Goal: Complete application form: Complete application form

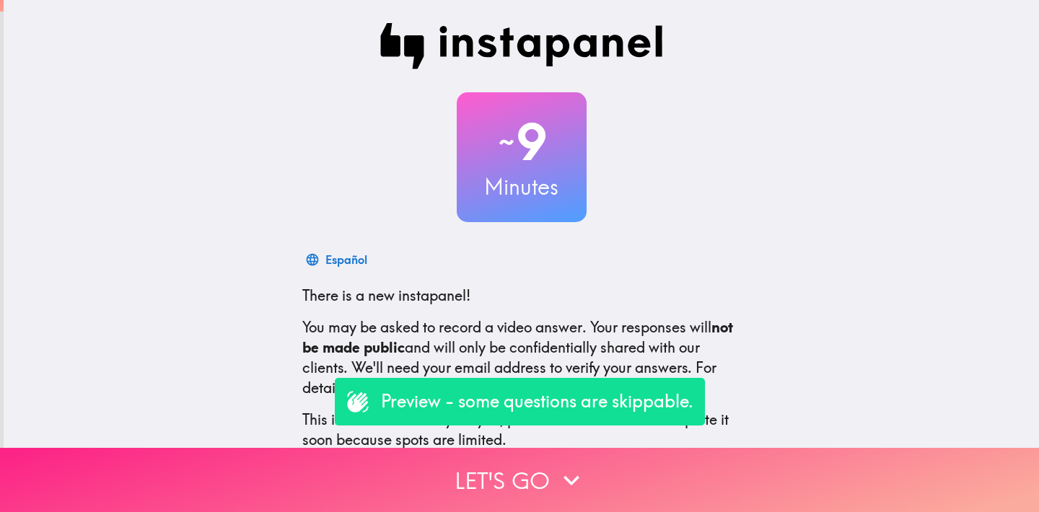
click at [525, 486] on button "Let's go" at bounding box center [519, 480] width 1039 height 64
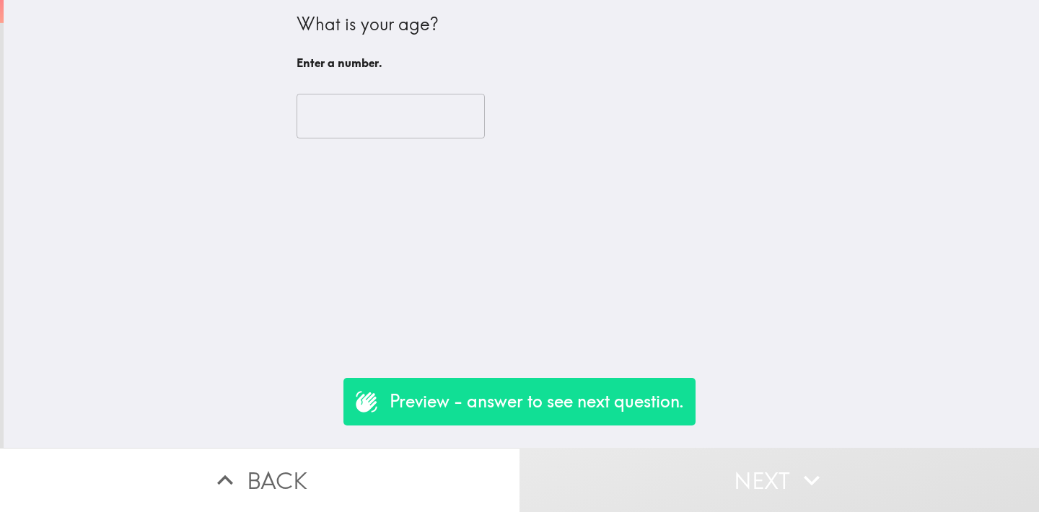
click at [407, 129] on input "number" at bounding box center [391, 116] width 188 height 45
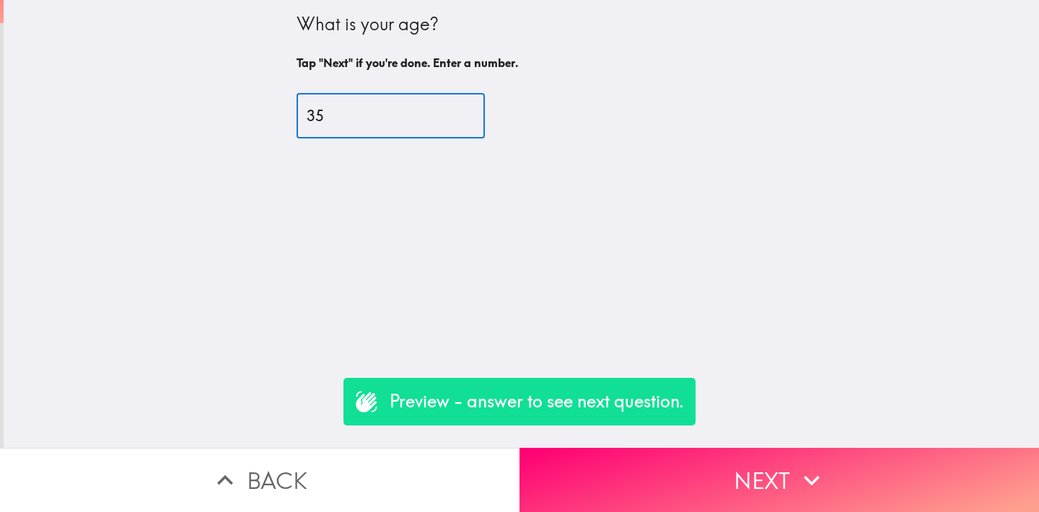
type input "35"
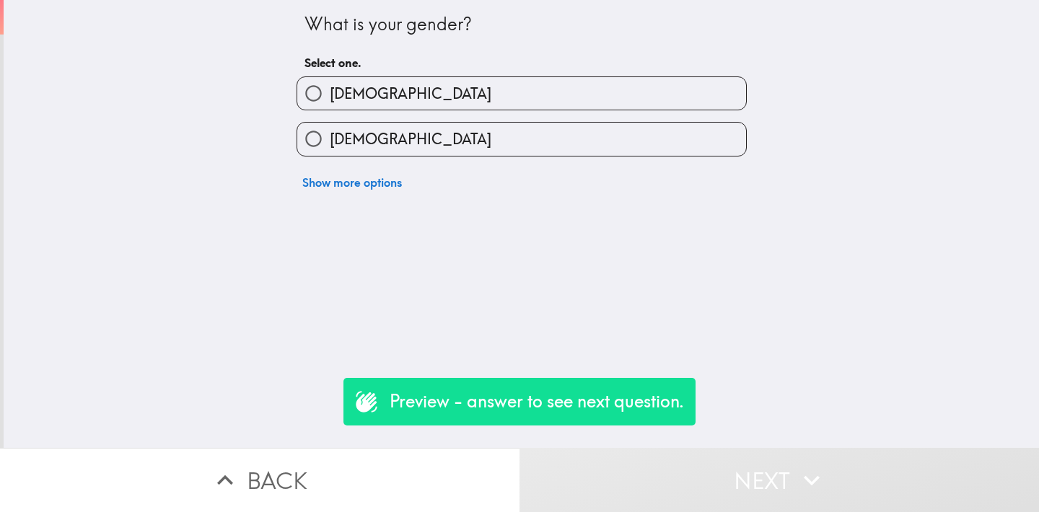
click at [356, 106] on label "[DEMOGRAPHIC_DATA]" at bounding box center [521, 93] width 449 height 32
click at [330, 106] on input "[DEMOGRAPHIC_DATA]" at bounding box center [313, 93] width 32 height 32
radio input "true"
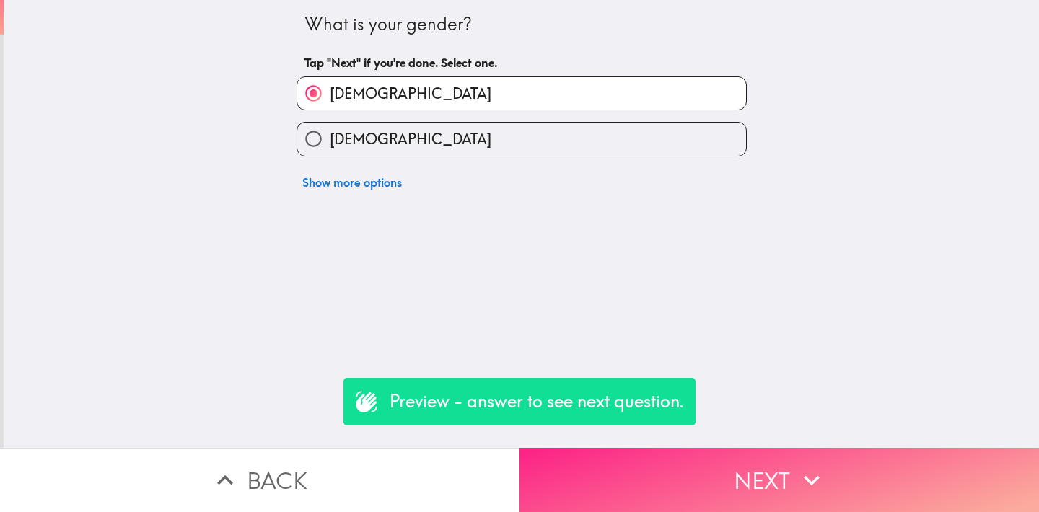
click at [641, 455] on button "Next" at bounding box center [780, 480] width 520 height 64
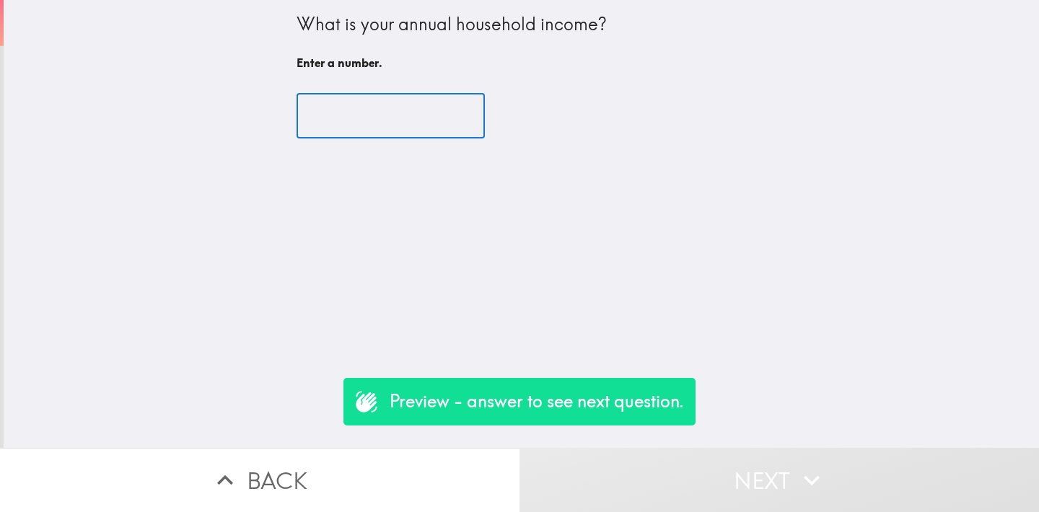
click at [391, 116] on input "number" at bounding box center [391, 116] width 188 height 45
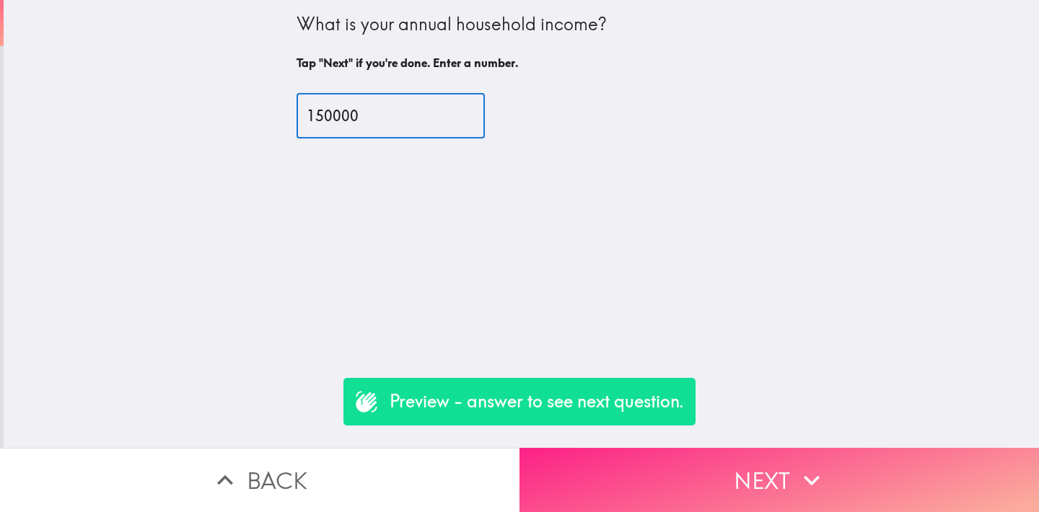
type input "150000"
click at [714, 483] on button "Next" at bounding box center [780, 480] width 520 height 64
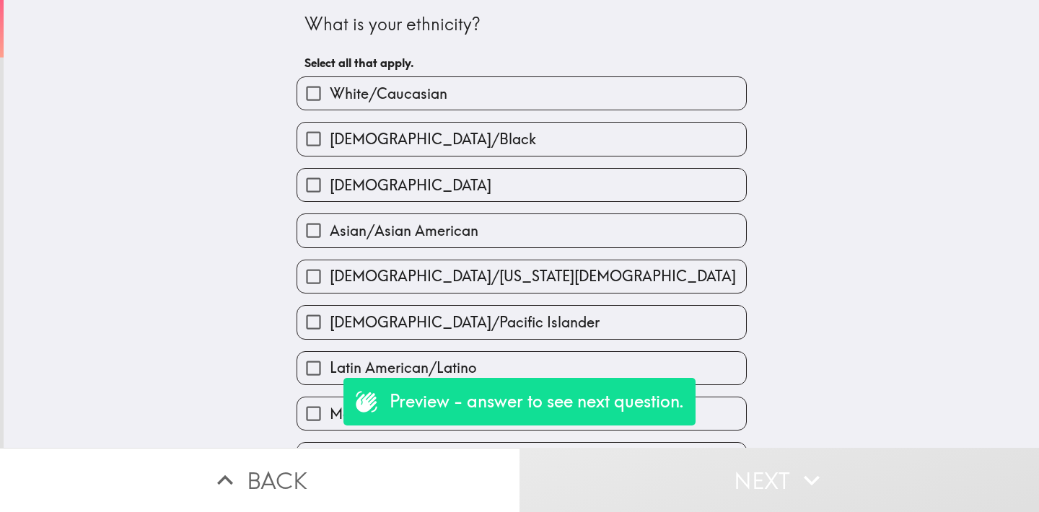
click at [378, 190] on label "[DEMOGRAPHIC_DATA]" at bounding box center [521, 185] width 449 height 32
click at [330, 190] on input "[DEMOGRAPHIC_DATA]" at bounding box center [313, 185] width 32 height 32
checkbox input "true"
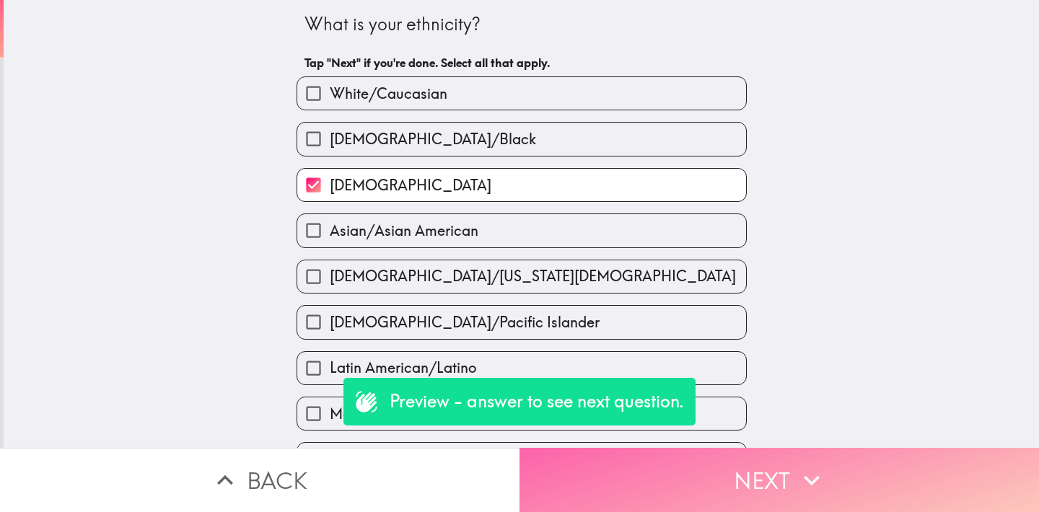
click at [653, 466] on button "Next" at bounding box center [780, 480] width 520 height 64
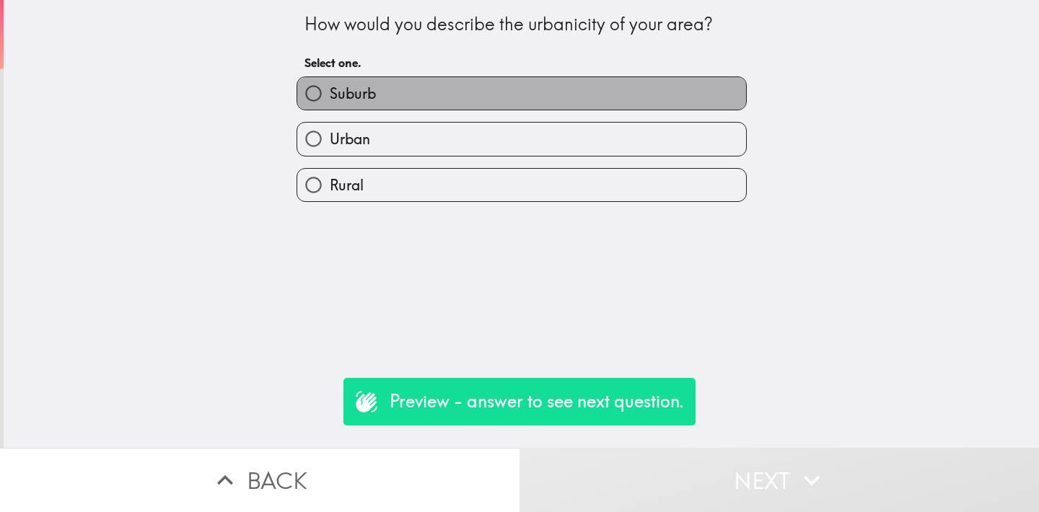
click at [347, 97] on span "Suburb" at bounding box center [353, 94] width 46 height 20
click at [330, 97] on input "Suburb" at bounding box center [313, 93] width 32 height 32
radio input "true"
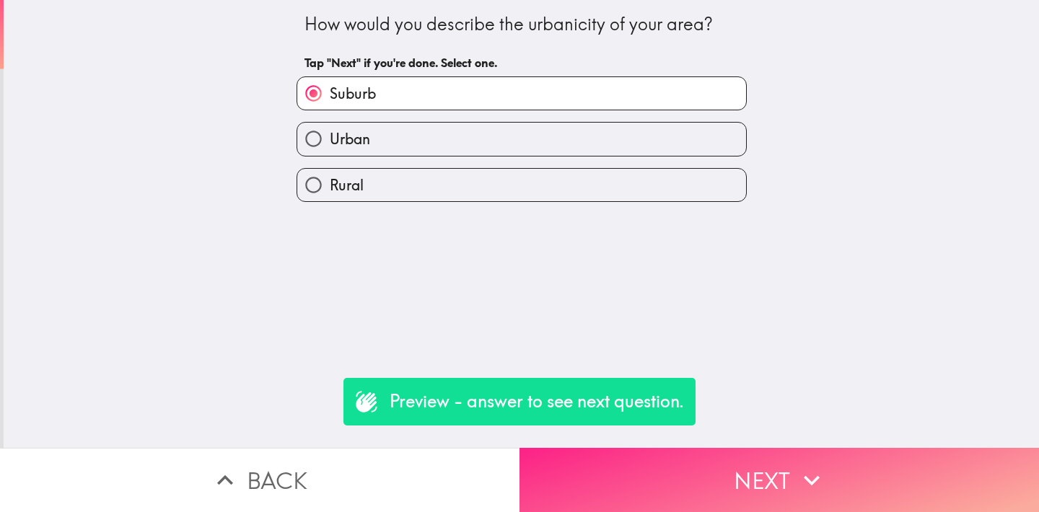
click at [667, 464] on button "Next" at bounding box center [780, 480] width 520 height 64
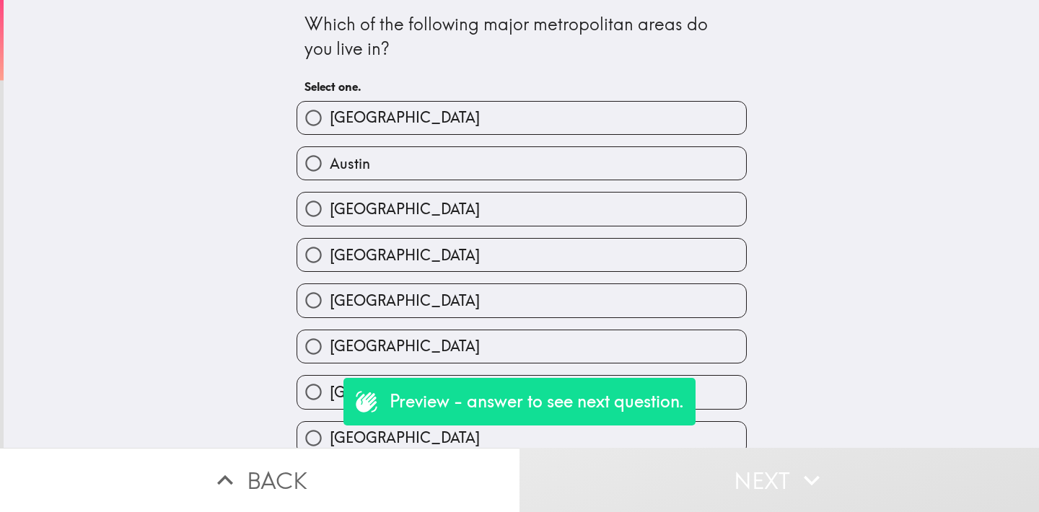
click at [354, 156] on span "Austin" at bounding box center [350, 164] width 40 height 20
click at [330, 156] on input "Austin" at bounding box center [313, 163] width 32 height 32
radio input "true"
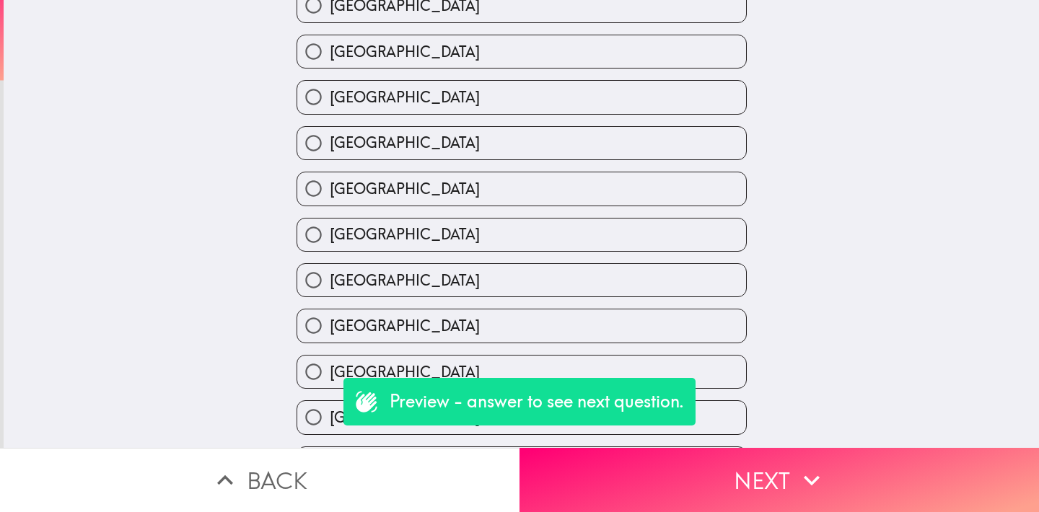
scroll to position [206, 0]
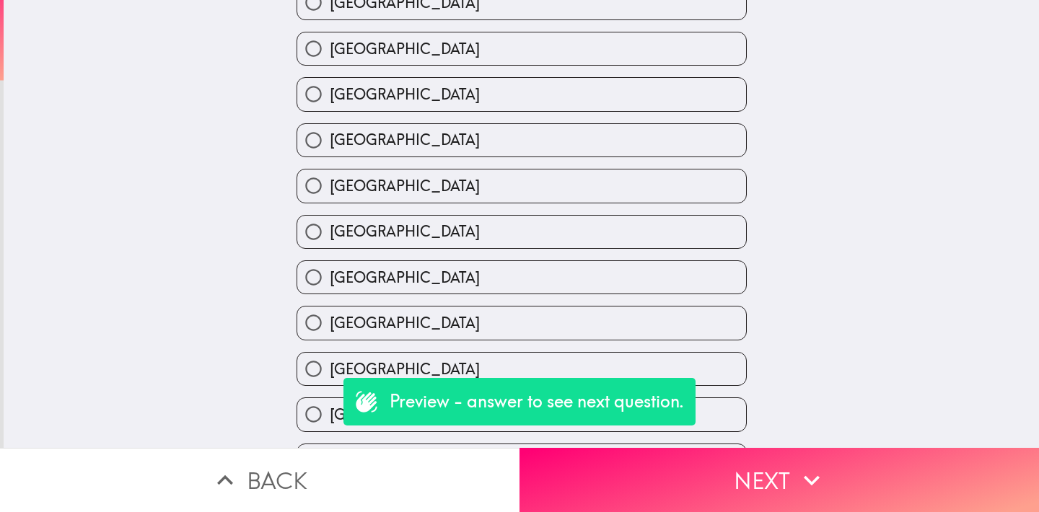
click at [363, 136] on label "[GEOGRAPHIC_DATA]" at bounding box center [521, 140] width 449 height 32
click at [330, 136] on input "[GEOGRAPHIC_DATA]" at bounding box center [313, 140] width 32 height 32
radio input "true"
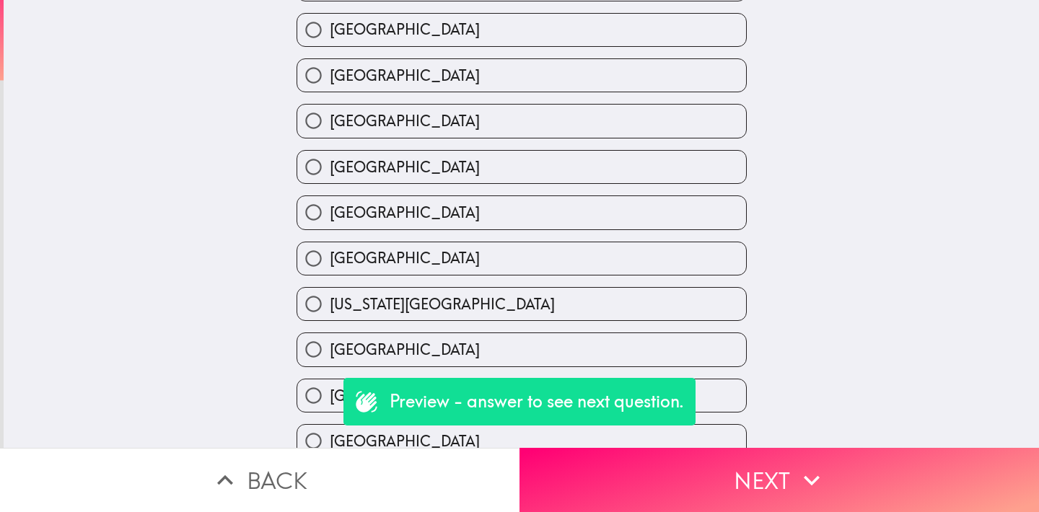
scroll to position [567, 0]
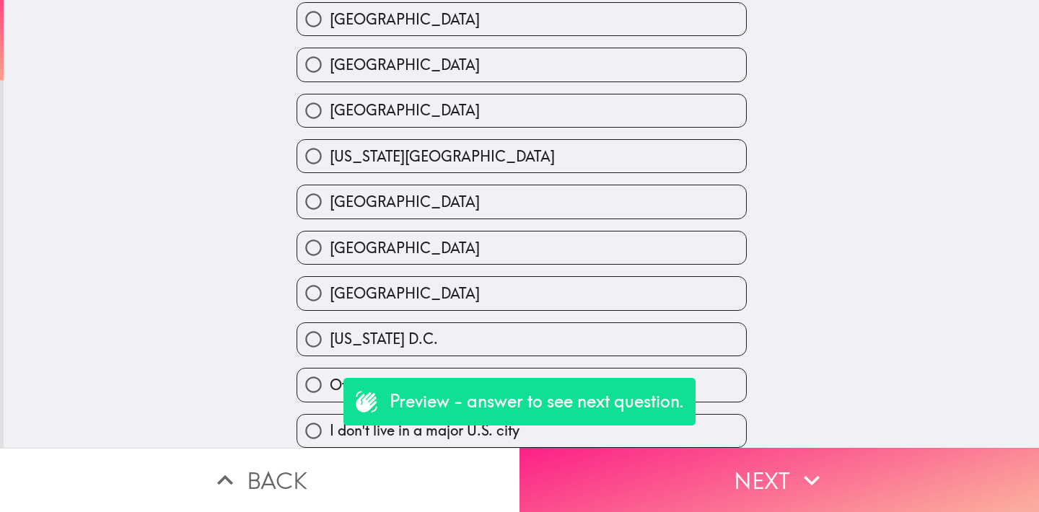
click at [701, 477] on button "Next" at bounding box center [780, 480] width 520 height 64
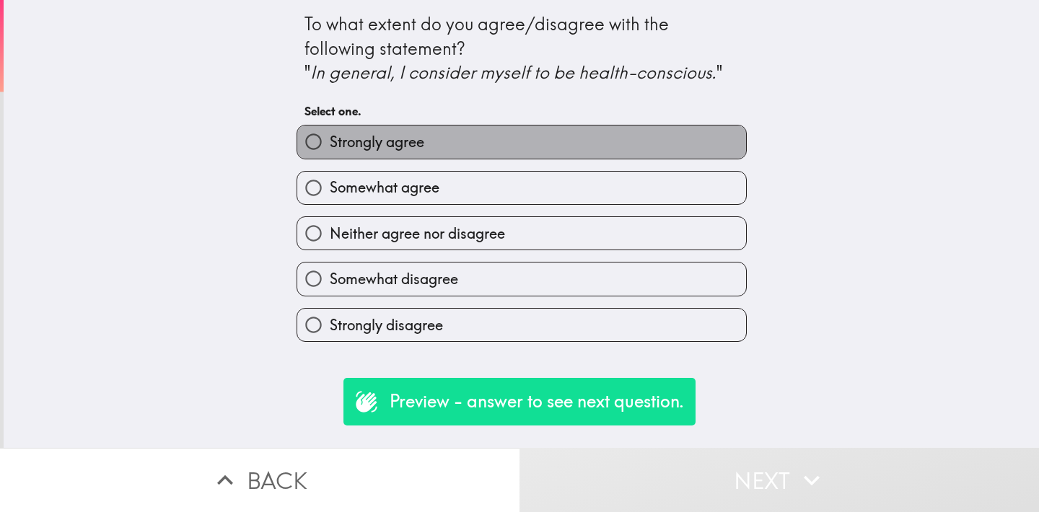
click at [422, 133] on label "Strongly agree" at bounding box center [521, 142] width 449 height 32
click at [330, 133] on input "Strongly agree" at bounding box center [313, 142] width 32 height 32
radio input "true"
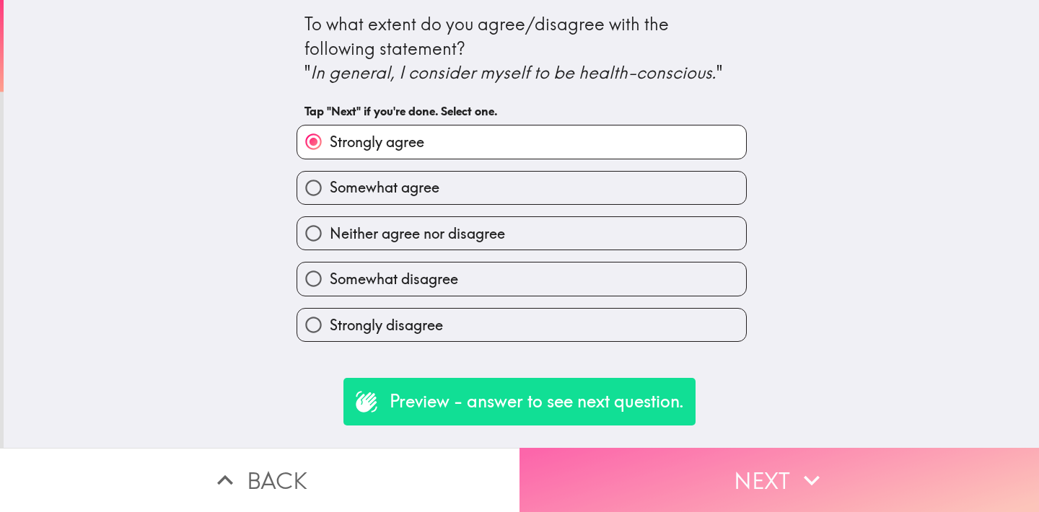
click at [720, 470] on button "Next" at bounding box center [780, 480] width 520 height 64
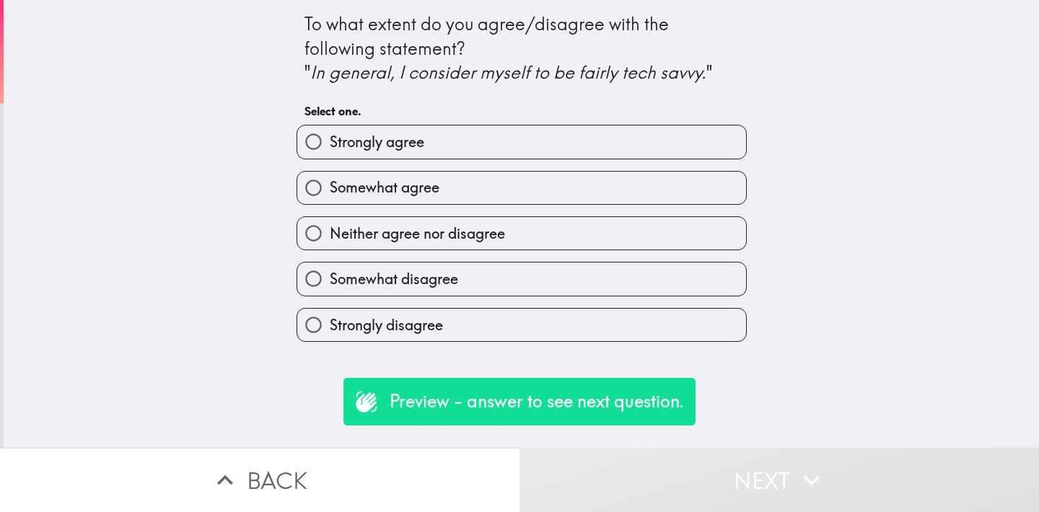
click at [396, 141] on span "Strongly agree" at bounding box center [377, 142] width 95 height 20
click at [330, 141] on input "Strongly agree" at bounding box center [313, 142] width 32 height 32
radio input "true"
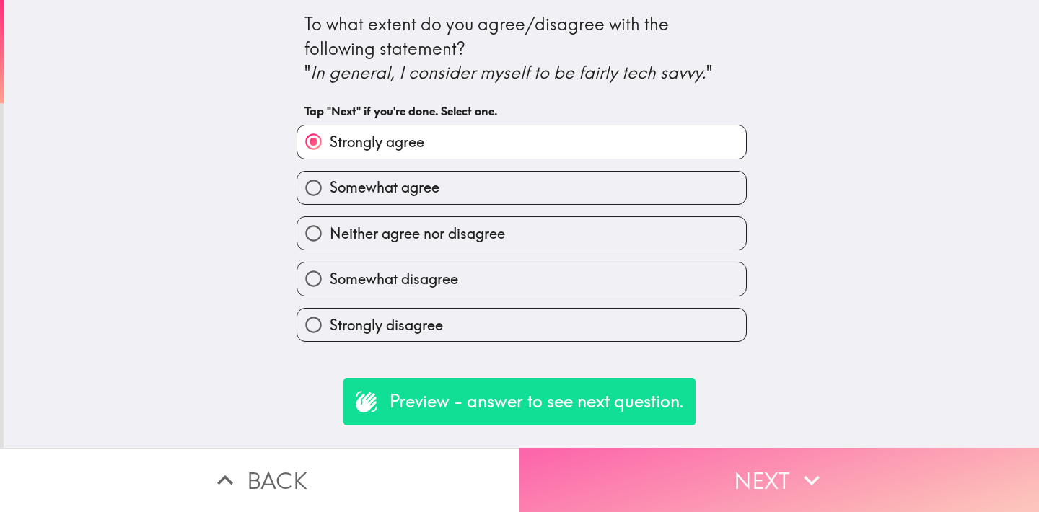
click at [725, 451] on button "Next" at bounding box center [780, 480] width 520 height 64
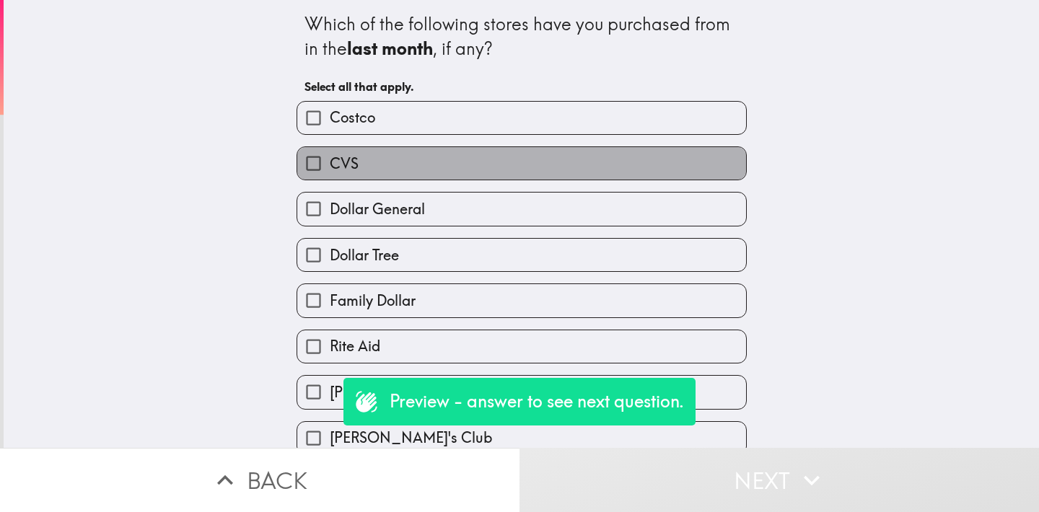
click at [421, 177] on label "CVS" at bounding box center [521, 163] width 449 height 32
click at [330, 177] on input "CVS" at bounding box center [313, 163] width 32 height 32
checkbox input "true"
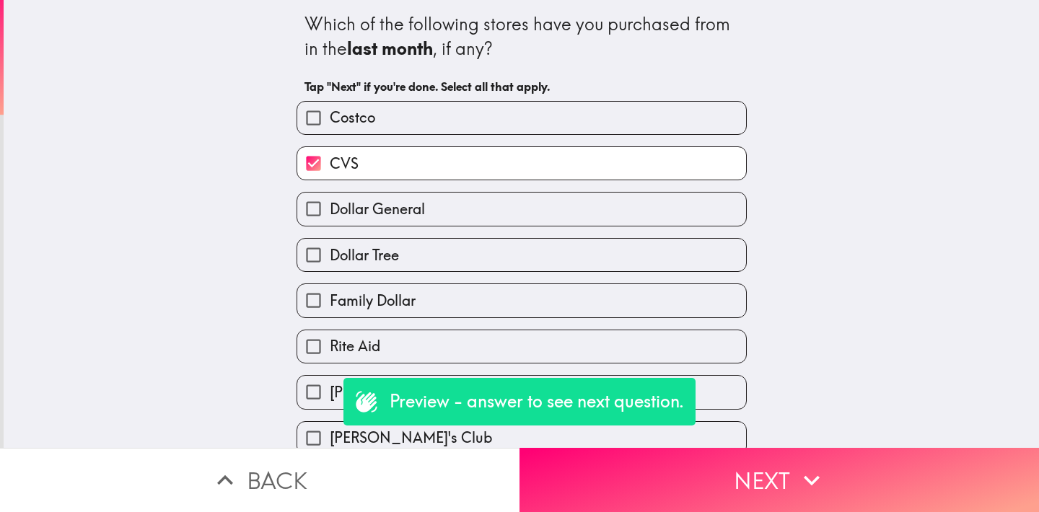
scroll to position [292, 0]
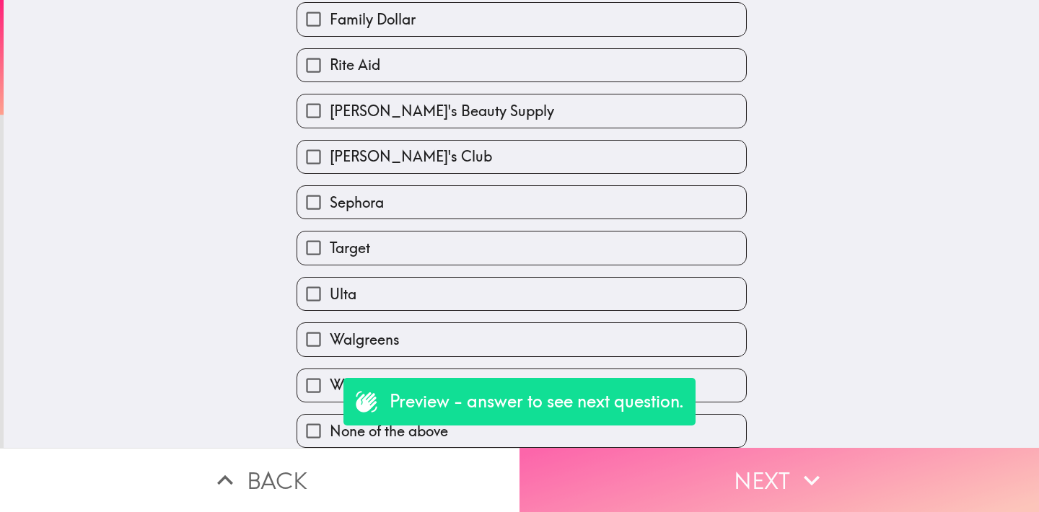
click at [777, 461] on button "Next" at bounding box center [780, 480] width 520 height 64
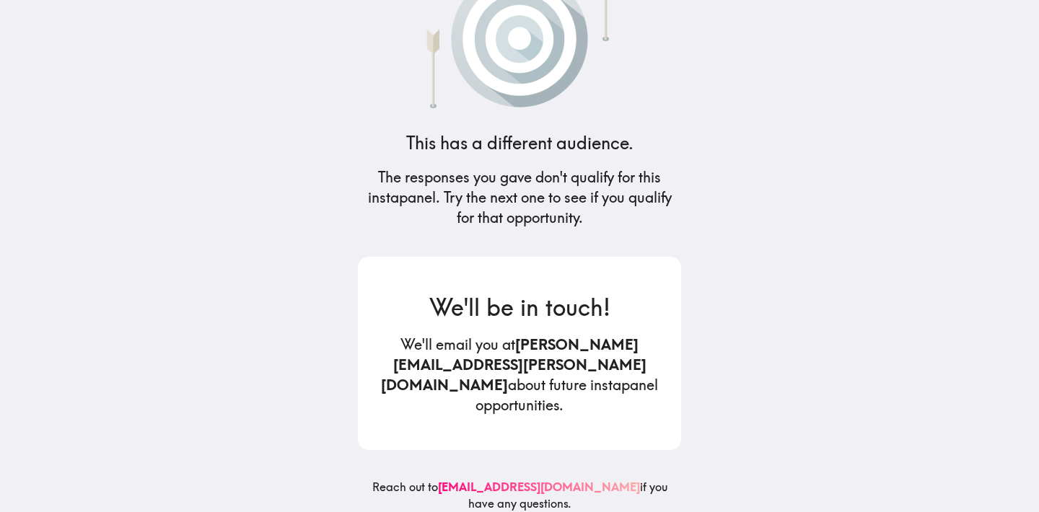
scroll to position [57, 0]
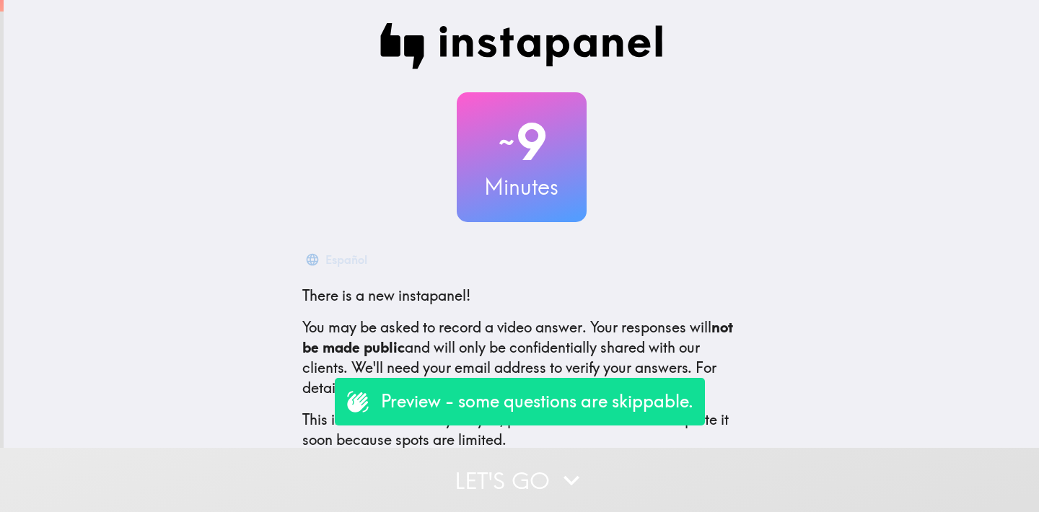
scroll to position [88, 0]
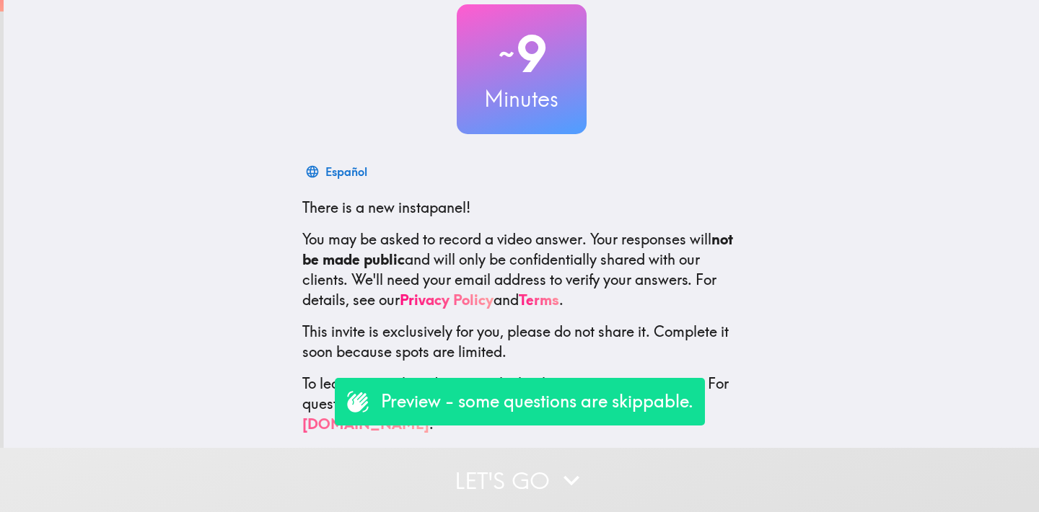
click at [545, 388] on div "Preview - some questions are skippable." at bounding box center [520, 402] width 370 height 48
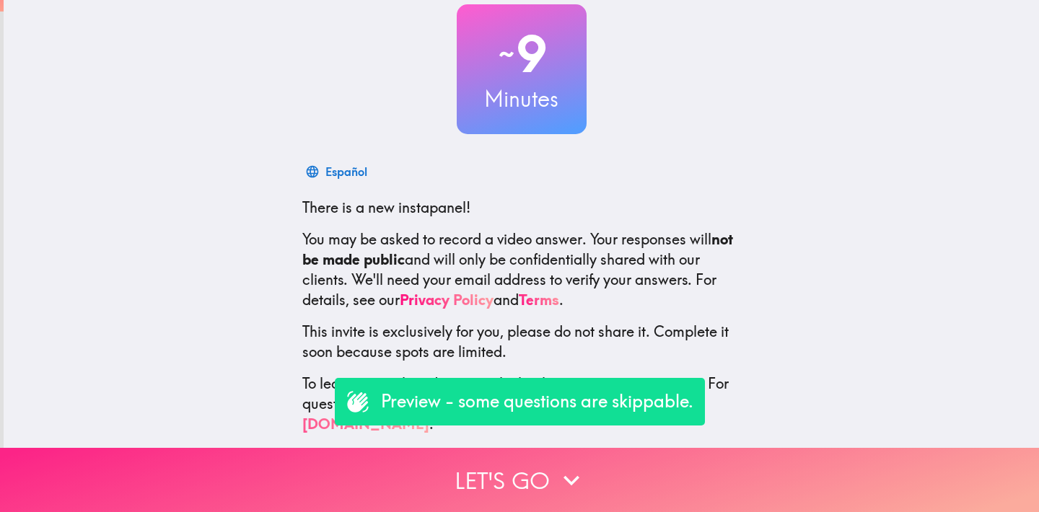
click at [527, 452] on button "Let's go" at bounding box center [519, 480] width 1039 height 64
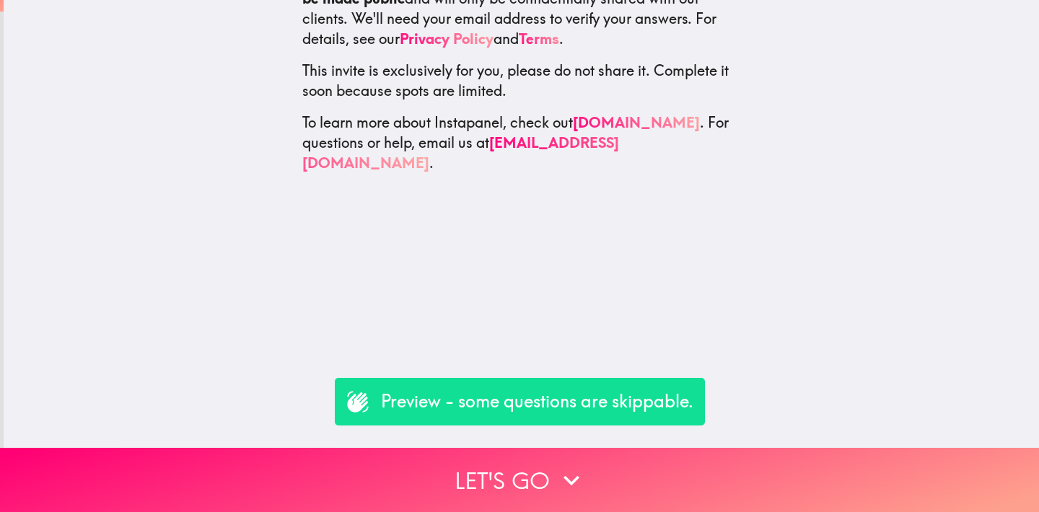
scroll to position [0, 0]
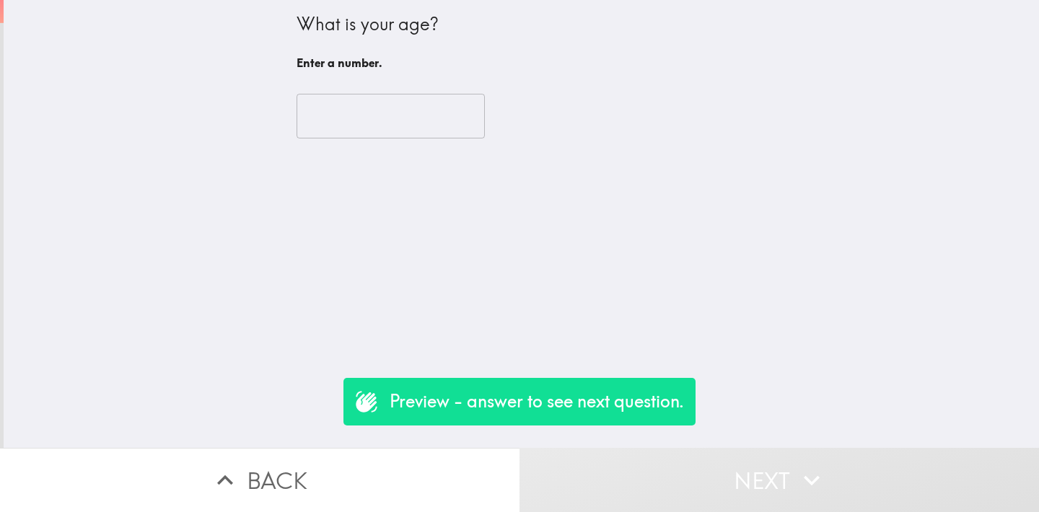
click at [364, 110] on input "number" at bounding box center [391, 116] width 188 height 45
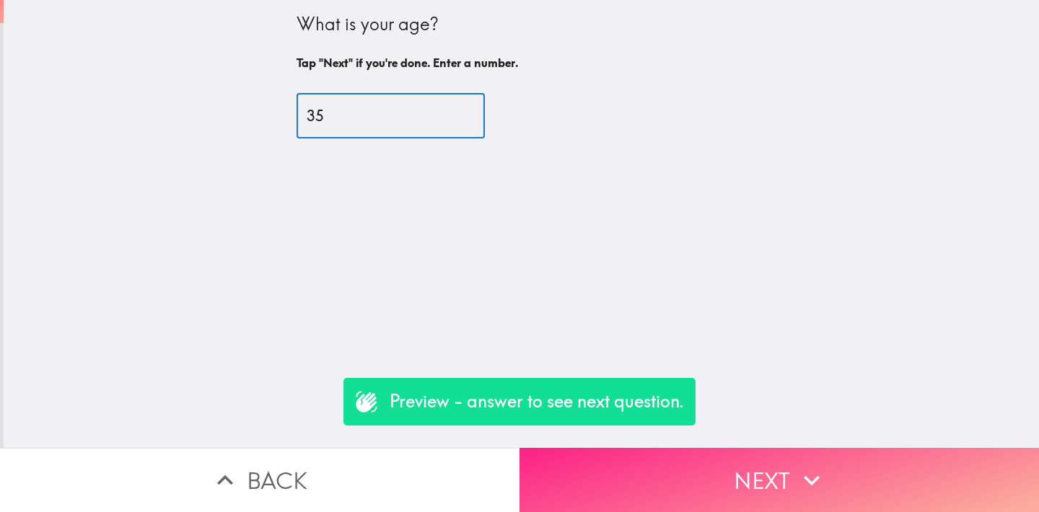
type input "35"
click at [685, 463] on button "Next" at bounding box center [780, 480] width 520 height 64
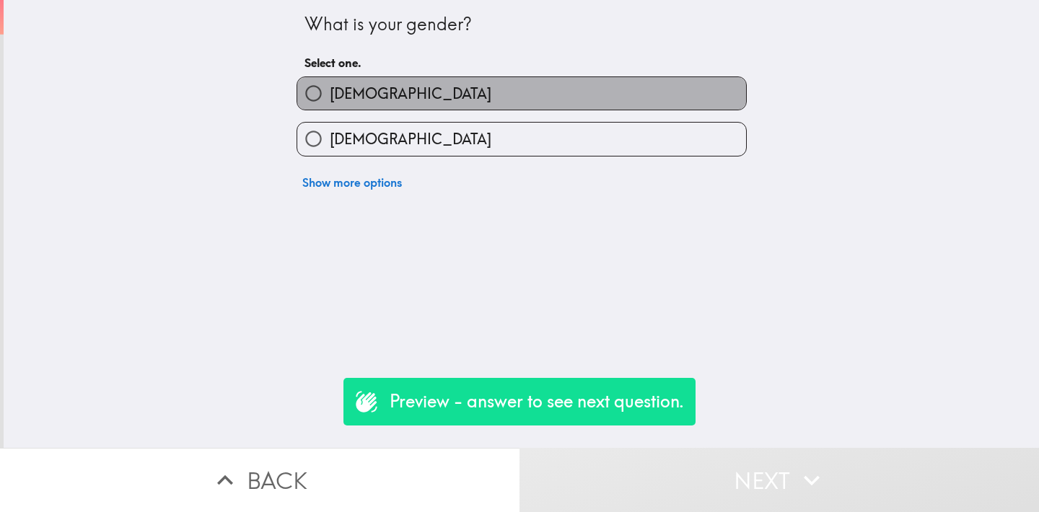
click at [364, 93] on label "[DEMOGRAPHIC_DATA]" at bounding box center [521, 93] width 449 height 32
click at [330, 93] on input "[DEMOGRAPHIC_DATA]" at bounding box center [313, 93] width 32 height 32
radio input "true"
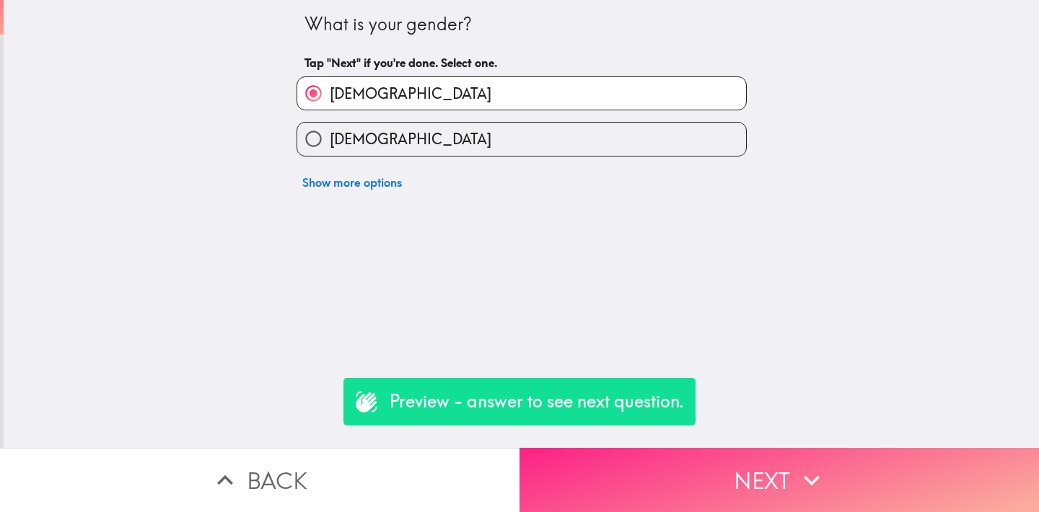
click at [719, 485] on button "Next" at bounding box center [780, 480] width 520 height 64
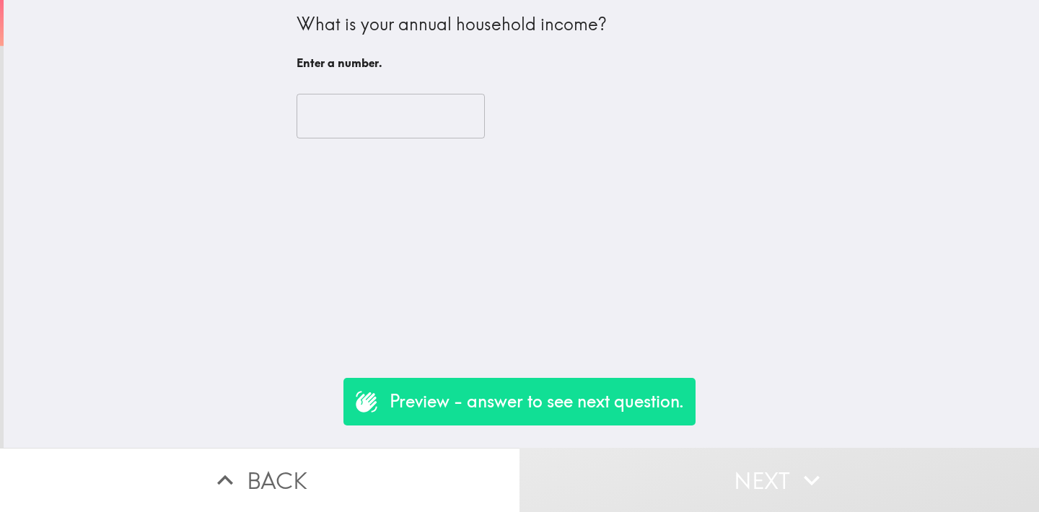
click at [344, 110] on input "number" at bounding box center [391, 116] width 188 height 45
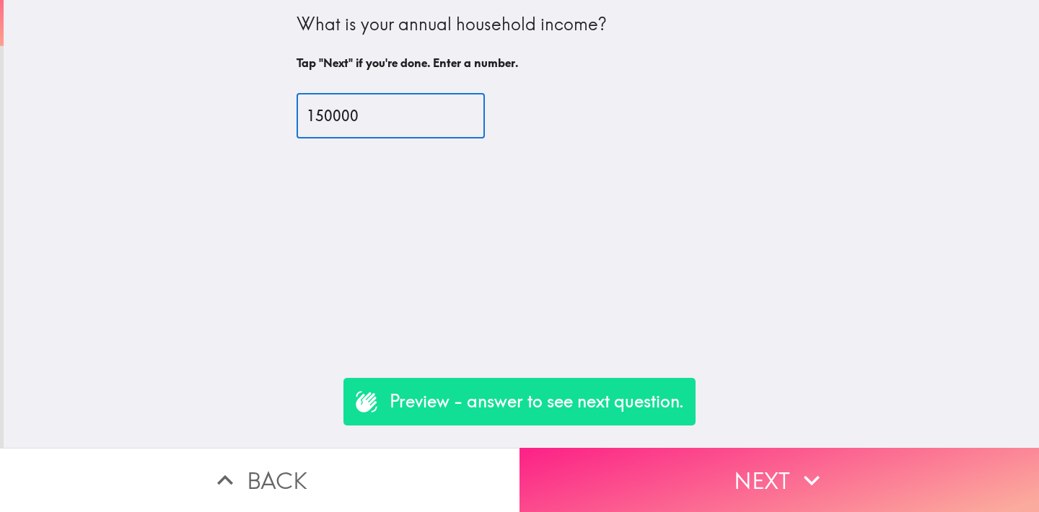
type input "150000"
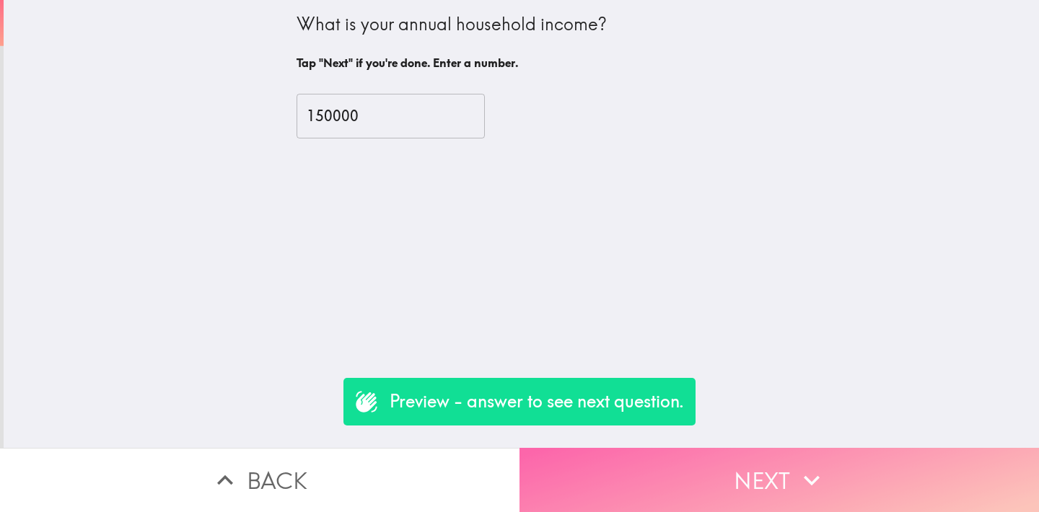
click at [723, 470] on button "Next" at bounding box center [780, 480] width 520 height 64
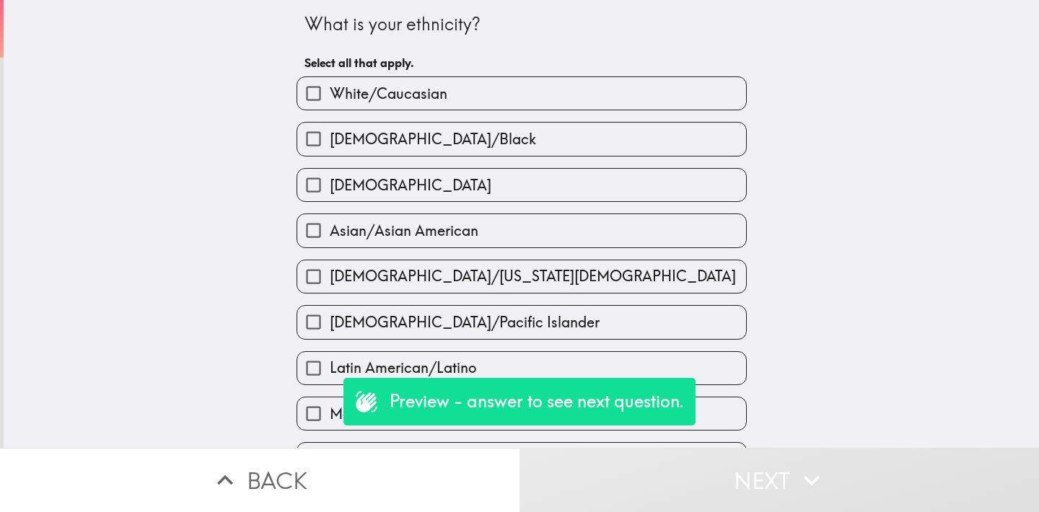
click at [271, 459] on button "Back" at bounding box center [260, 480] width 520 height 64
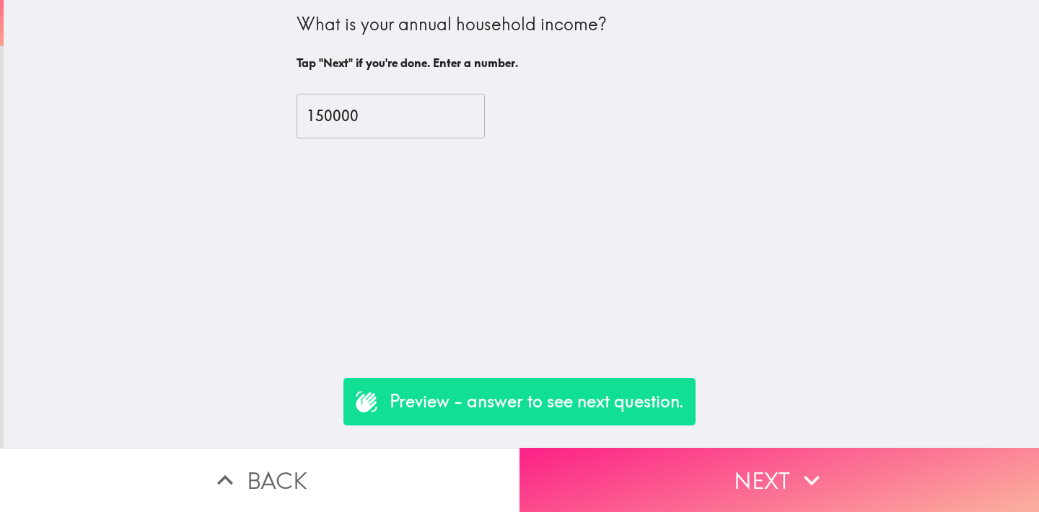
click at [722, 496] on button "Next" at bounding box center [780, 480] width 520 height 64
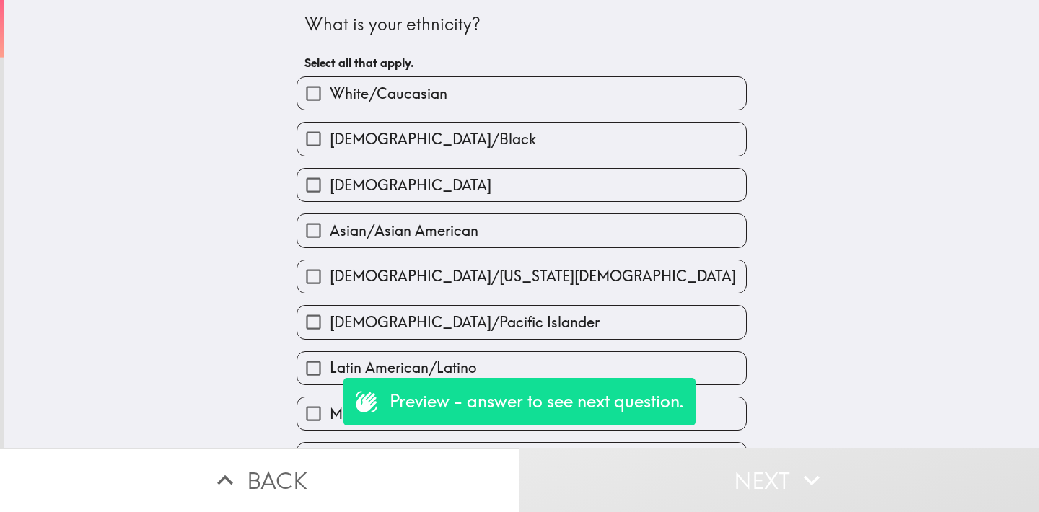
click at [372, 148] on span "[DEMOGRAPHIC_DATA]/Black" at bounding box center [433, 139] width 206 height 20
click at [330, 148] on input "[DEMOGRAPHIC_DATA]/Black" at bounding box center [313, 139] width 32 height 32
checkbox input "true"
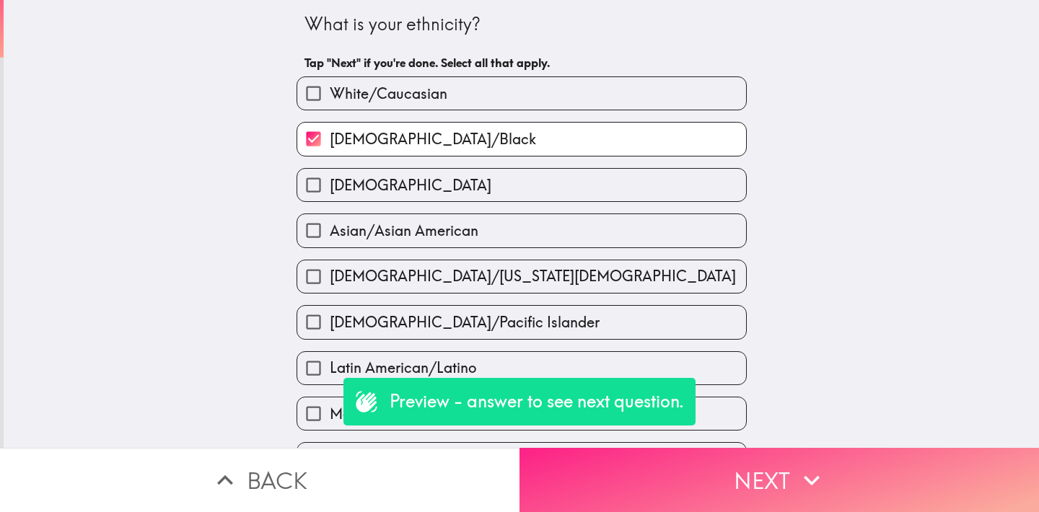
click at [703, 487] on button "Next" at bounding box center [780, 480] width 520 height 64
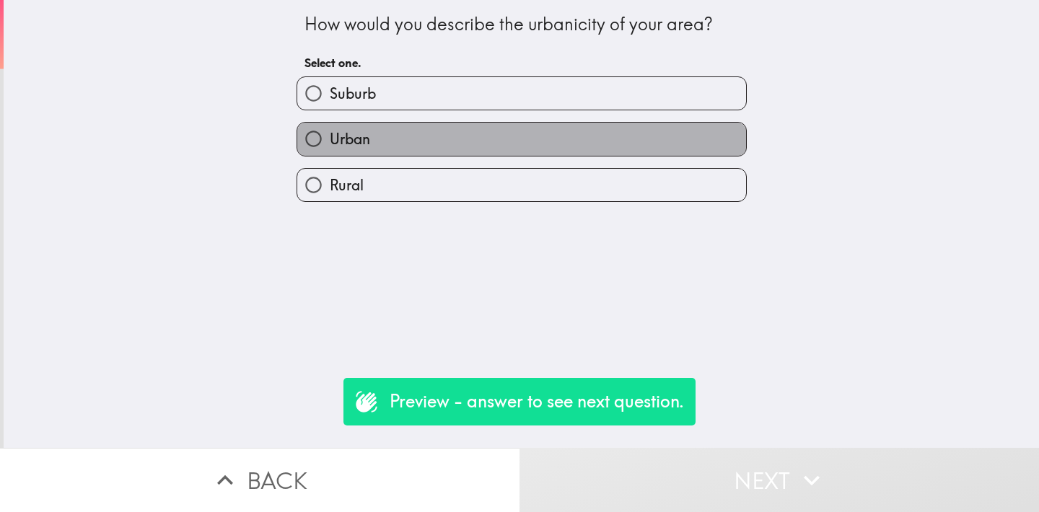
click at [343, 144] on span "Urban" at bounding box center [350, 139] width 40 height 20
click at [330, 144] on input "Urban" at bounding box center [313, 139] width 32 height 32
radio input "true"
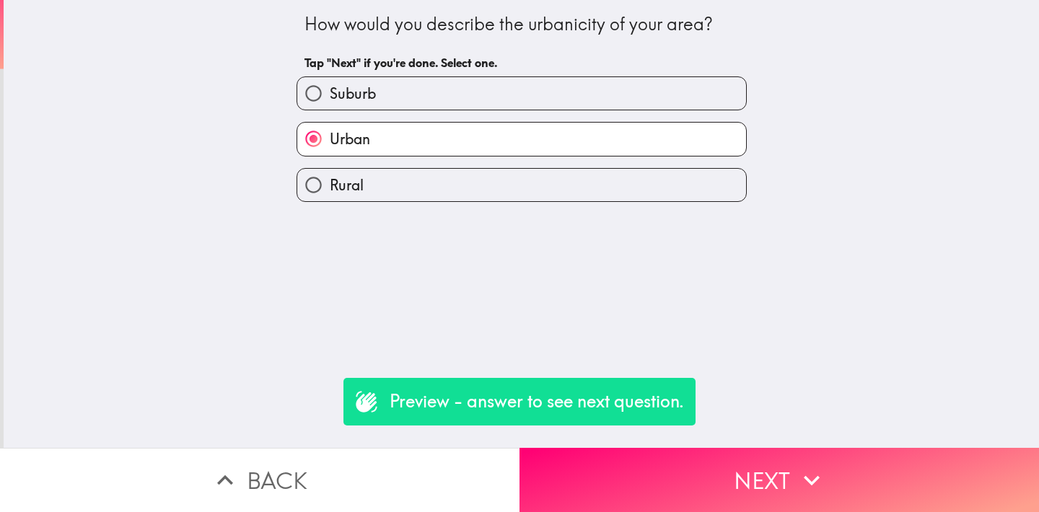
click at [686, 382] on div "Preview - answer to see next question." at bounding box center [519, 402] width 352 height 48
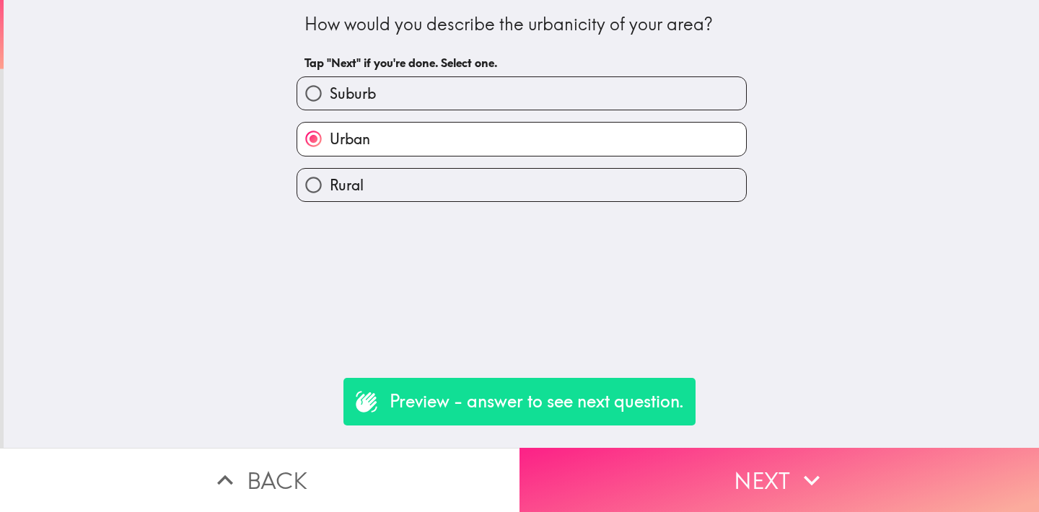
click at [720, 448] on button "Next" at bounding box center [780, 480] width 520 height 64
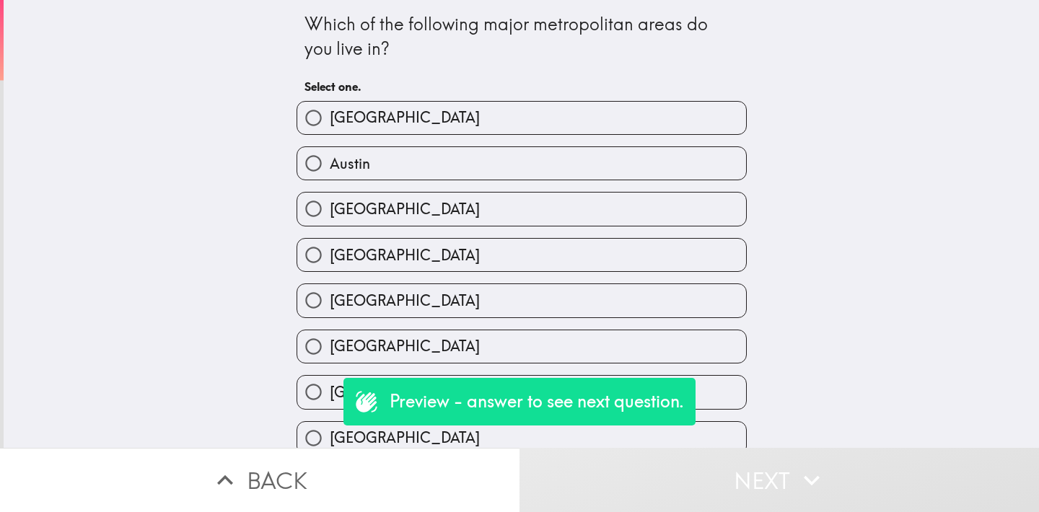
click at [347, 131] on label "[GEOGRAPHIC_DATA]" at bounding box center [521, 118] width 449 height 32
click at [330, 131] on input "[GEOGRAPHIC_DATA]" at bounding box center [313, 118] width 32 height 32
radio input "true"
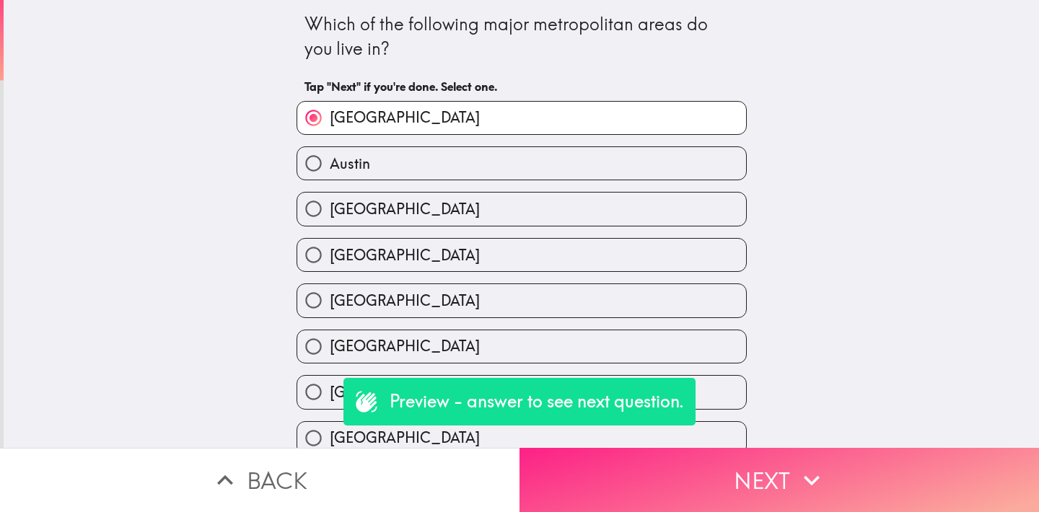
click at [691, 448] on button "Next" at bounding box center [780, 480] width 520 height 64
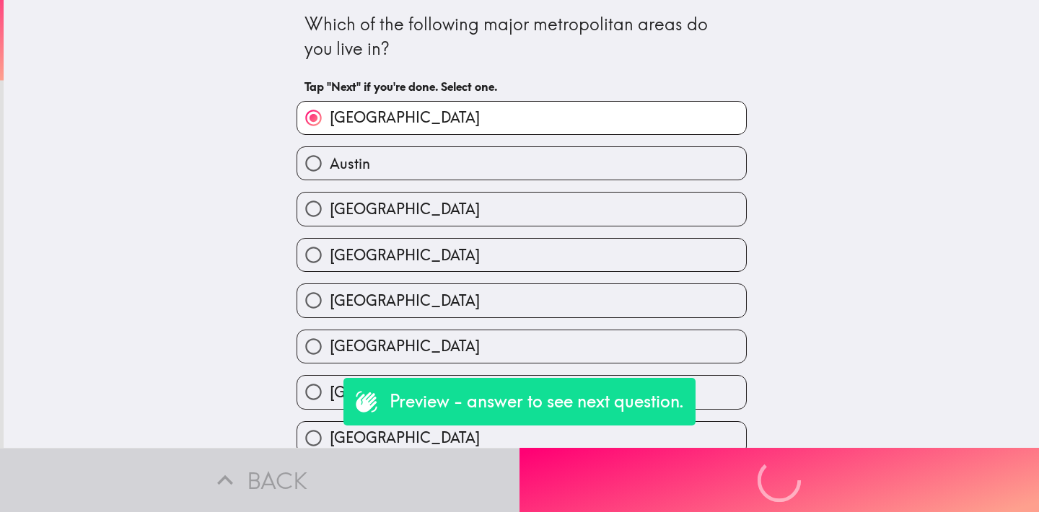
click at [704, 461] on div "Preview - answer to see next question. Back Next" at bounding box center [519, 480] width 1039 height 64
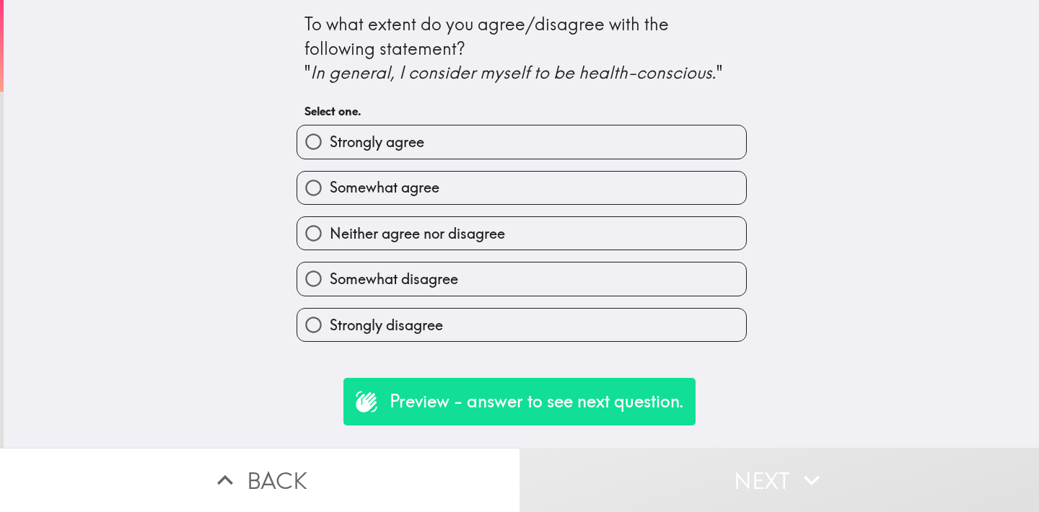
click at [345, 150] on span "Strongly agree" at bounding box center [377, 142] width 95 height 20
click at [330, 150] on input "Strongly agree" at bounding box center [313, 142] width 32 height 32
radio input "true"
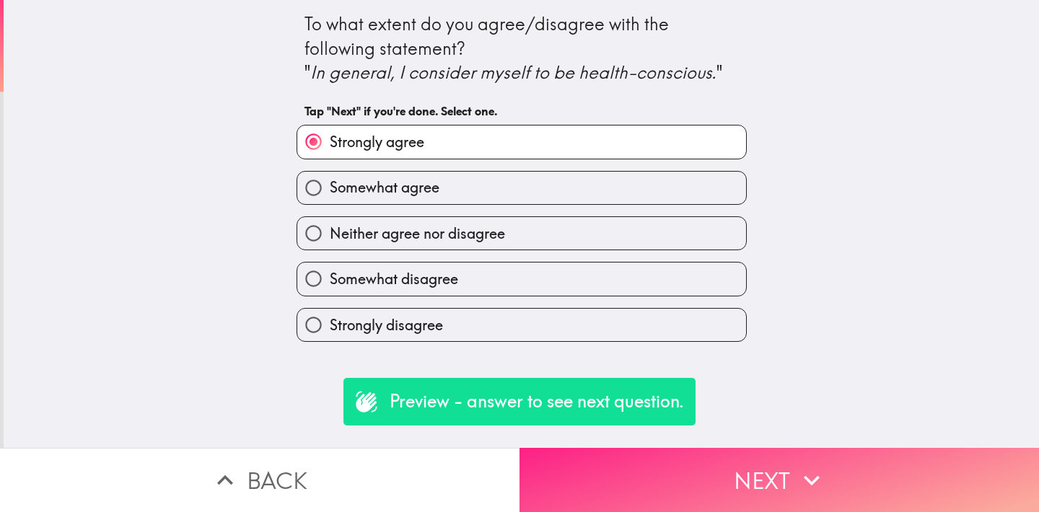
click at [698, 452] on button "Next" at bounding box center [780, 480] width 520 height 64
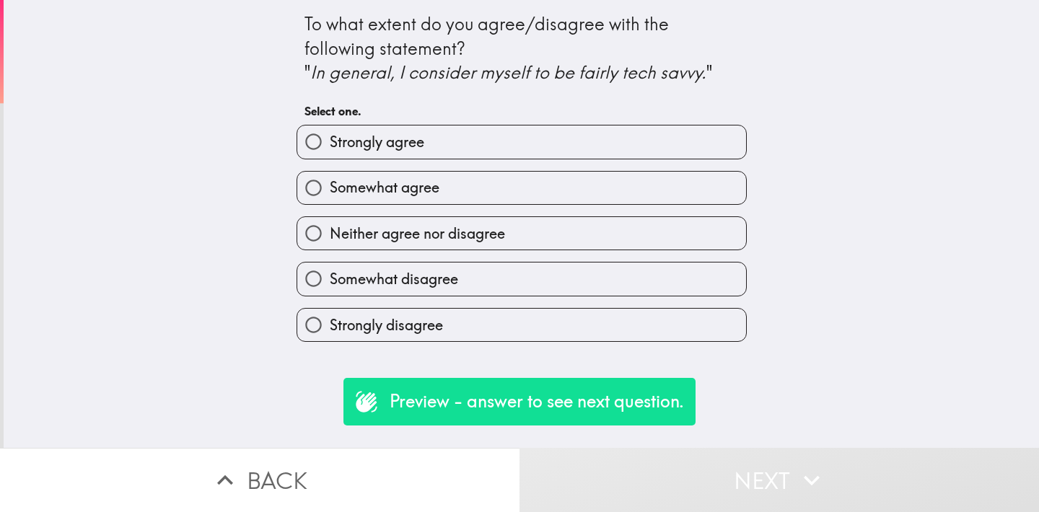
click at [353, 130] on label "Strongly agree" at bounding box center [521, 142] width 449 height 32
click at [330, 130] on input "Strongly agree" at bounding box center [313, 142] width 32 height 32
radio input "true"
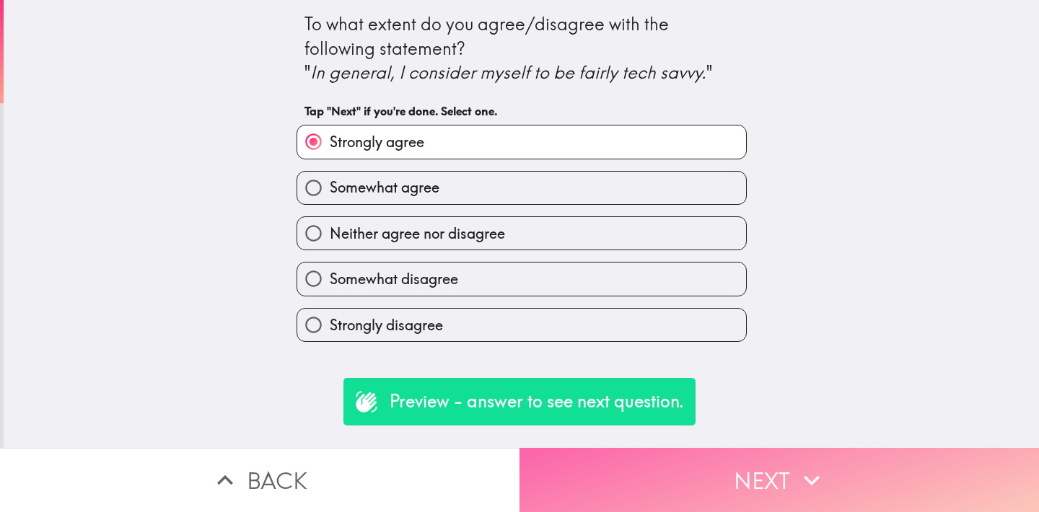
click at [759, 472] on button "Next" at bounding box center [780, 480] width 520 height 64
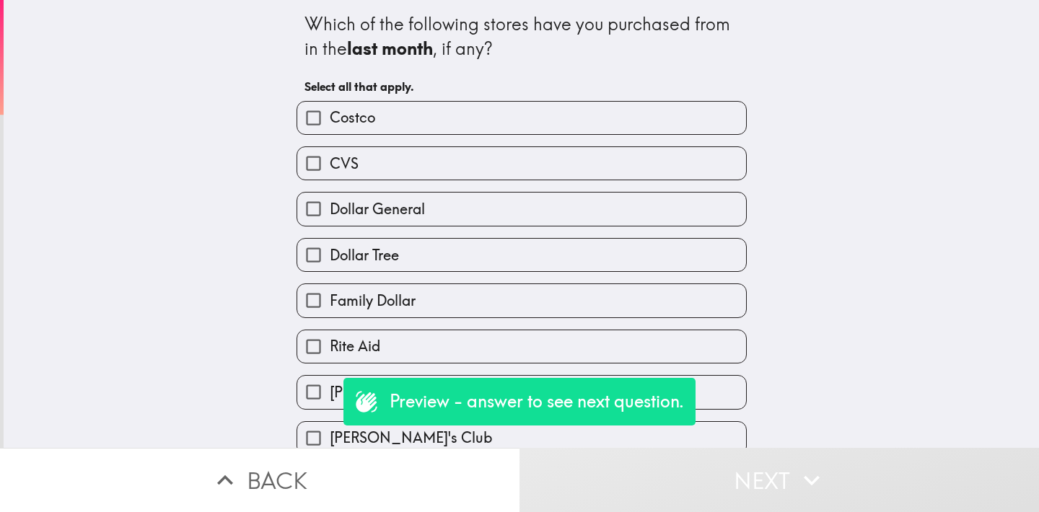
click at [330, 124] on span "Costco" at bounding box center [352, 118] width 45 height 20
click at [323, 124] on input "Costco" at bounding box center [313, 118] width 32 height 32
checkbox input "true"
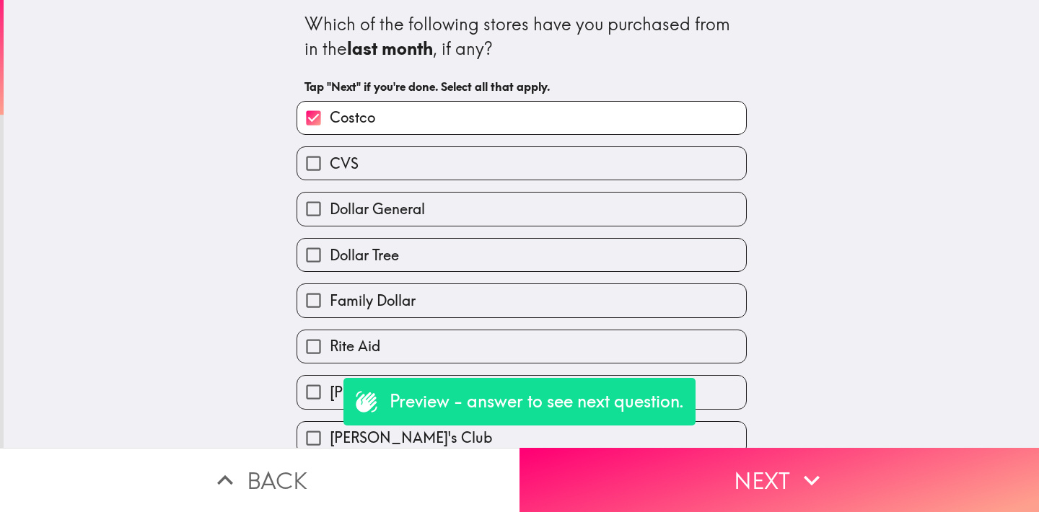
click at [336, 178] on label "CVS" at bounding box center [521, 163] width 449 height 32
click at [330, 178] on input "CVS" at bounding box center [313, 163] width 32 height 32
checkbox input "true"
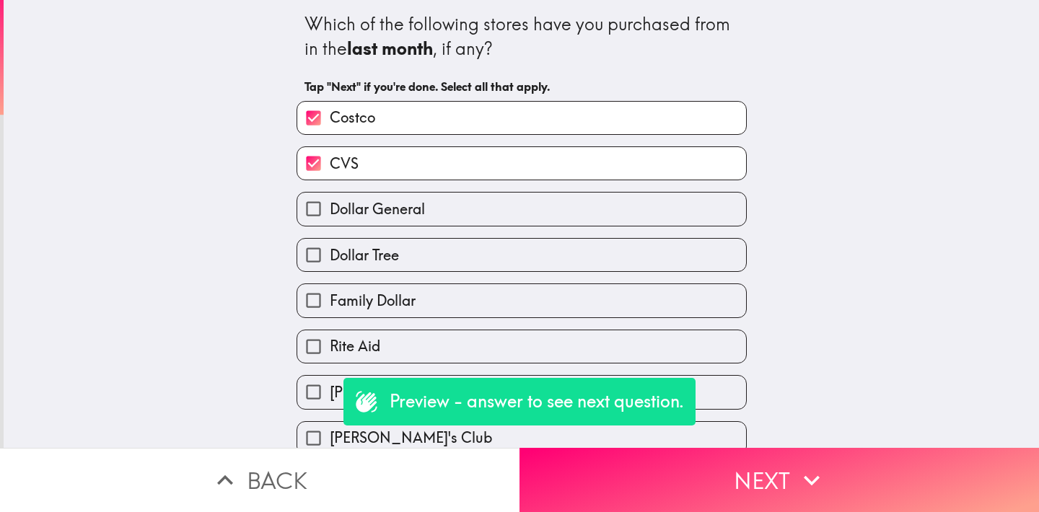
click at [351, 221] on label "Dollar General" at bounding box center [521, 209] width 449 height 32
click at [330, 221] on input "Dollar General" at bounding box center [313, 209] width 32 height 32
checkbox input "true"
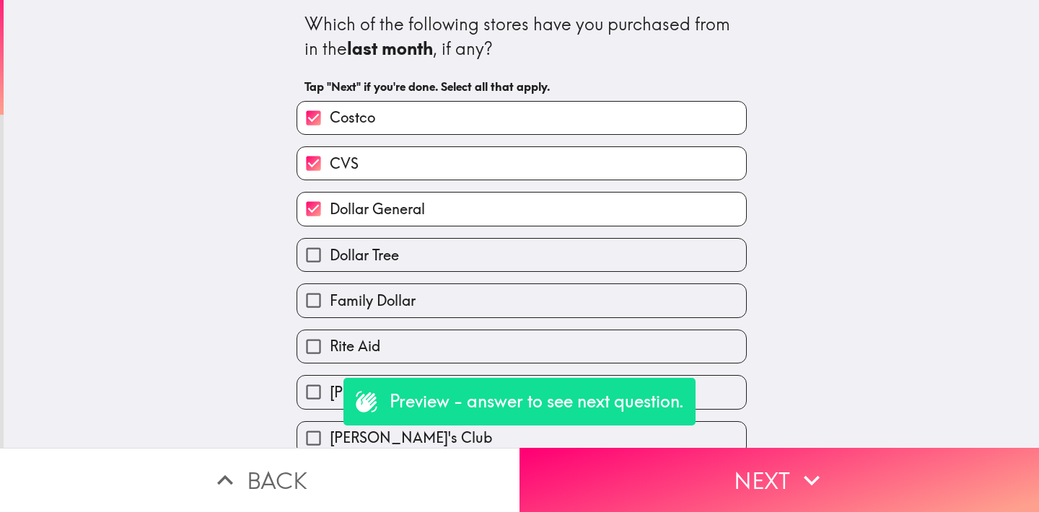
click at [359, 258] on span "Dollar Tree" at bounding box center [364, 255] width 69 height 20
click at [330, 258] on input "Dollar Tree" at bounding box center [313, 255] width 32 height 32
checkbox input "true"
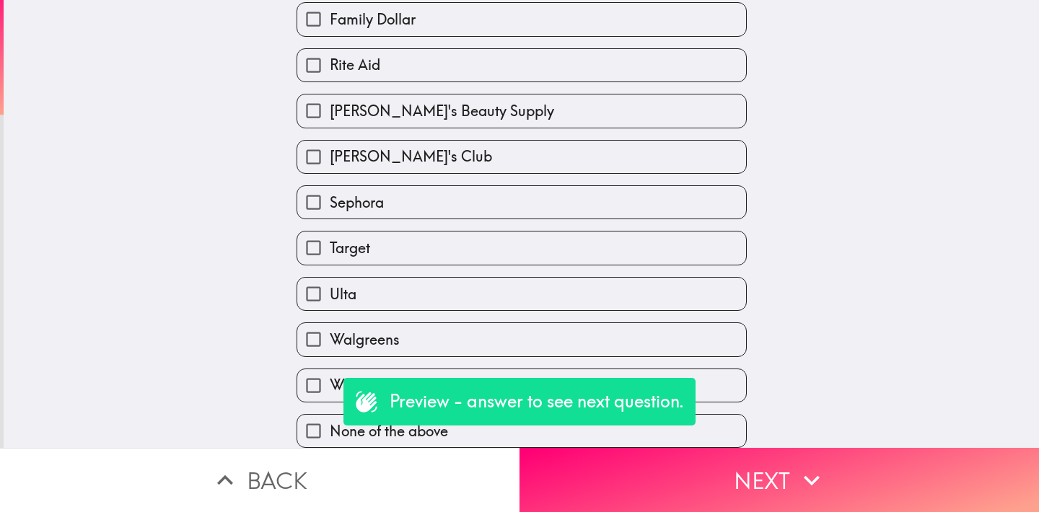
scroll to position [292, 0]
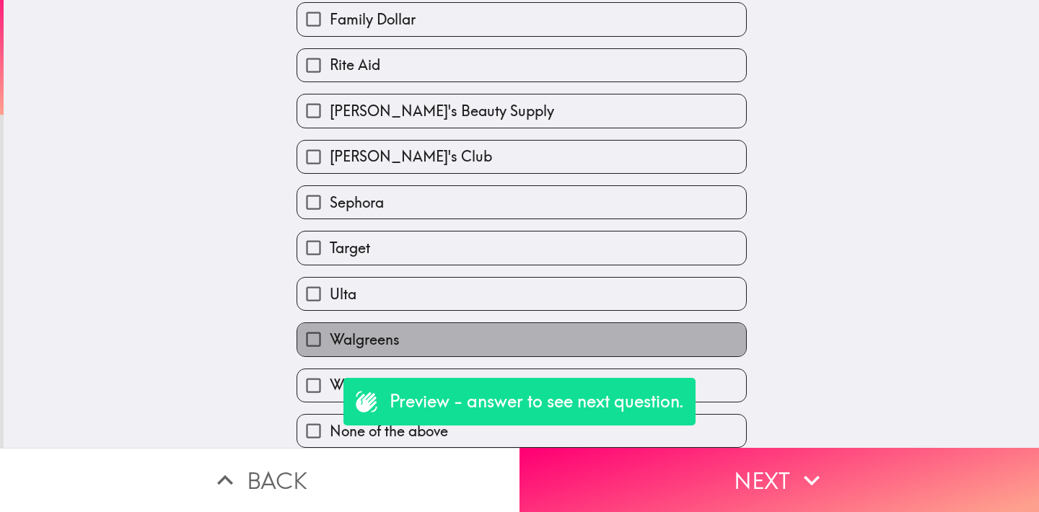
click at [361, 330] on span "Walgreens" at bounding box center [365, 340] width 70 height 20
click at [330, 328] on input "Walgreens" at bounding box center [313, 339] width 32 height 32
checkbox input "true"
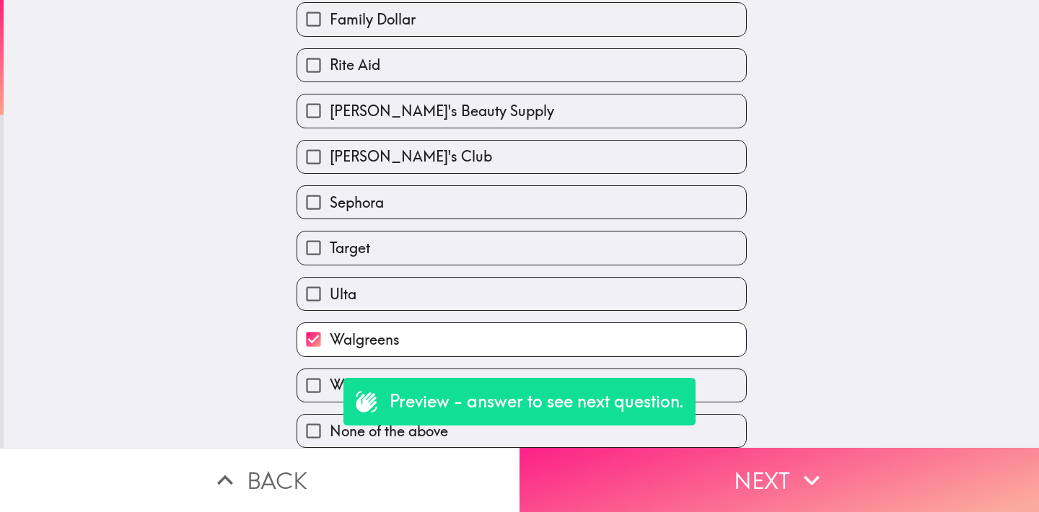
click at [712, 460] on button "Next" at bounding box center [780, 480] width 520 height 64
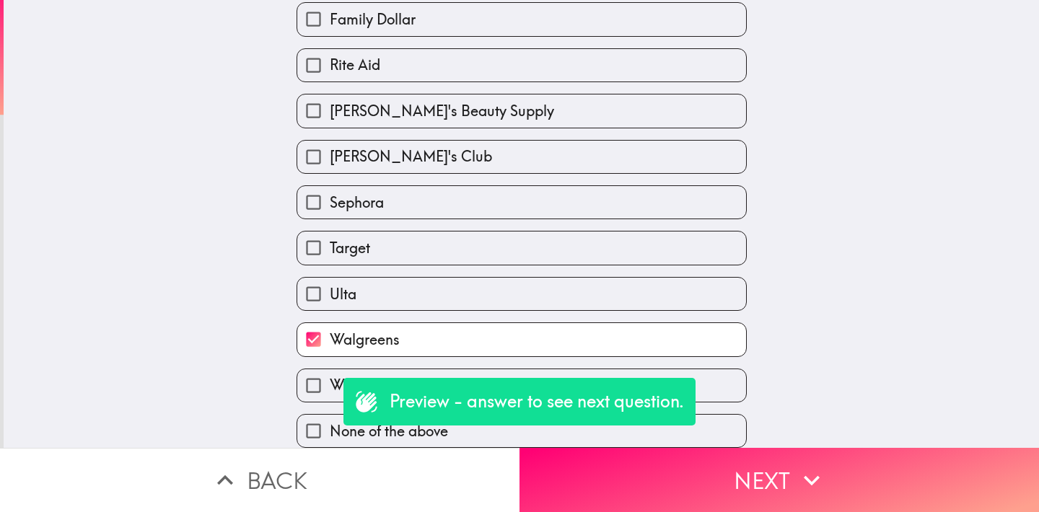
scroll to position [182, 0]
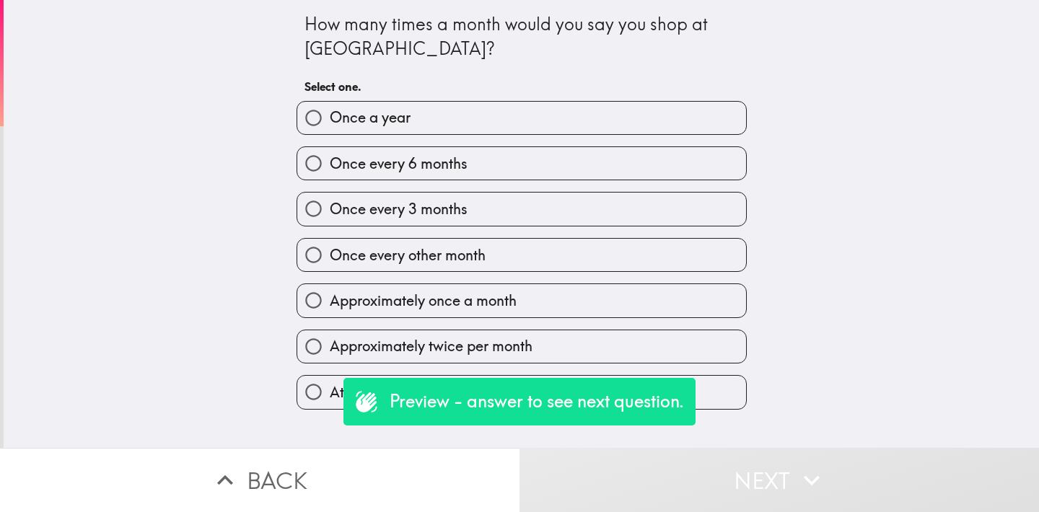
click at [517, 247] on label "Once every other month" at bounding box center [521, 255] width 449 height 32
click at [330, 247] on input "Once every other month" at bounding box center [313, 255] width 32 height 32
radio input "true"
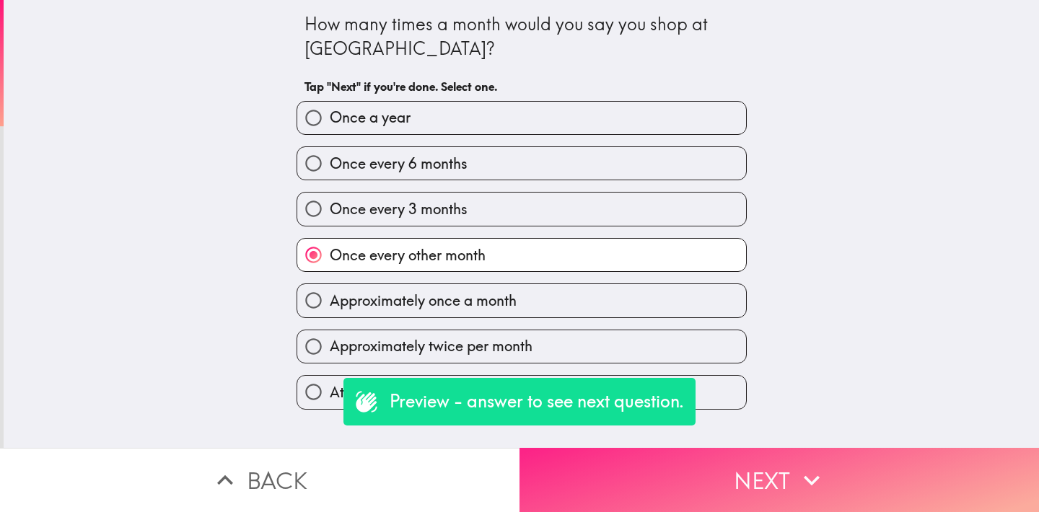
click at [727, 476] on button "Next" at bounding box center [780, 480] width 520 height 64
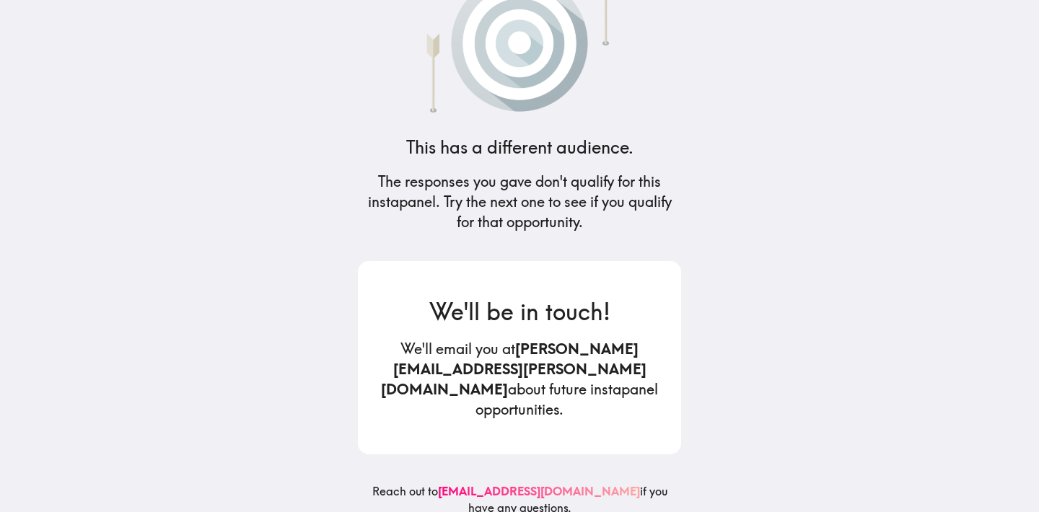
scroll to position [57, 0]
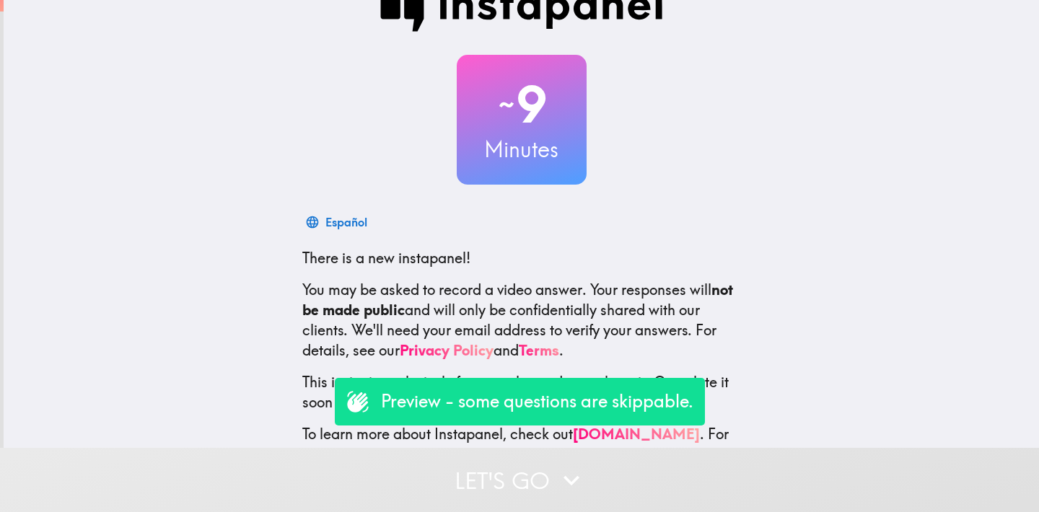
scroll to position [88, 0]
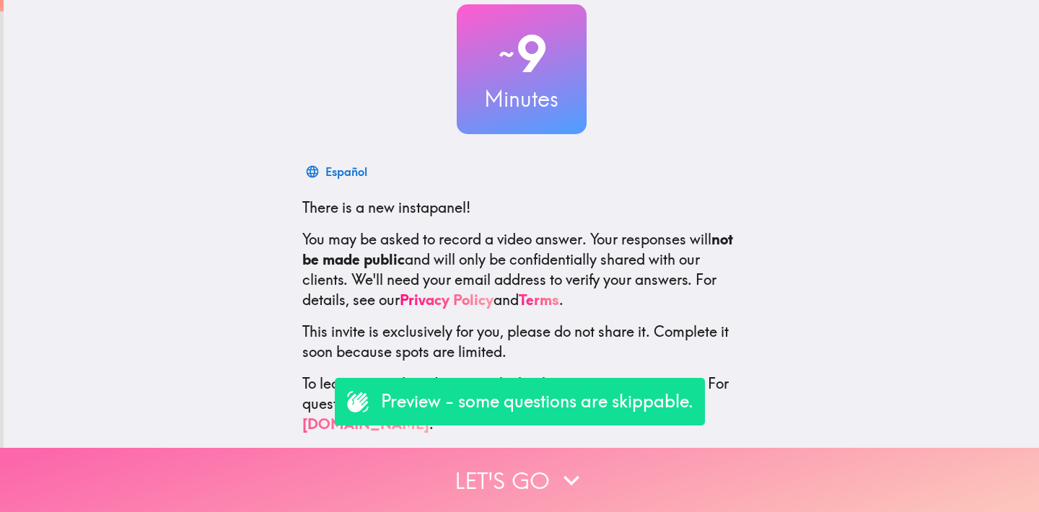
click at [535, 465] on button "Let's go" at bounding box center [519, 480] width 1039 height 64
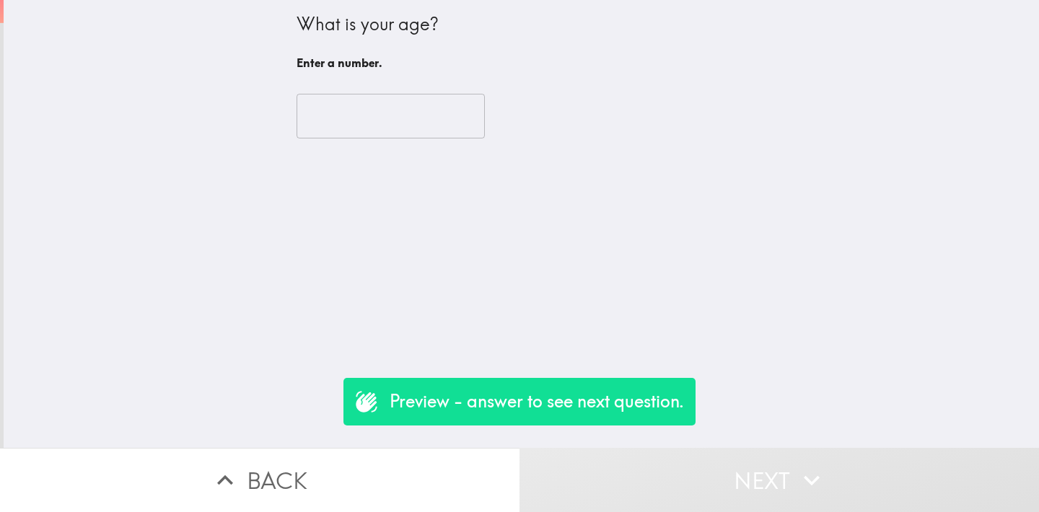
click at [394, 132] on input "number" at bounding box center [391, 116] width 188 height 45
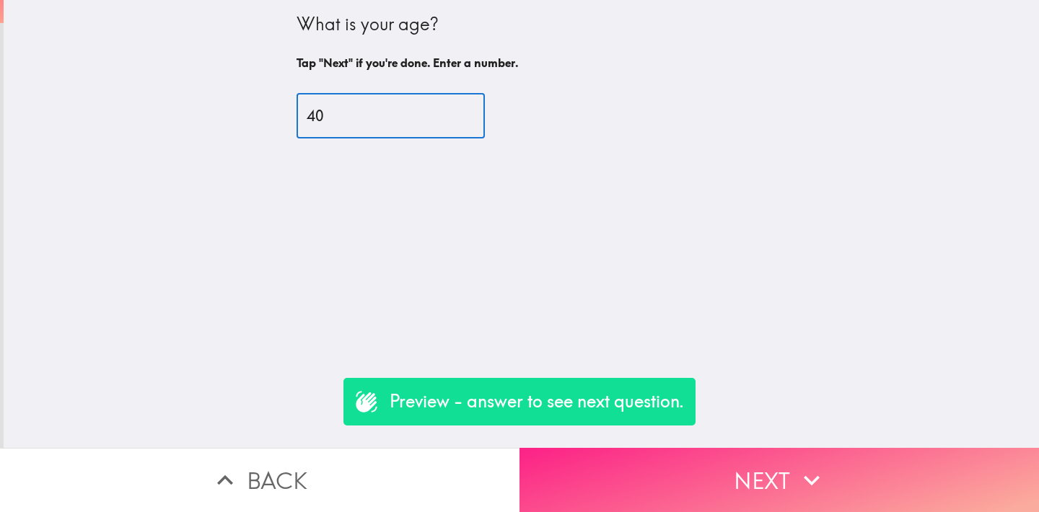
type input "40"
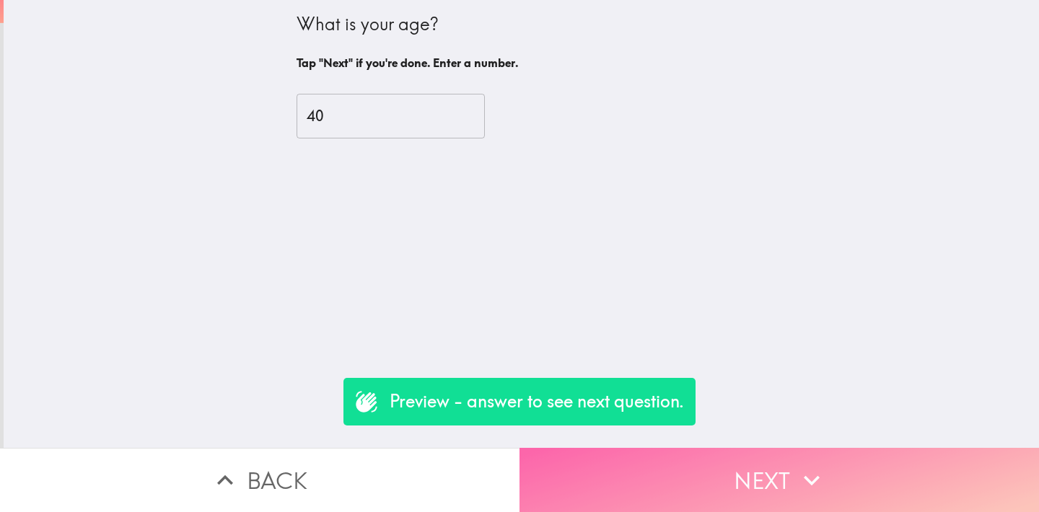
click at [704, 462] on button "Next" at bounding box center [780, 480] width 520 height 64
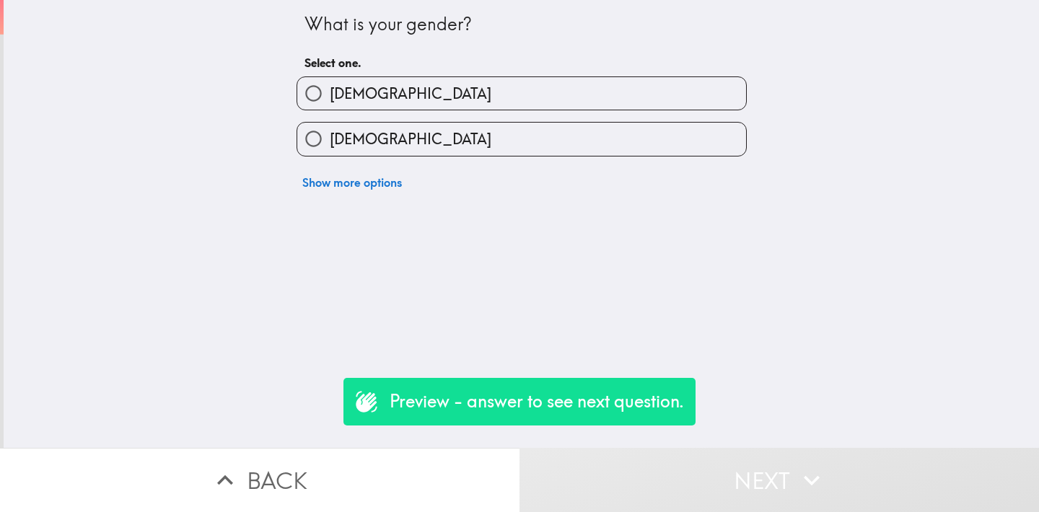
click at [369, 100] on label "[DEMOGRAPHIC_DATA]" at bounding box center [521, 93] width 449 height 32
click at [330, 100] on input "[DEMOGRAPHIC_DATA]" at bounding box center [313, 93] width 32 height 32
radio input "true"
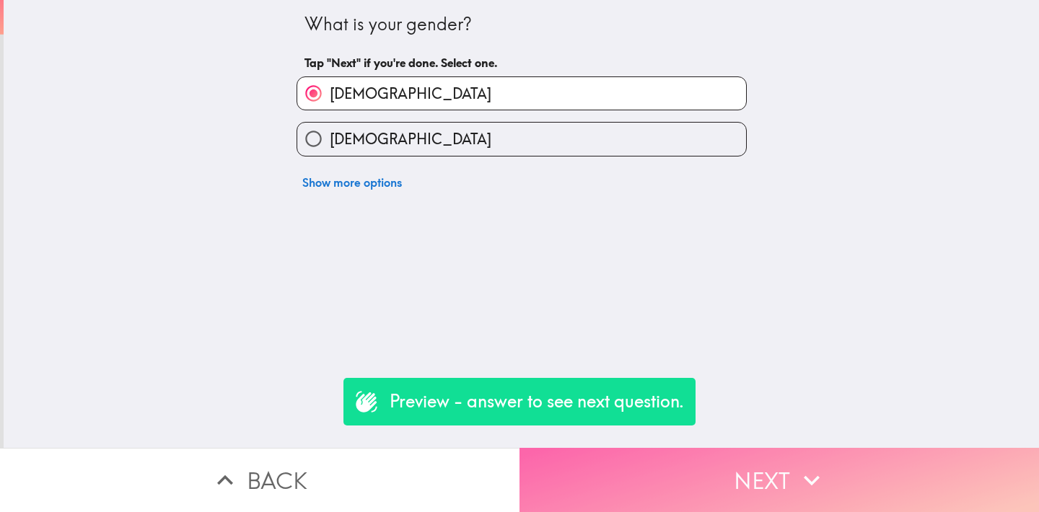
click at [610, 450] on button "Next" at bounding box center [780, 480] width 520 height 64
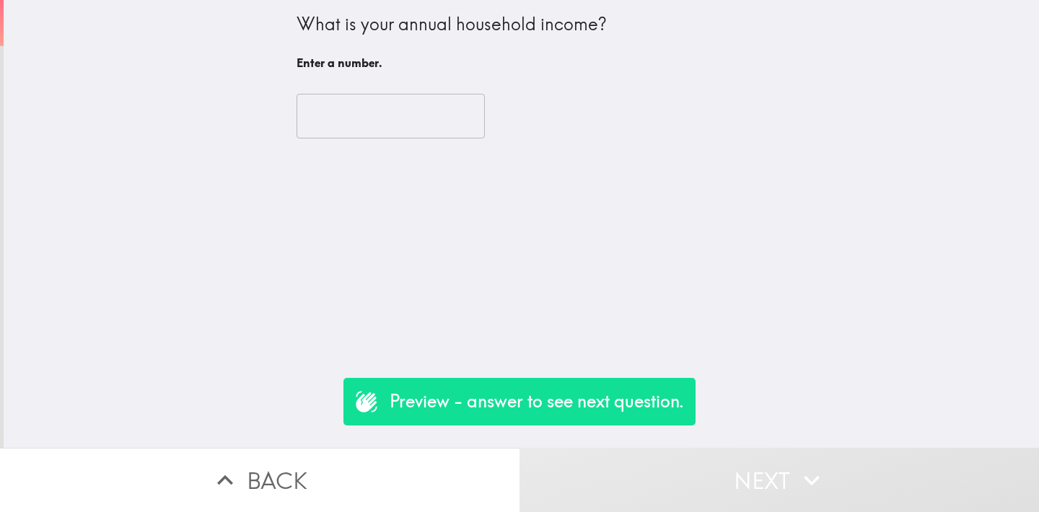
click at [336, 133] on input "number" at bounding box center [391, 116] width 188 height 45
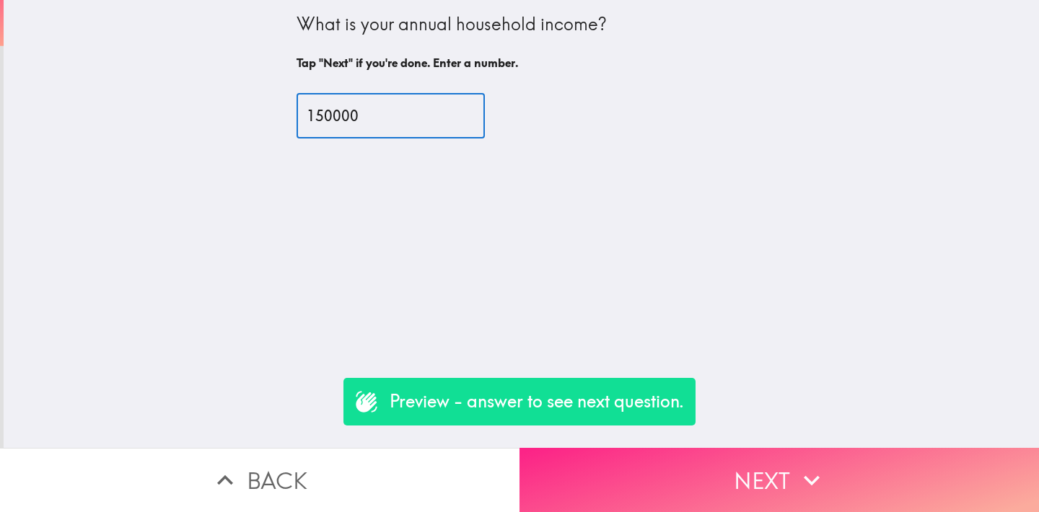
type input "150000"
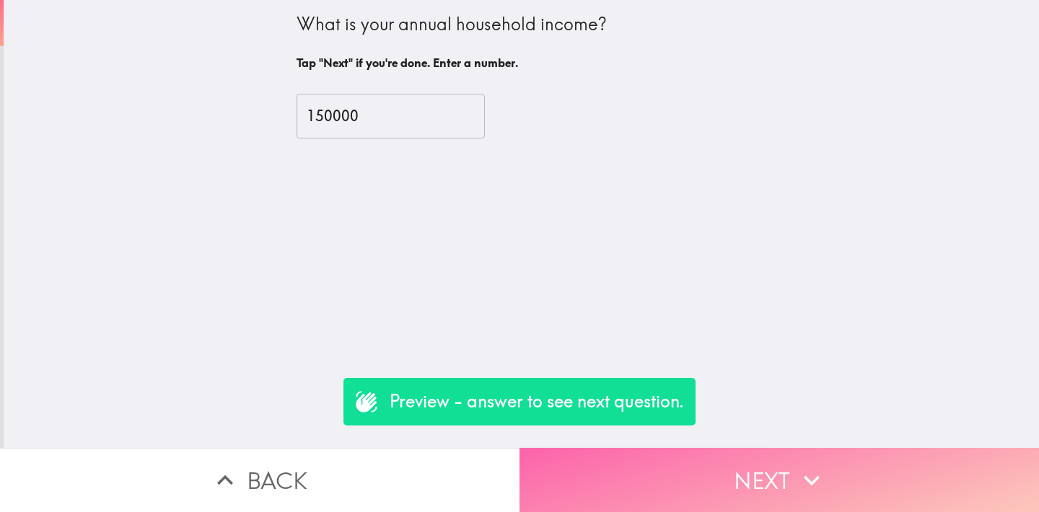
click at [707, 484] on button "Next" at bounding box center [780, 480] width 520 height 64
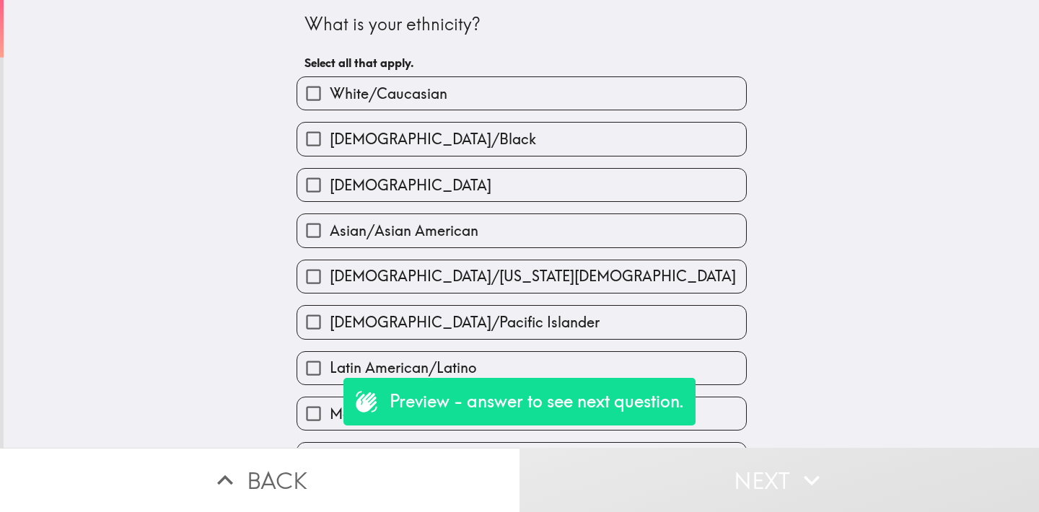
click at [402, 198] on label "[DEMOGRAPHIC_DATA]" at bounding box center [521, 185] width 449 height 32
click at [330, 198] on input "[DEMOGRAPHIC_DATA]" at bounding box center [313, 185] width 32 height 32
checkbox input "true"
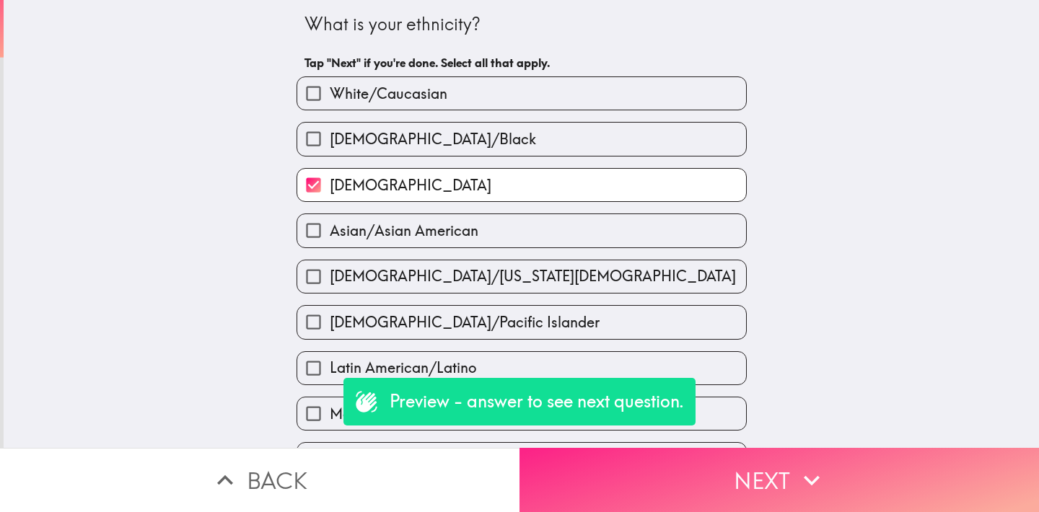
click at [599, 457] on button "Next" at bounding box center [780, 480] width 520 height 64
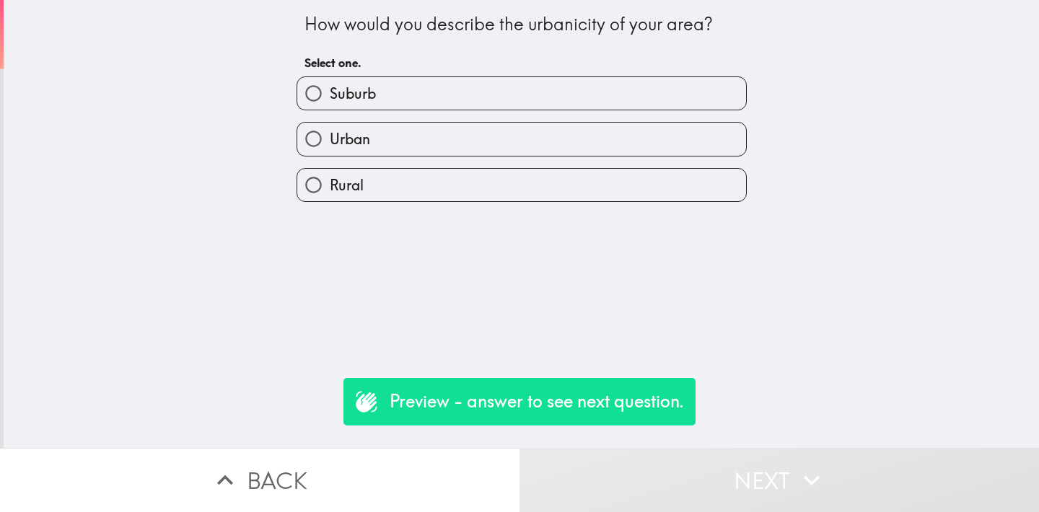
click at [393, 138] on label "Urban" at bounding box center [521, 139] width 449 height 32
click at [330, 138] on input "Urban" at bounding box center [313, 139] width 32 height 32
radio input "true"
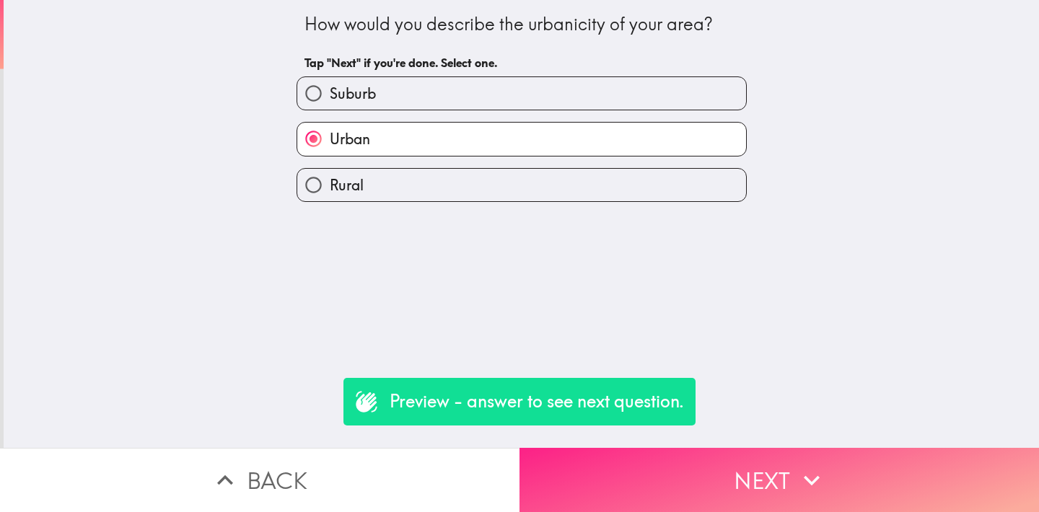
click at [657, 463] on button "Next" at bounding box center [780, 480] width 520 height 64
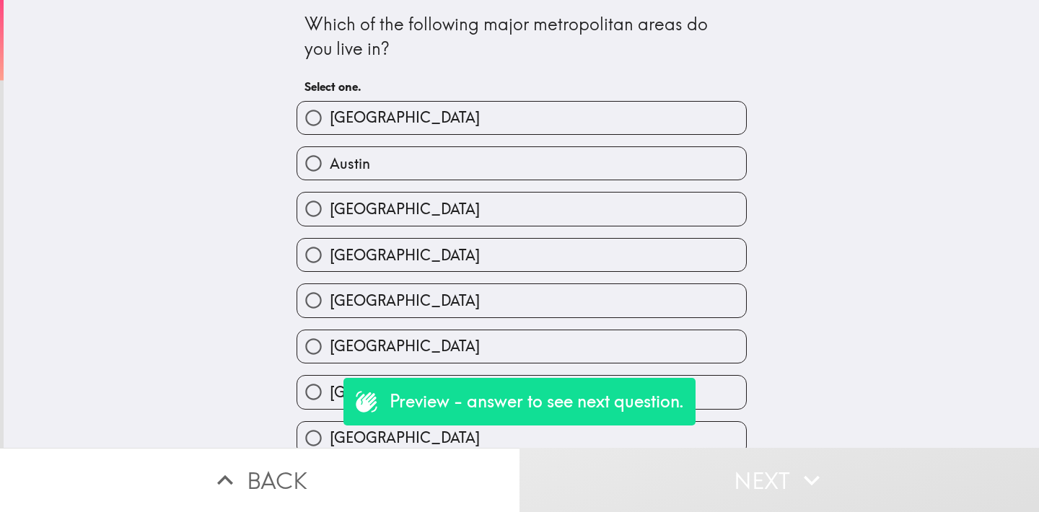
click at [406, 167] on label "Austin" at bounding box center [521, 163] width 449 height 32
click at [330, 167] on input "Austin" at bounding box center [313, 163] width 32 height 32
radio input "true"
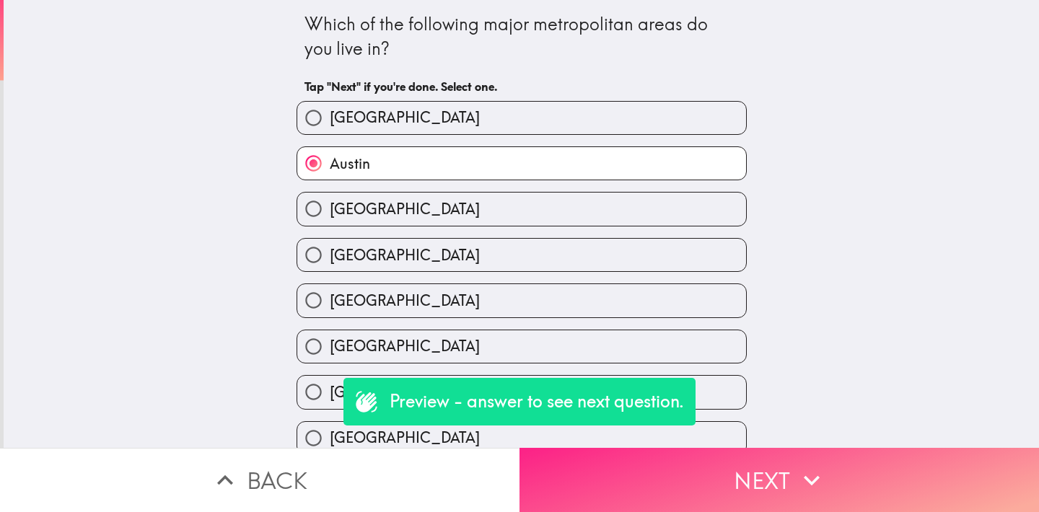
click at [624, 483] on button "Next" at bounding box center [780, 480] width 520 height 64
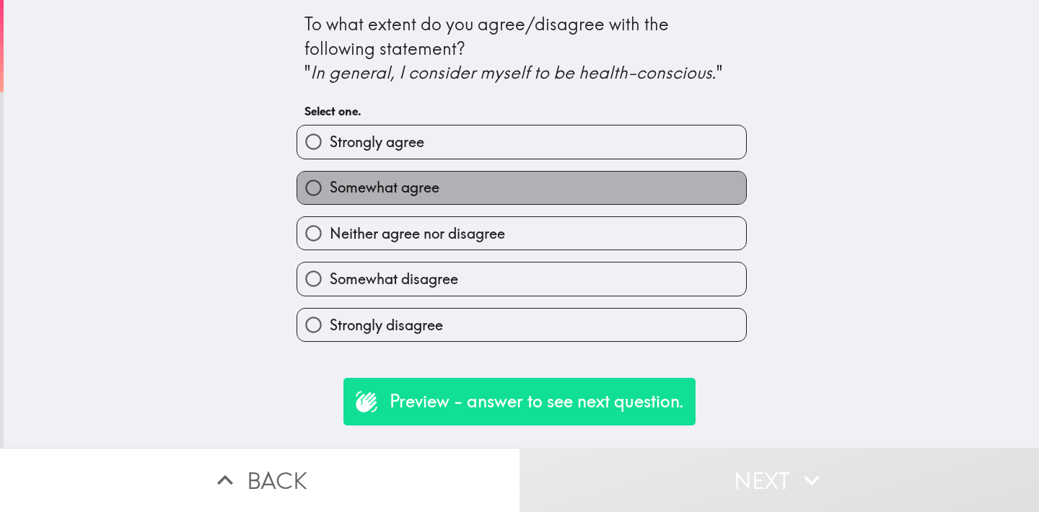
click at [380, 185] on span "Somewhat agree" at bounding box center [385, 188] width 110 height 20
click at [330, 185] on input "Somewhat agree" at bounding box center [313, 188] width 32 height 32
radio input "true"
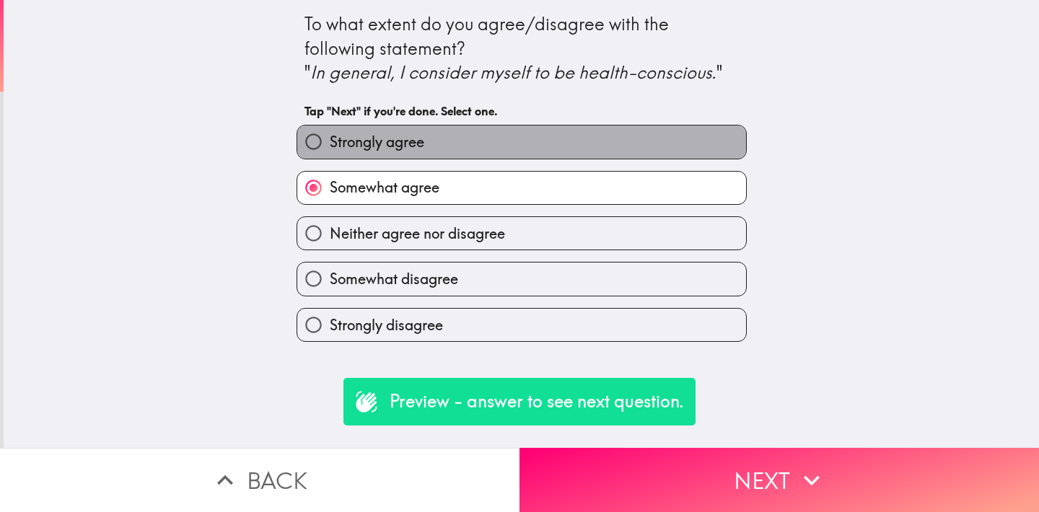
click at [430, 144] on label "Strongly agree" at bounding box center [521, 142] width 449 height 32
click at [330, 144] on input "Strongly agree" at bounding box center [313, 142] width 32 height 32
radio input "true"
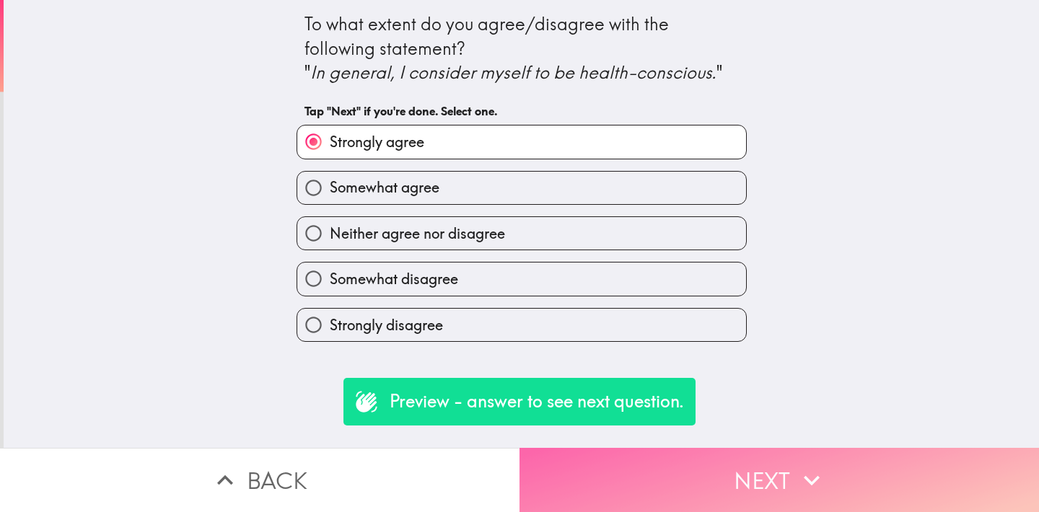
click at [636, 448] on button "Next" at bounding box center [780, 480] width 520 height 64
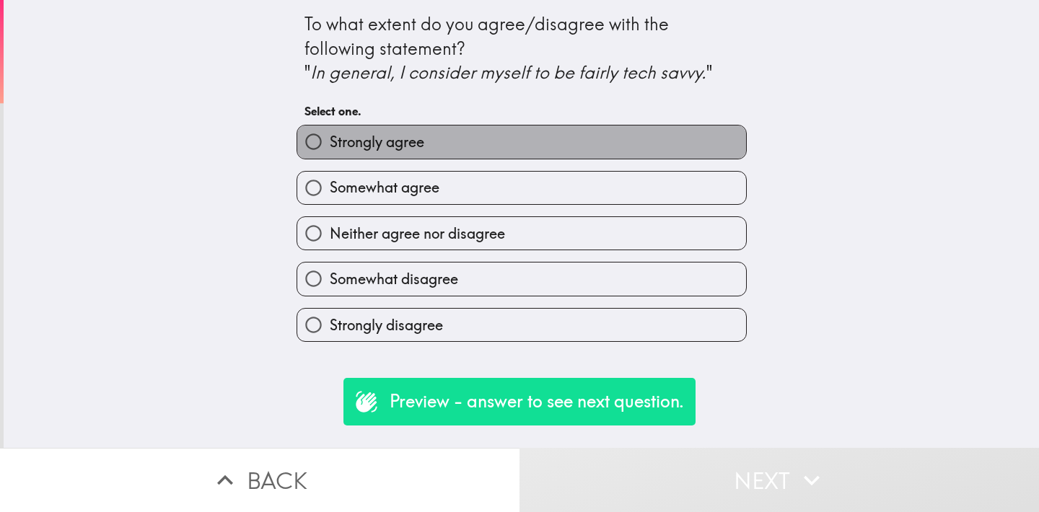
click at [398, 137] on span "Strongly agree" at bounding box center [377, 142] width 95 height 20
click at [330, 137] on input "Strongly agree" at bounding box center [313, 142] width 32 height 32
radio input "true"
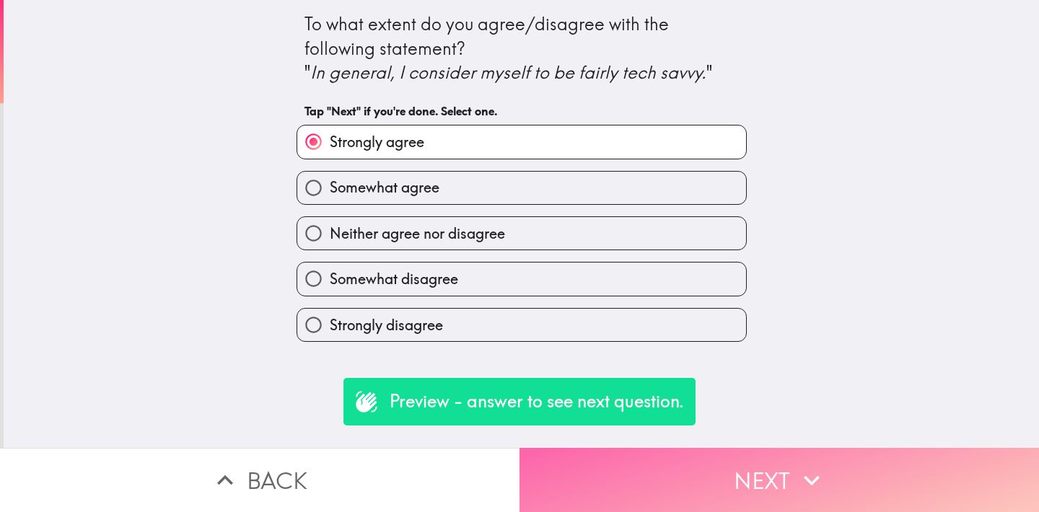
click at [653, 452] on button "Next" at bounding box center [780, 480] width 520 height 64
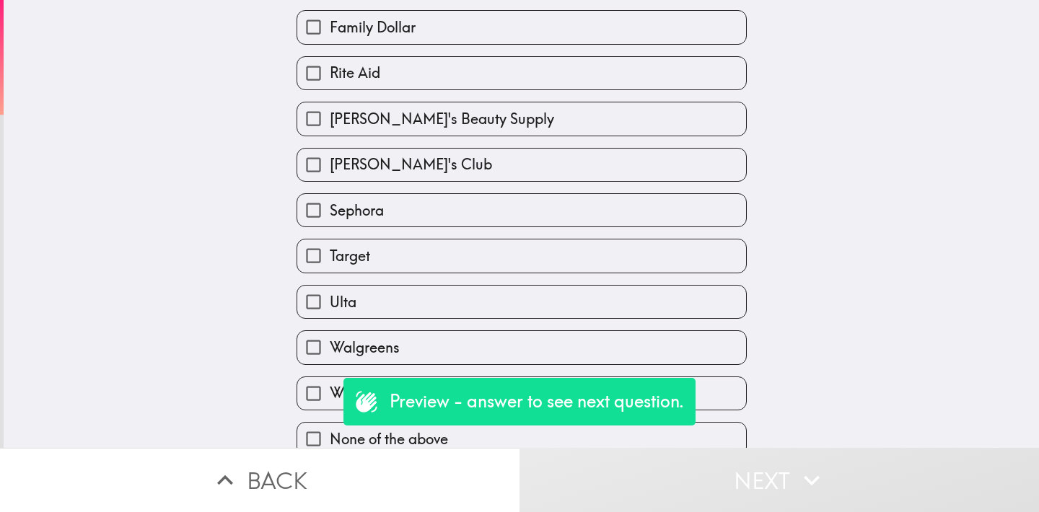
scroll to position [292, 0]
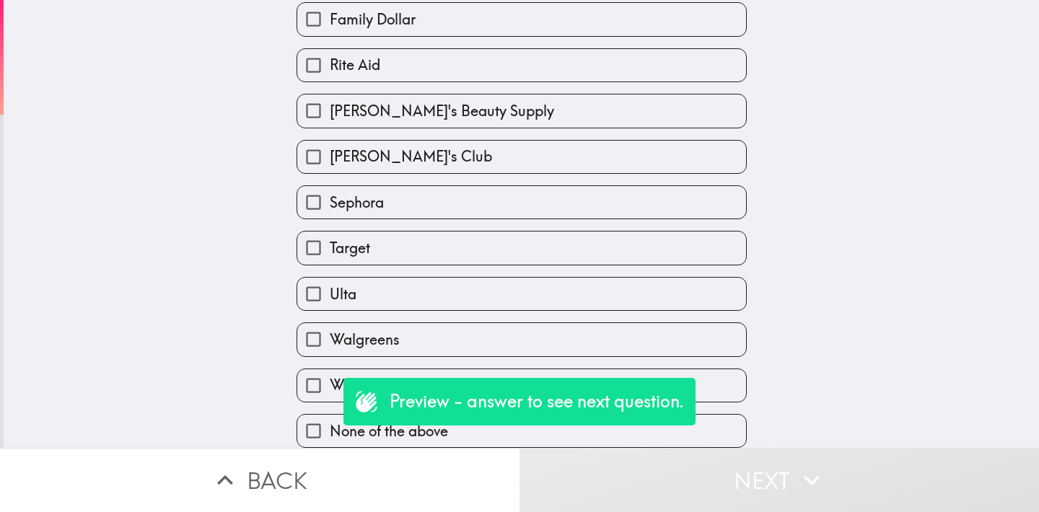
click at [356, 330] on span "Walgreens" at bounding box center [365, 340] width 70 height 20
click at [330, 323] on input "Walgreens" at bounding box center [313, 339] width 32 height 32
checkbox input "true"
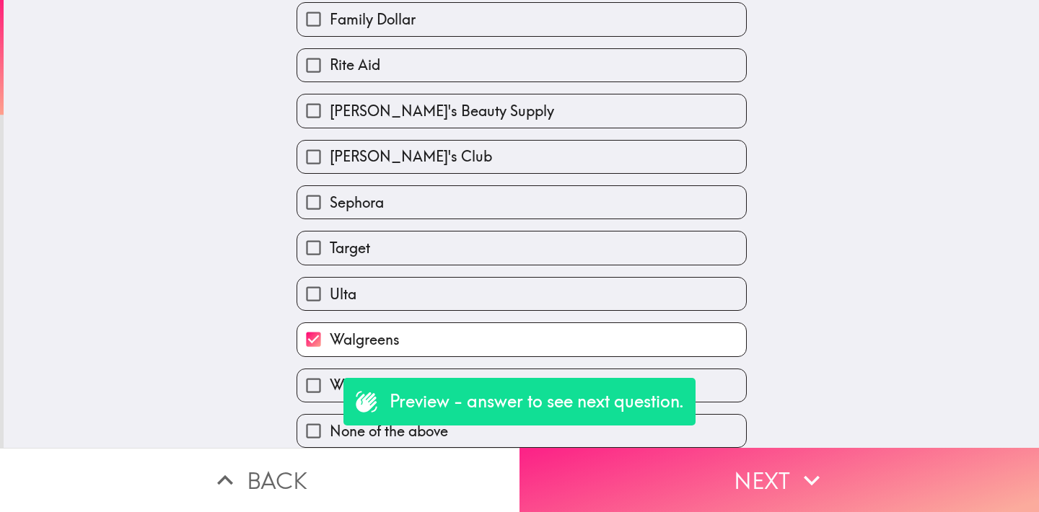
click at [622, 475] on button "Next" at bounding box center [780, 480] width 520 height 64
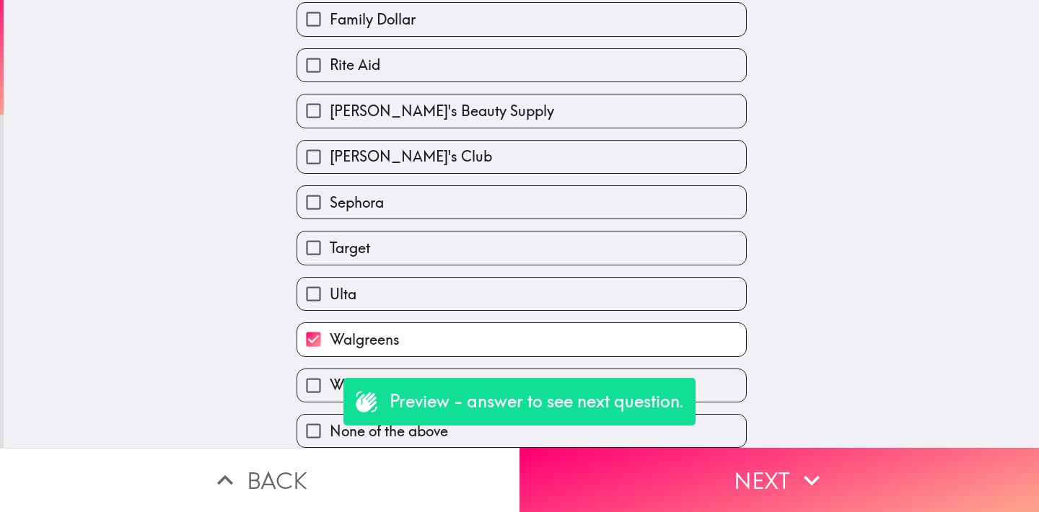
scroll to position [151, 0]
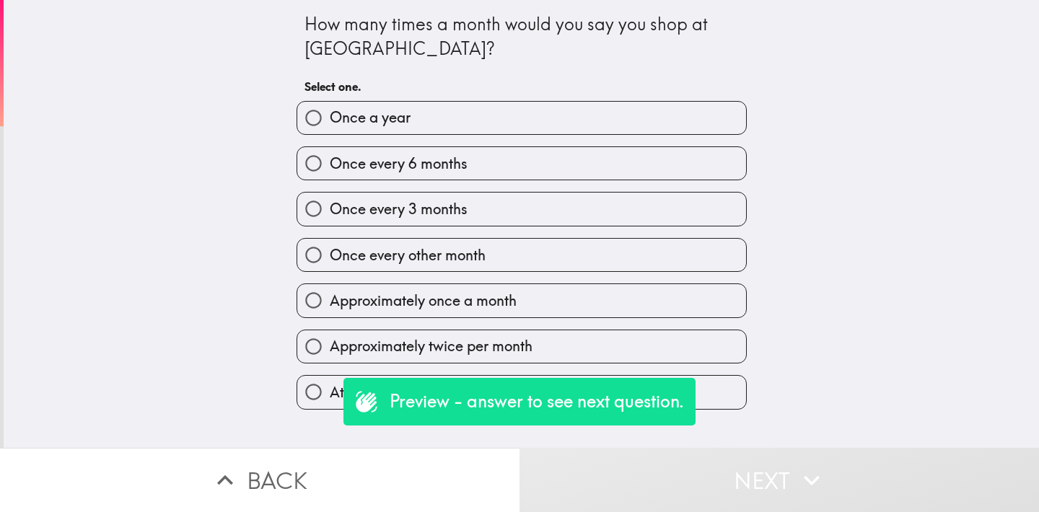
click at [372, 127] on span "Once a year" at bounding box center [370, 118] width 81 height 20
click at [330, 127] on input "Once a year" at bounding box center [313, 118] width 32 height 32
radio input "true"
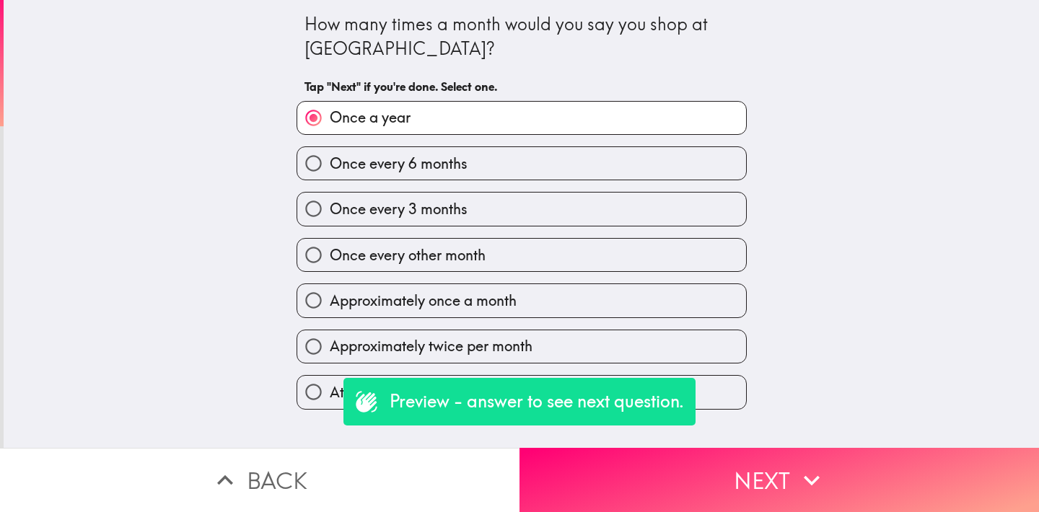
click at [426, 211] on span "Once every 3 months" at bounding box center [399, 209] width 138 height 20
click at [330, 211] on input "Once every 3 months" at bounding box center [313, 209] width 32 height 32
radio input "true"
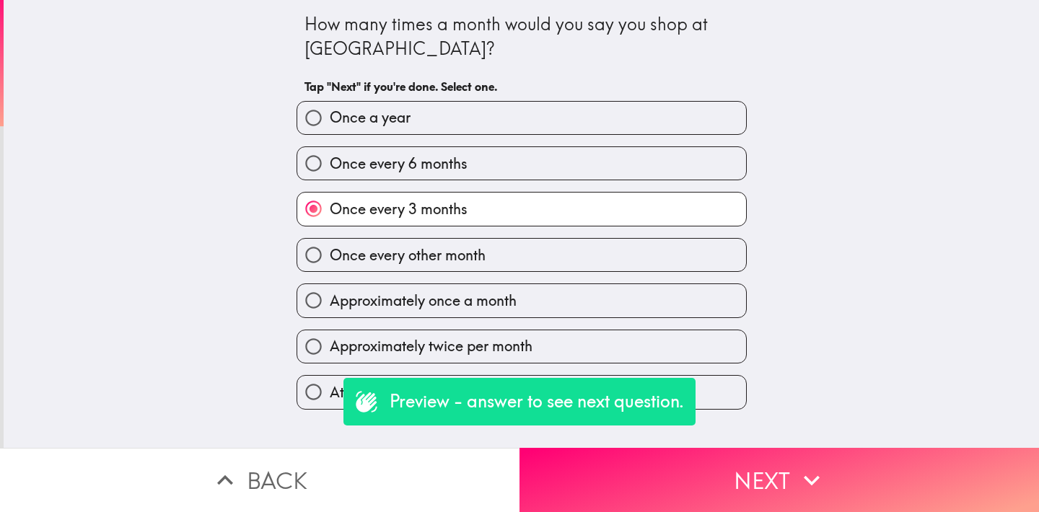
click at [436, 265] on span "Once every other month" at bounding box center [408, 255] width 156 height 20
click at [330, 265] on input "Once every other month" at bounding box center [313, 255] width 32 height 32
radio input "true"
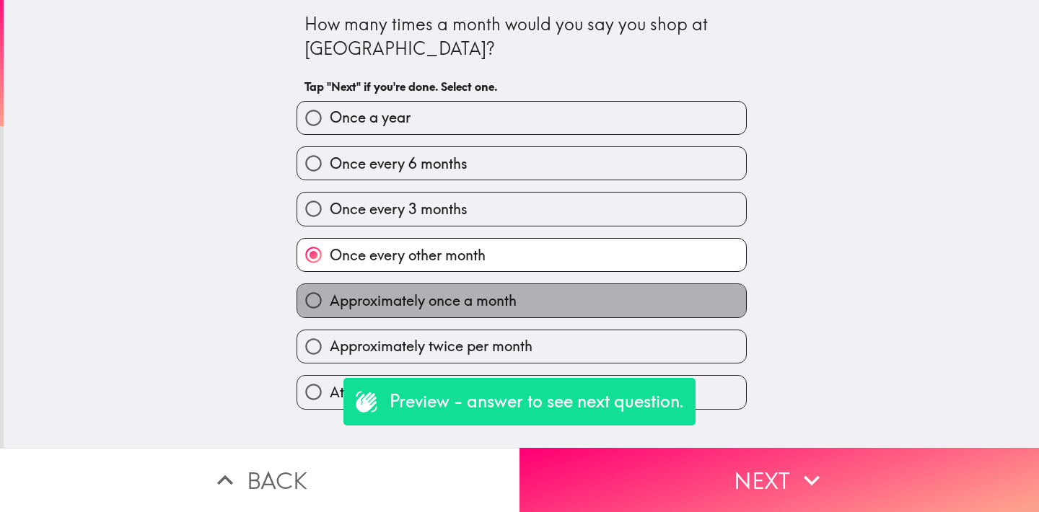
click at [500, 315] on label "Approximately once a month" at bounding box center [521, 300] width 449 height 32
click at [330, 315] on input "Approximately once a month" at bounding box center [313, 300] width 32 height 32
radio input "true"
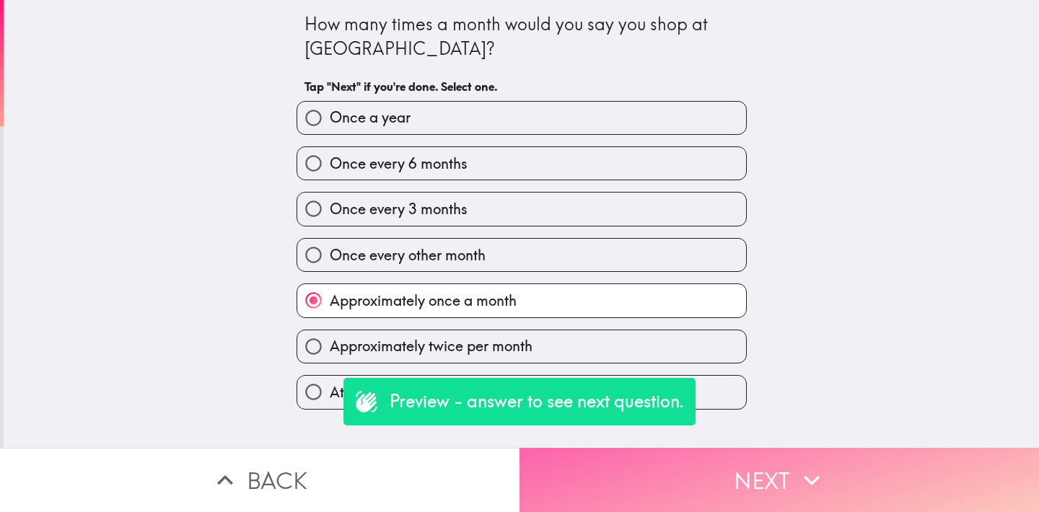
click at [636, 457] on button "Next" at bounding box center [780, 480] width 520 height 64
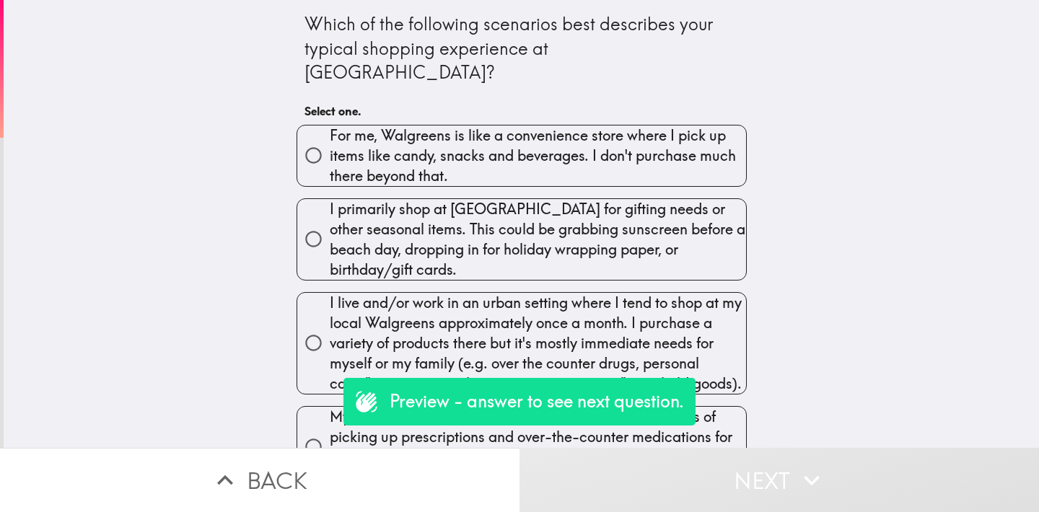
click at [410, 220] on span "I primarily shop at Walgreens for gifting needs or other seasonal items. This c…" at bounding box center [538, 239] width 416 height 81
click at [330, 223] on input "I primarily shop at Walgreens for gifting needs or other seasonal items. This c…" at bounding box center [313, 239] width 32 height 32
radio input "true"
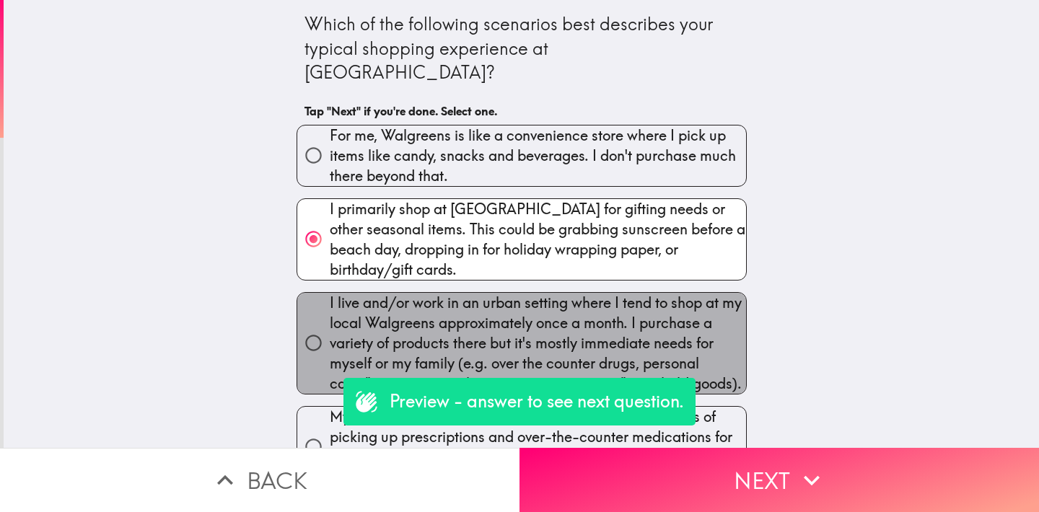
click at [518, 298] on span "I live and/or work in an urban setting where I tend to shop at my local Walgree…" at bounding box center [538, 343] width 416 height 101
click at [330, 327] on input "I live and/or work in an urban setting where I tend to shop at my local Walgree…" at bounding box center [313, 343] width 32 height 32
radio input "true"
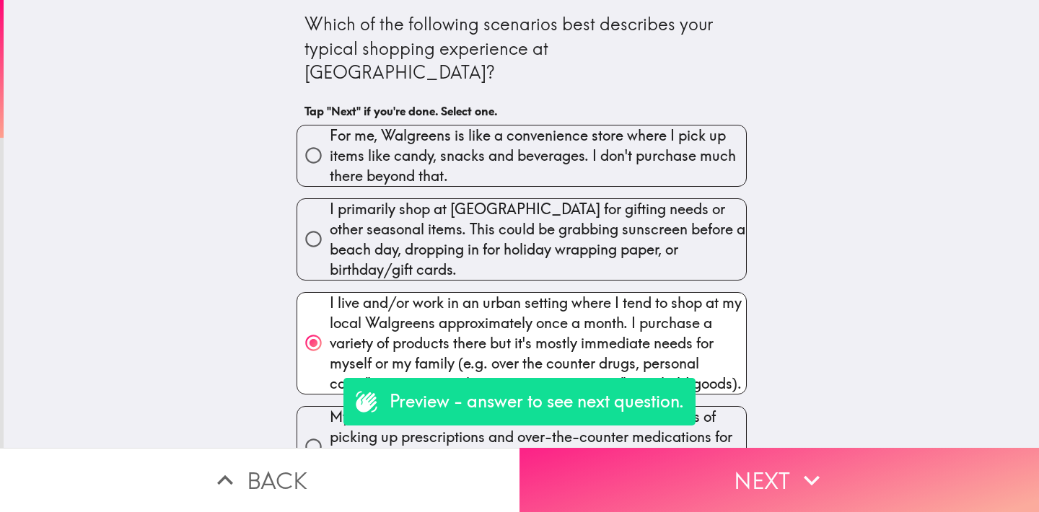
click at [613, 450] on button "Next" at bounding box center [780, 480] width 520 height 64
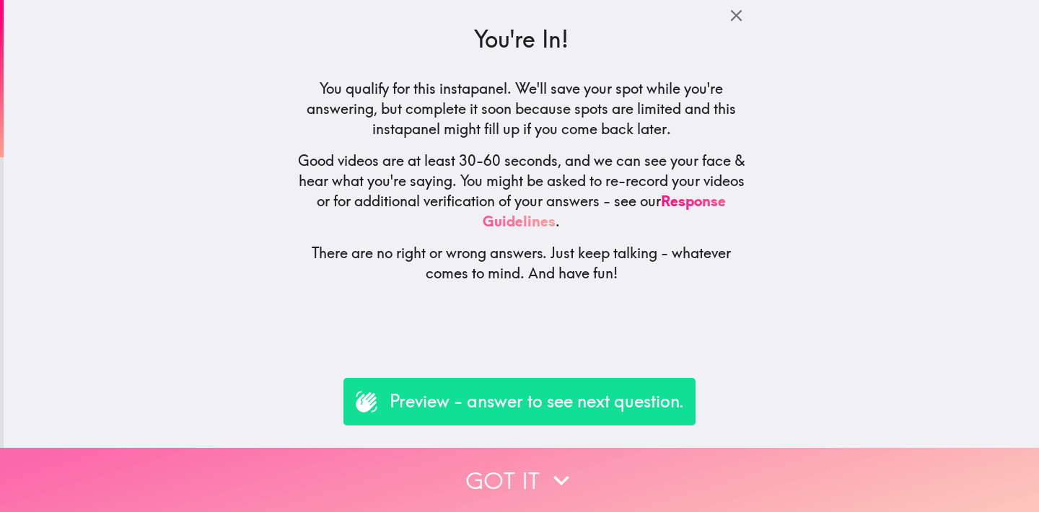
click at [546, 465] on icon "button" at bounding box center [562, 481] width 32 height 32
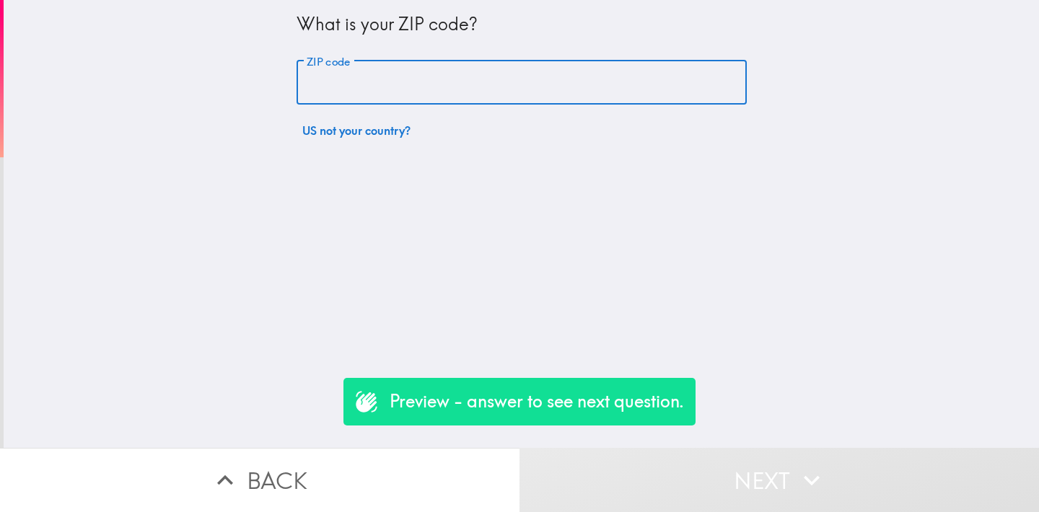
click at [362, 94] on input "ZIP code" at bounding box center [522, 83] width 450 height 45
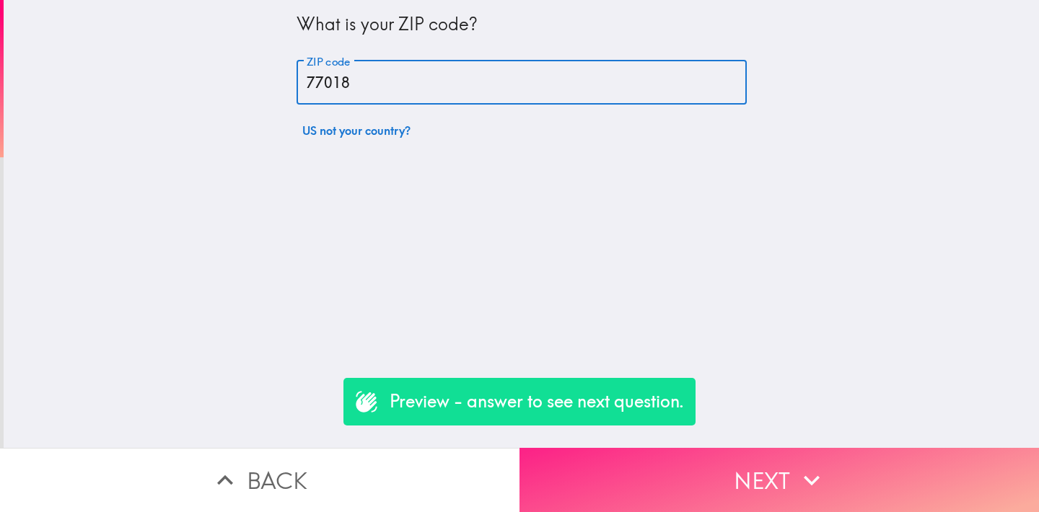
type input "77018"
click at [735, 485] on button "Next" at bounding box center [780, 480] width 520 height 64
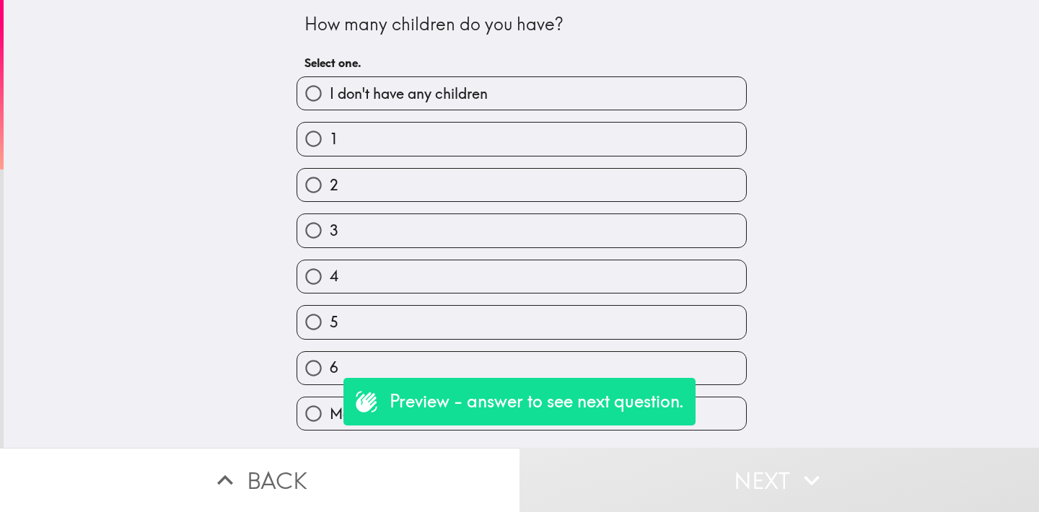
click at [426, 190] on label "2" at bounding box center [521, 185] width 449 height 32
click at [330, 190] on input "2" at bounding box center [313, 185] width 32 height 32
radio input "true"
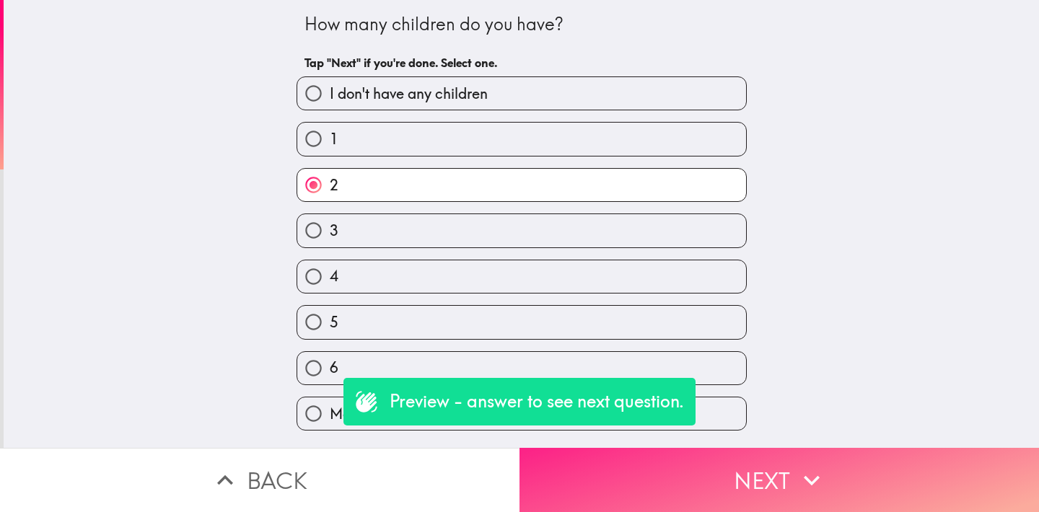
click at [646, 469] on button "Next" at bounding box center [780, 480] width 520 height 64
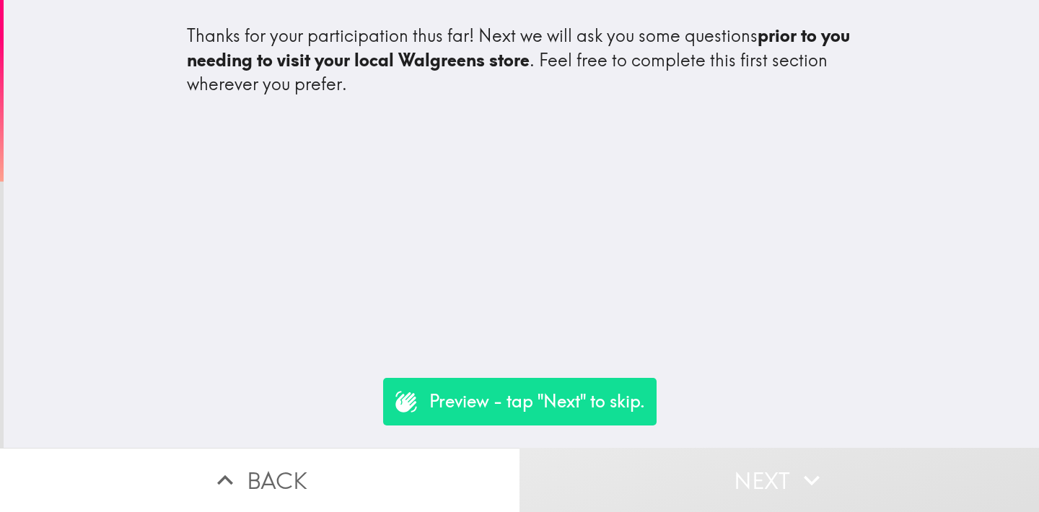
click at [677, 467] on button "Next" at bounding box center [780, 480] width 520 height 64
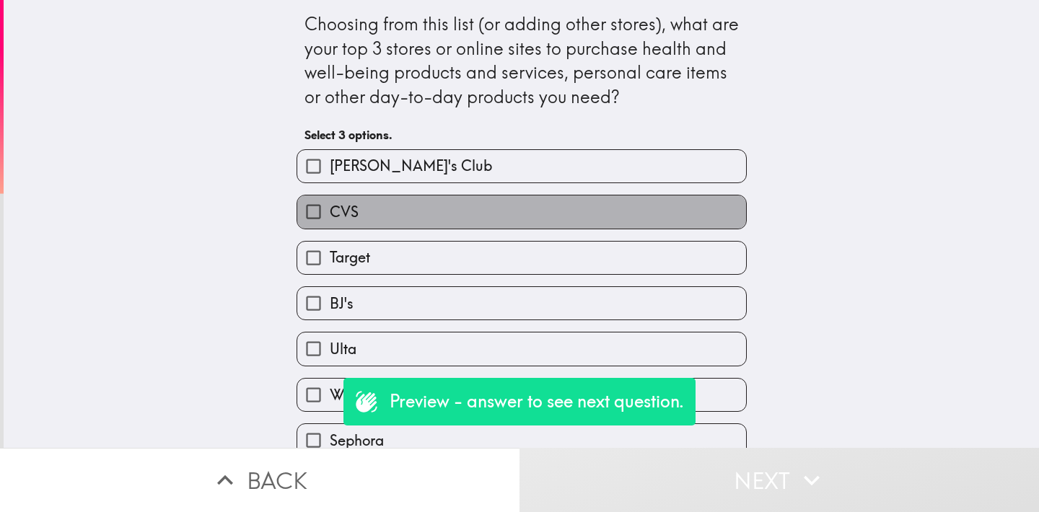
click at [398, 205] on label "CVS" at bounding box center [521, 212] width 449 height 32
click at [330, 205] on input "CVS" at bounding box center [313, 212] width 32 height 32
checkbox input "true"
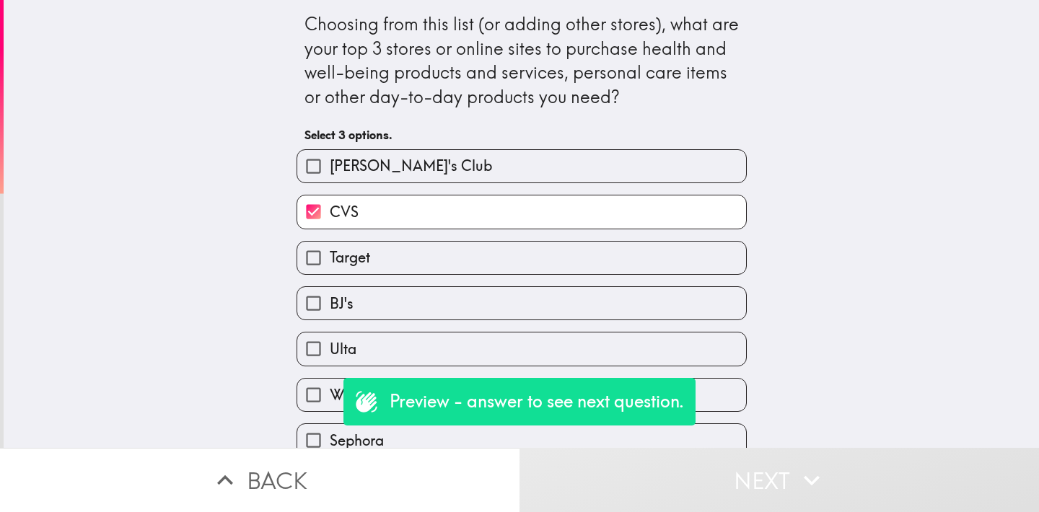
click at [398, 264] on label "Target" at bounding box center [521, 258] width 449 height 32
click at [330, 264] on input "Target" at bounding box center [313, 258] width 32 height 32
checkbox input "true"
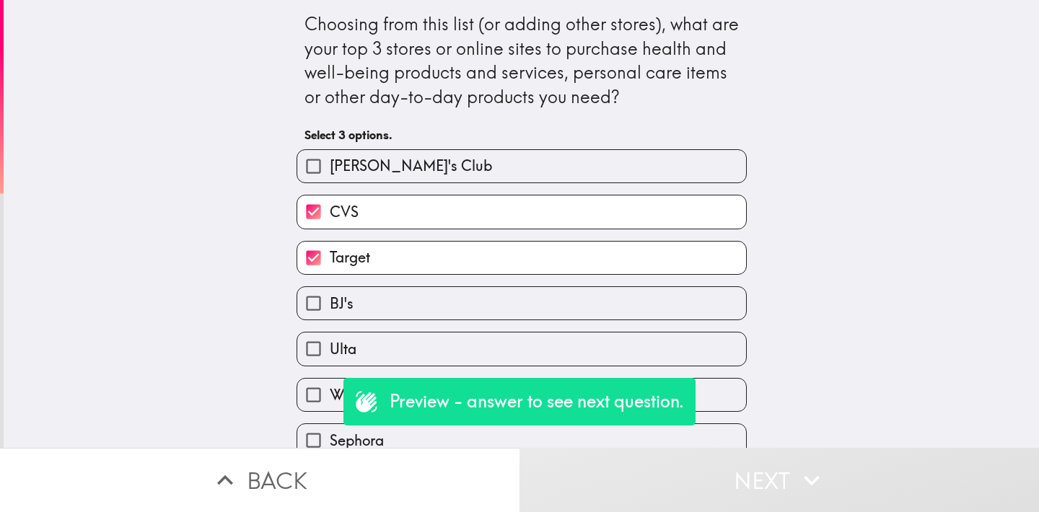
click at [396, 305] on label "BJ's" at bounding box center [521, 303] width 449 height 32
click at [330, 305] on input "BJ's" at bounding box center [313, 303] width 32 height 32
checkbox input "true"
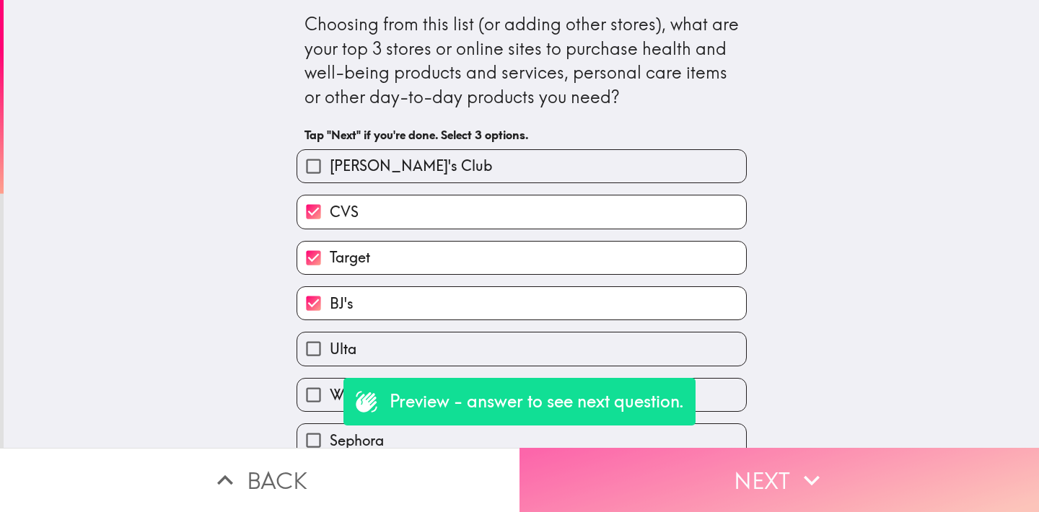
click at [701, 468] on button "Next" at bounding box center [780, 480] width 520 height 64
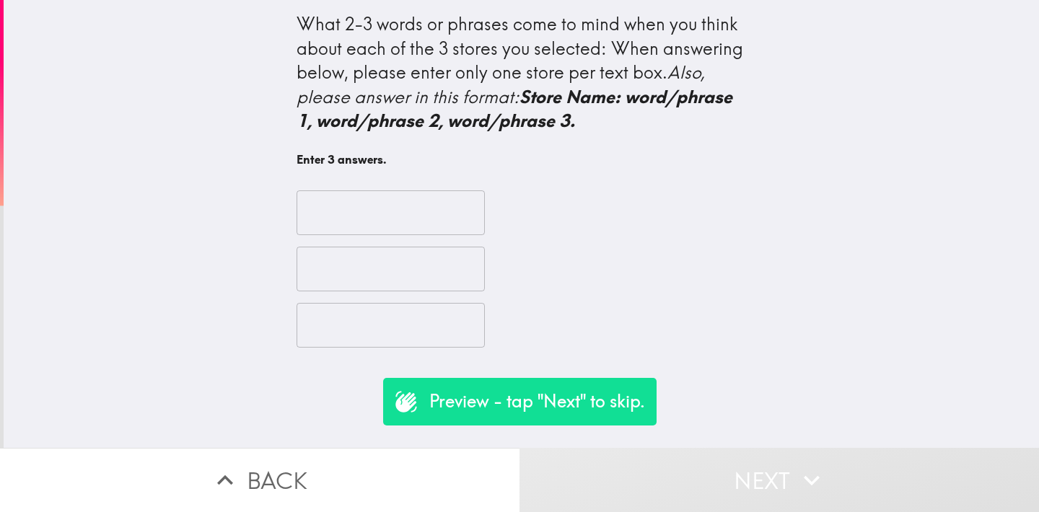
click at [387, 227] on input "text" at bounding box center [391, 213] width 188 height 45
type input "Fun"
click at [385, 274] on input "text" at bounding box center [391, 269] width 188 height 45
type input "Big"
click at [364, 328] on input "text" at bounding box center [391, 325] width 188 height 45
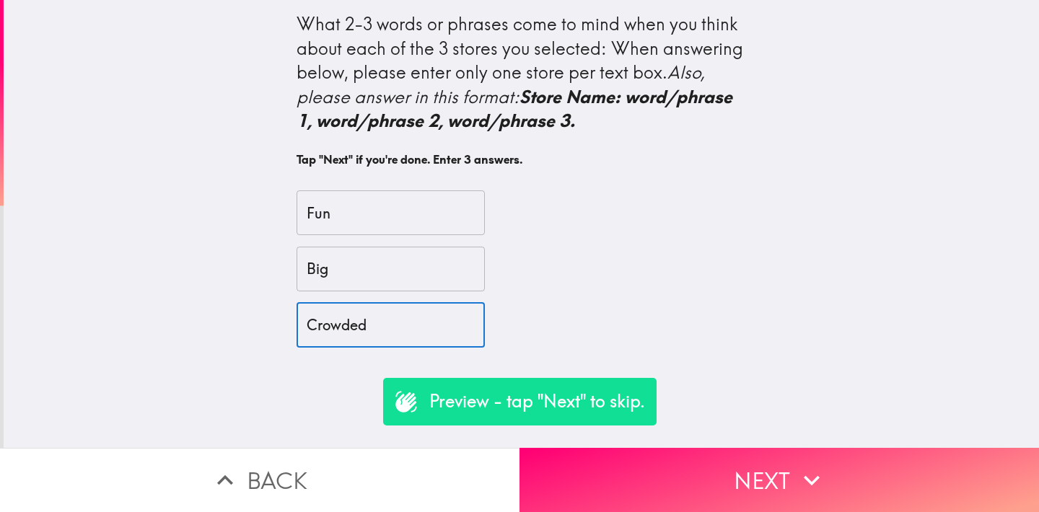
type input "Crowded"
click at [339, 211] on input "Fun" at bounding box center [391, 213] width 188 height 45
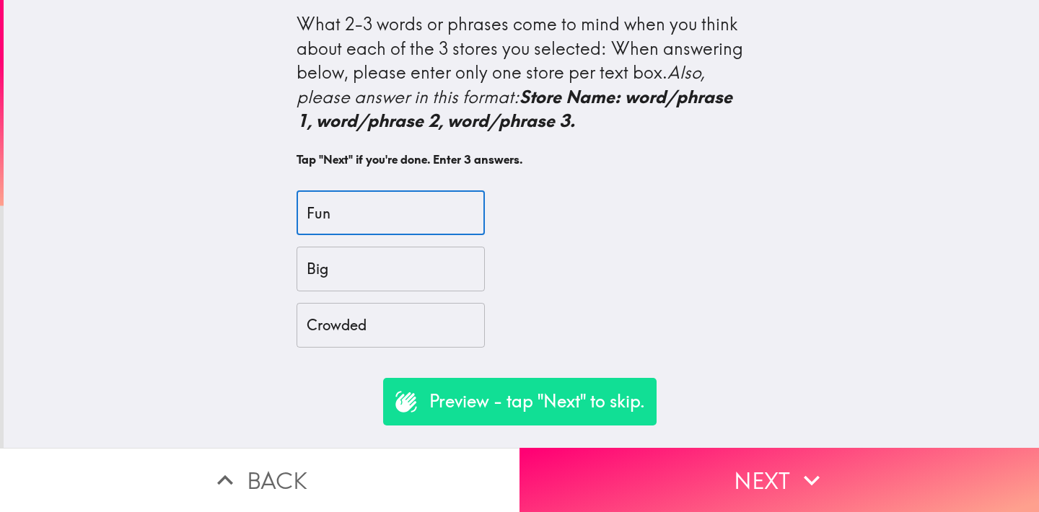
click at [339, 211] on input "Fun" at bounding box center [391, 213] width 188 height 45
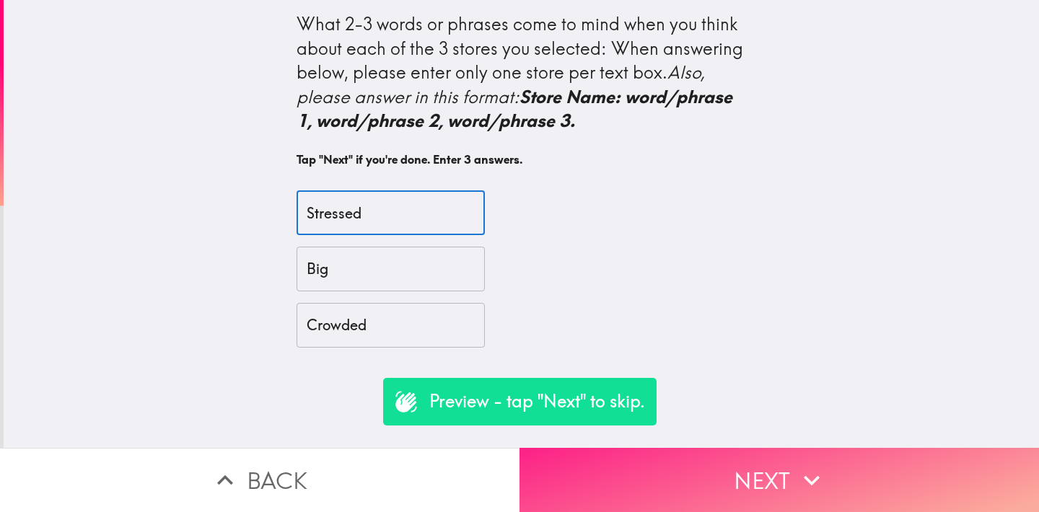
type input "Stressed"
click at [621, 448] on button "Next" at bounding box center [780, 480] width 520 height 64
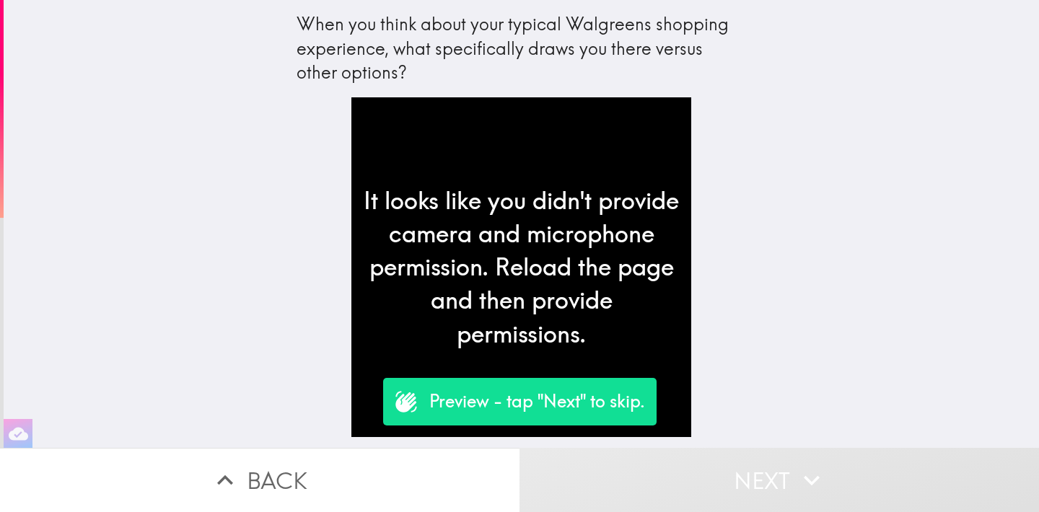
click at [389, 40] on div "When you think about your typical Walgreens shopping experience, what specifica…" at bounding box center [522, 48] width 450 height 73
click at [408, 29] on div "When you think about your typical Walgreens shopping experience, what specifica…" at bounding box center [522, 48] width 450 height 73
click at [530, 411] on p "Preview - tap "Next" to skip." at bounding box center [537, 402] width 216 height 25
click at [577, 411] on p "Preview - tap "Next" to skip." at bounding box center [537, 402] width 216 height 25
click at [442, 185] on div "It looks like you didn't provide camera and microphone permission. Reload the p…" at bounding box center [521, 267] width 340 height 340
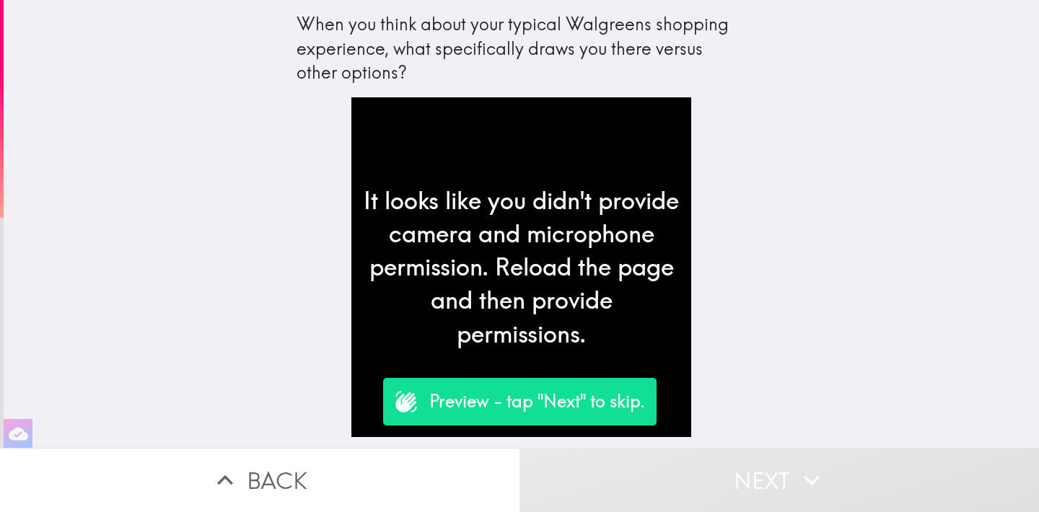
click at [472, 237] on div "It looks like you didn't provide camera and microphone permission. Reload the p…" at bounding box center [521, 267] width 340 height 340
click at [476, 235] on div "It looks like you didn't provide camera and microphone permission. Reload the p…" at bounding box center [521, 267] width 340 height 340
click at [485, 403] on p "Preview - tap "Next" to skip." at bounding box center [537, 402] width 216 height 25
click at [394, 388] on div "Preview - tap "Next" to skip." at bounding box center [519, 402] width 273 height 48
click at [417, 405] on div "Preview - tap "Next" to skip." at bounding box center [519, 402] width 273 height 48
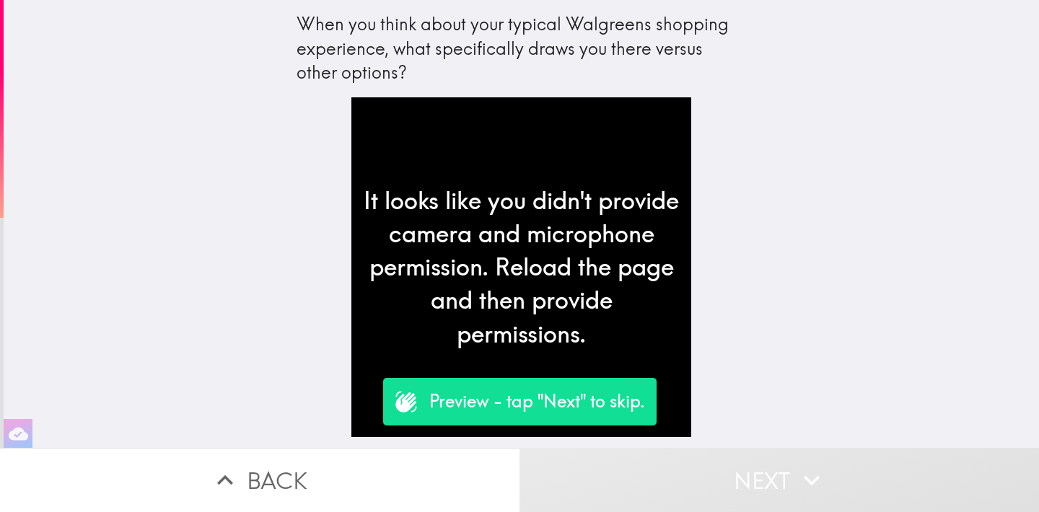
click at [438, 294] on div "It looks like you didn't provide camera and microphone permission. Reload the p…" at bounding box center [521, 267] width 340 height 340
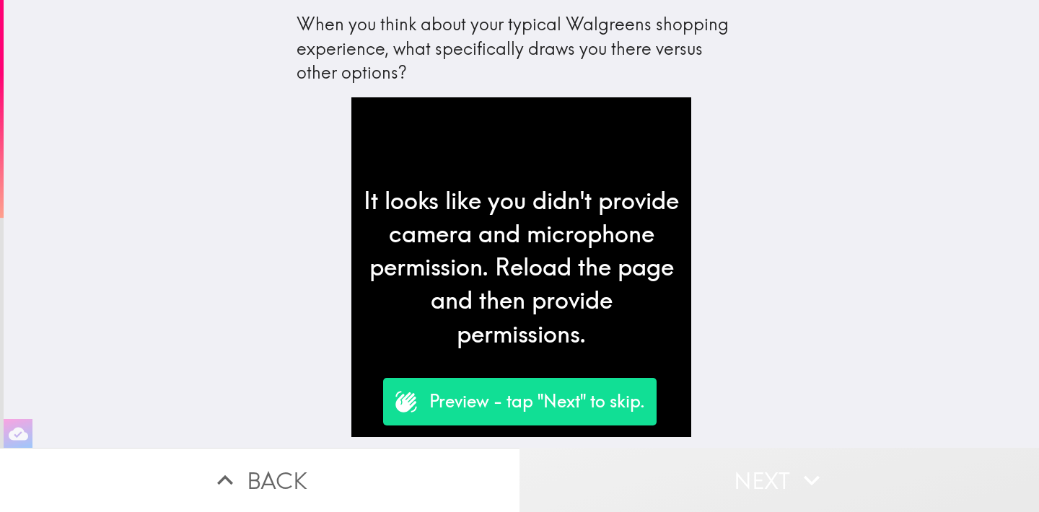
click at [643, 455] on button "Next" at bounding box center [780, 480] width 520 height 64
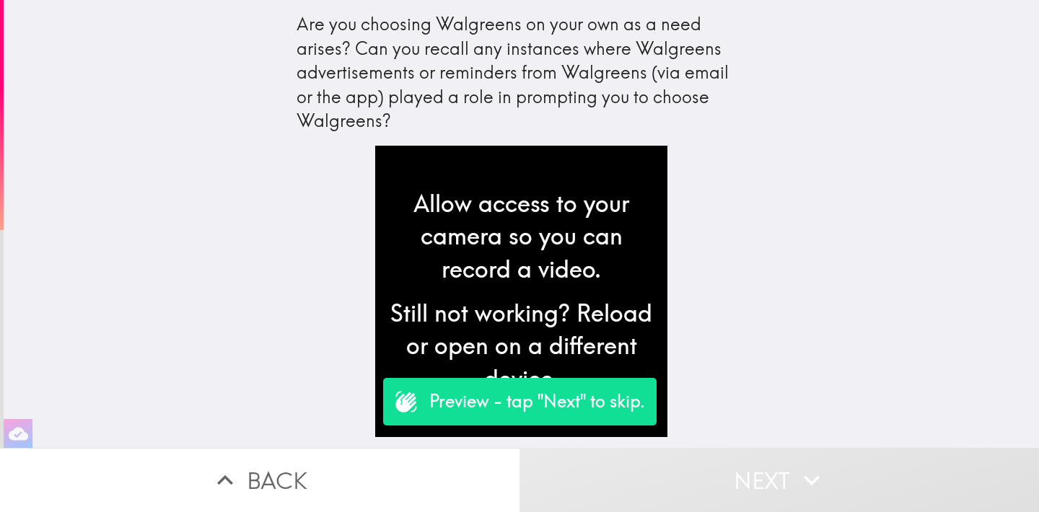
click at [736, 469] on button "Next" at bounding box center [780, 480] width 520 height 64
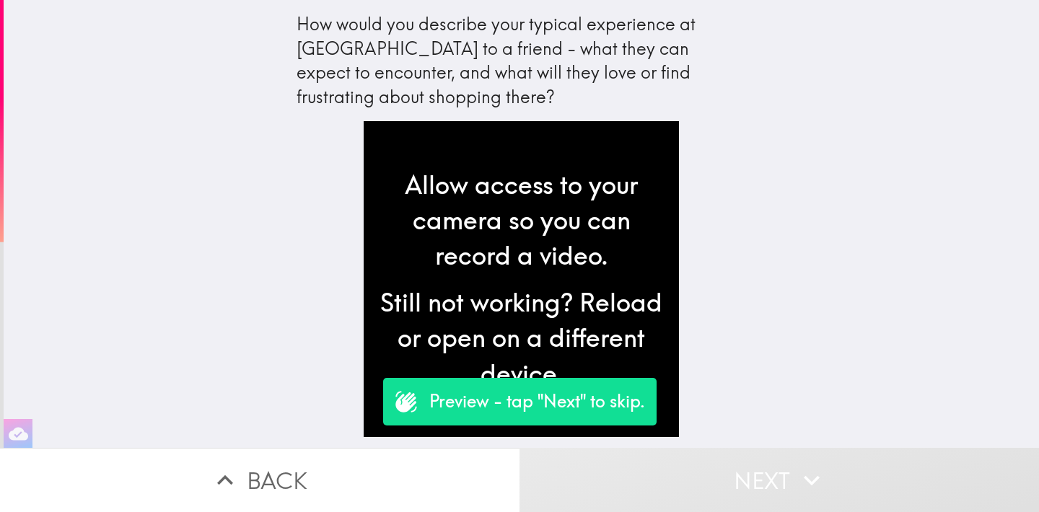
click at [733, 468] on button "Next" at bounding box center [780, 480] width 520 height 64
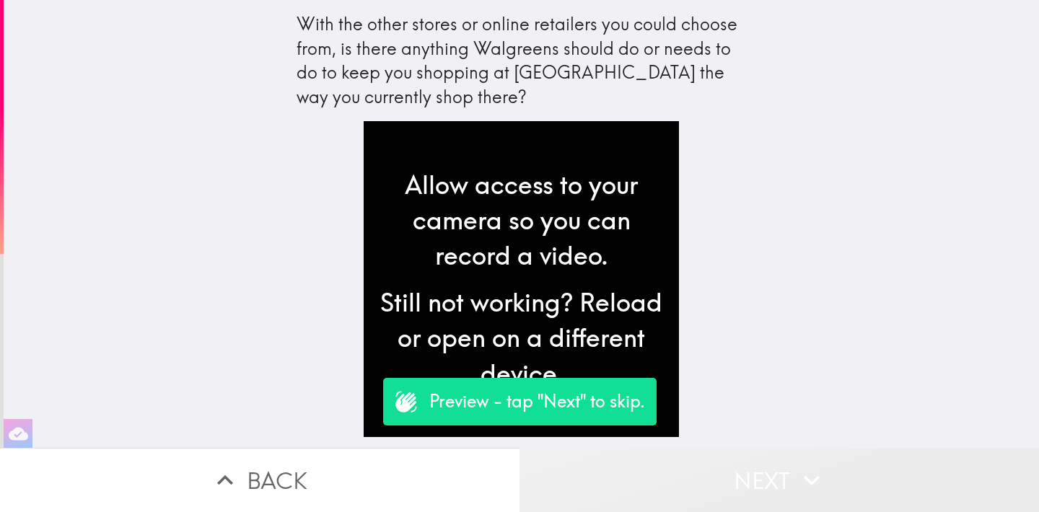
click at [733, 468] on button "Next" at bounding box center [780, 480] width 520 height 64
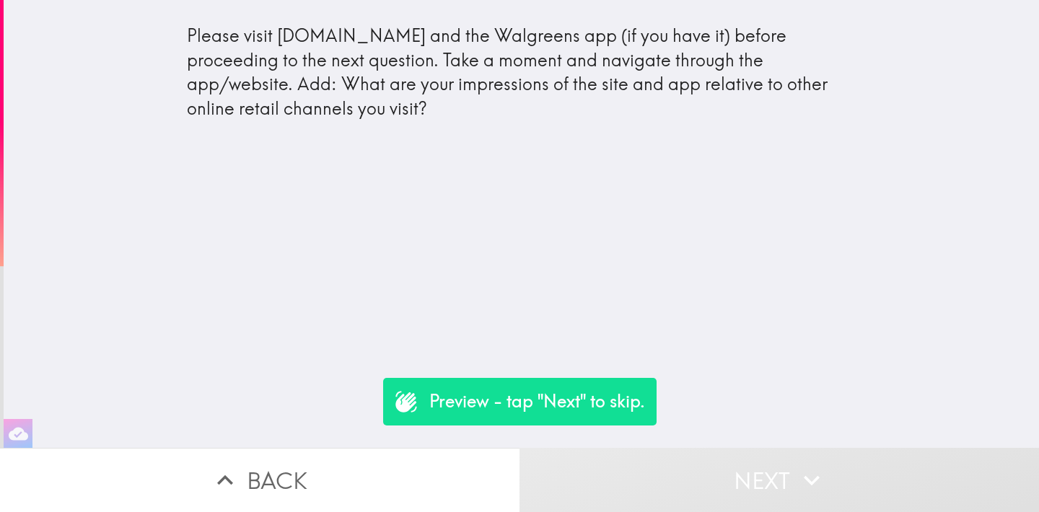
click at [692, 476] on button "Next" at bounding box center [780, 480] width 520 height 64
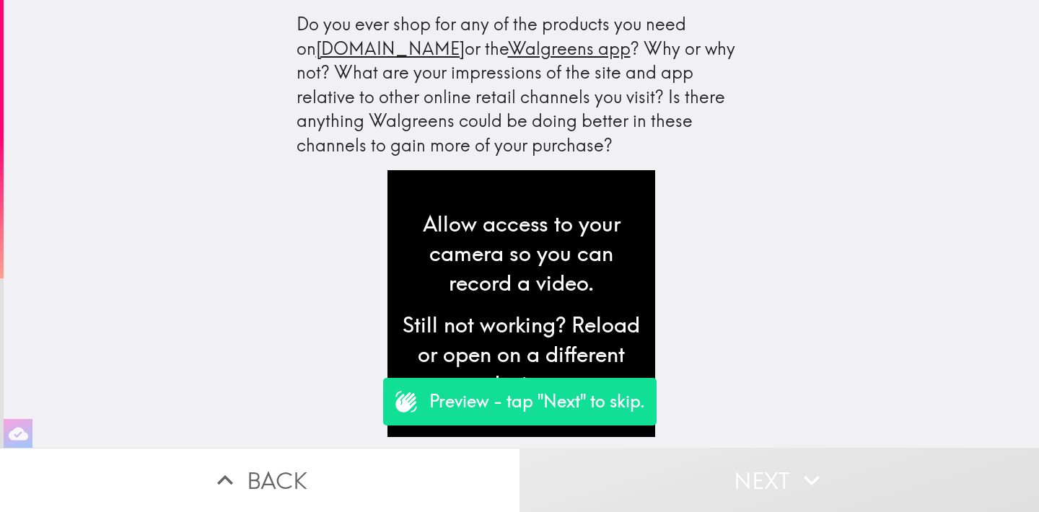
click at [310, 455] on button "Back" at bounding box center [260, 480] width 520 height 64
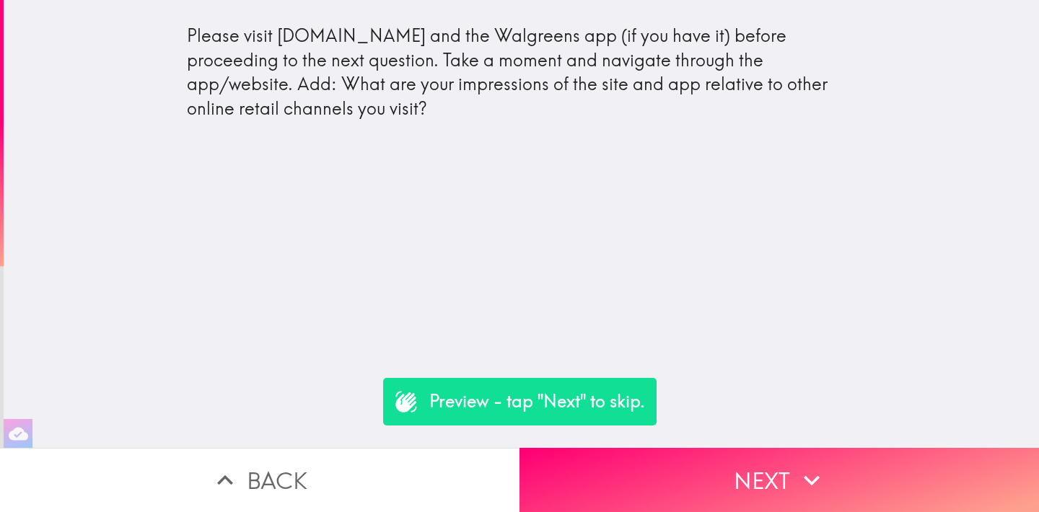
click at [302, 454] on button "Back" at bounding box center [260, 480] width 520 height 64
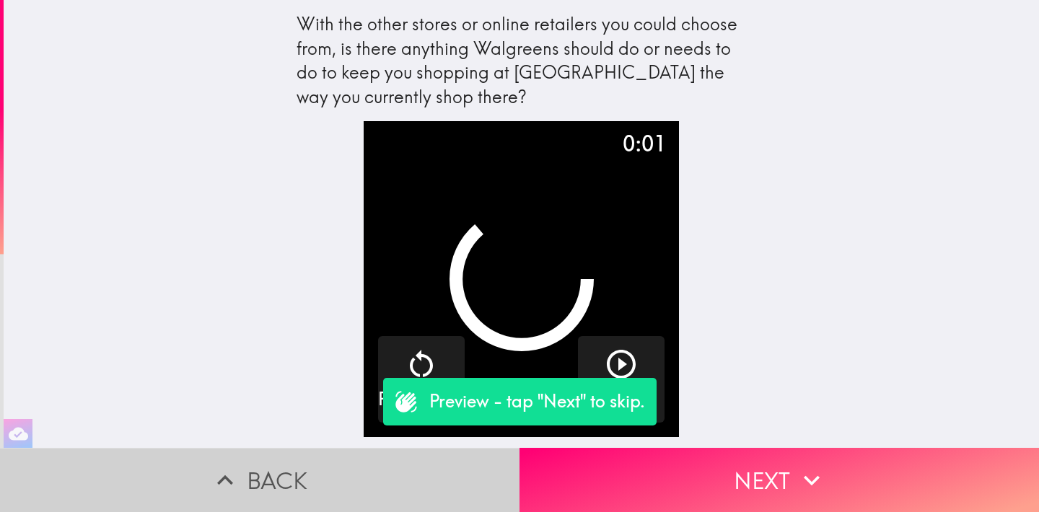
click at [302, 454] on button "Back" at bounding box center [260, 480] width 520 height 64
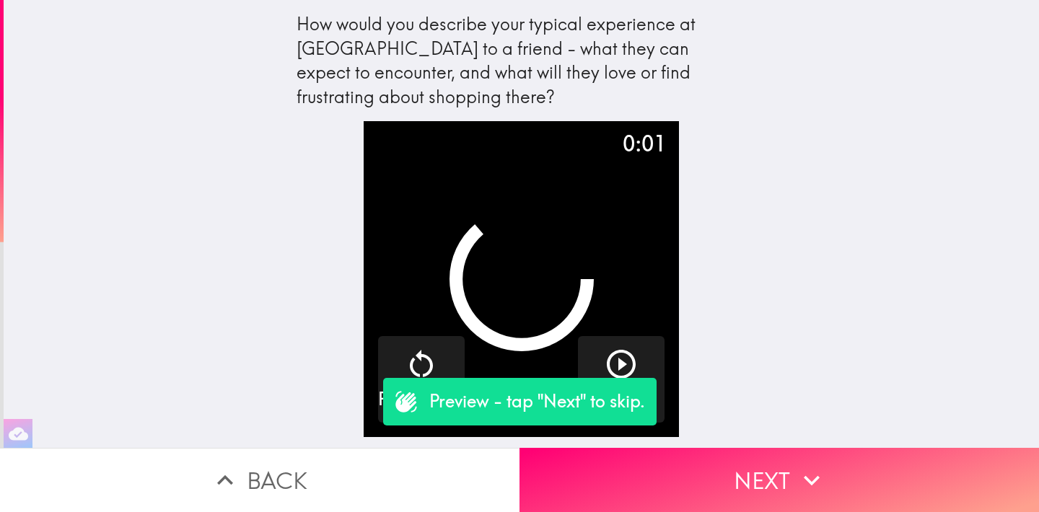
click at [303, 454] on button "Back" at bounding box center [260, 480] width 520 height 64
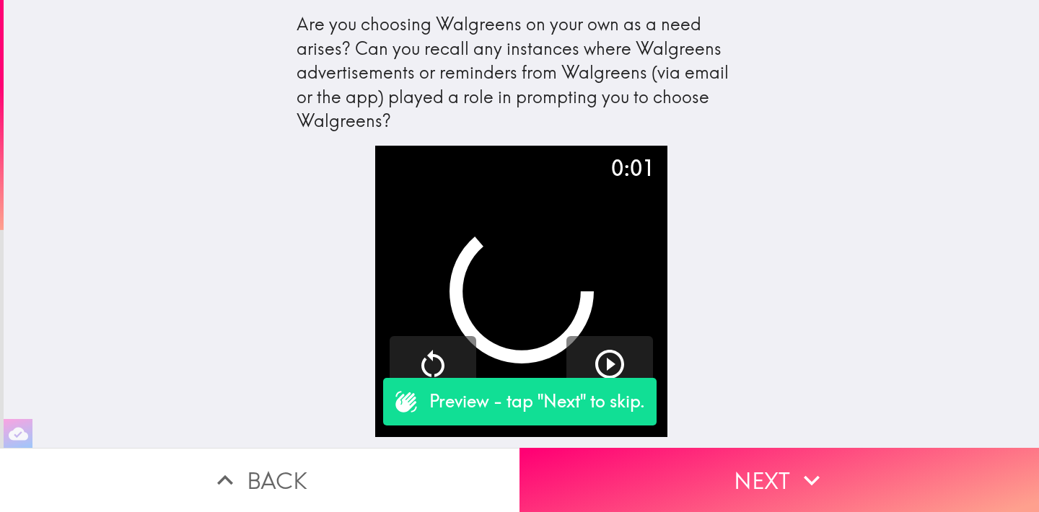
click at [250, 458] on button "Back" at bounding box center [260, 480] width 520 height 64
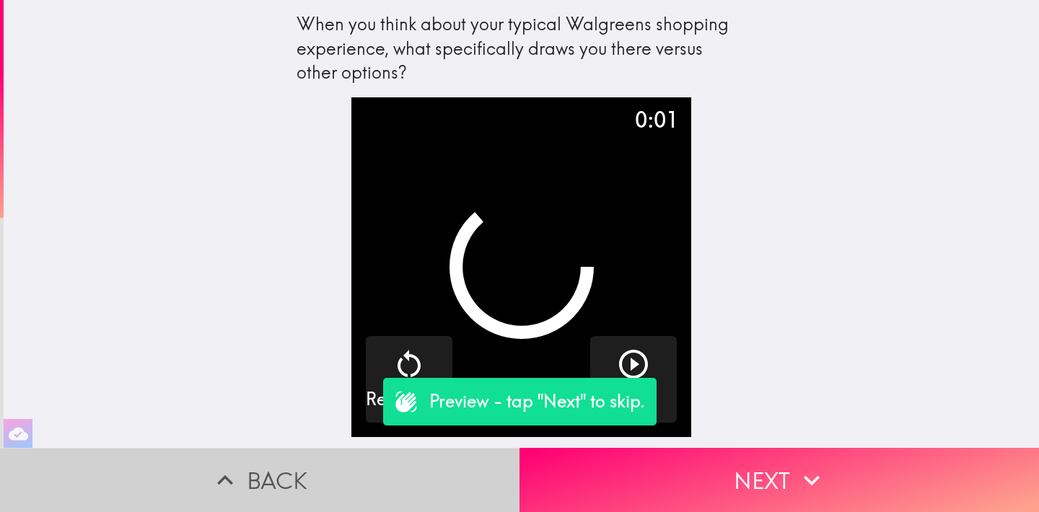
click at [269, 463] on button "Back" at bounding box center [260, 480] width 520 height 64
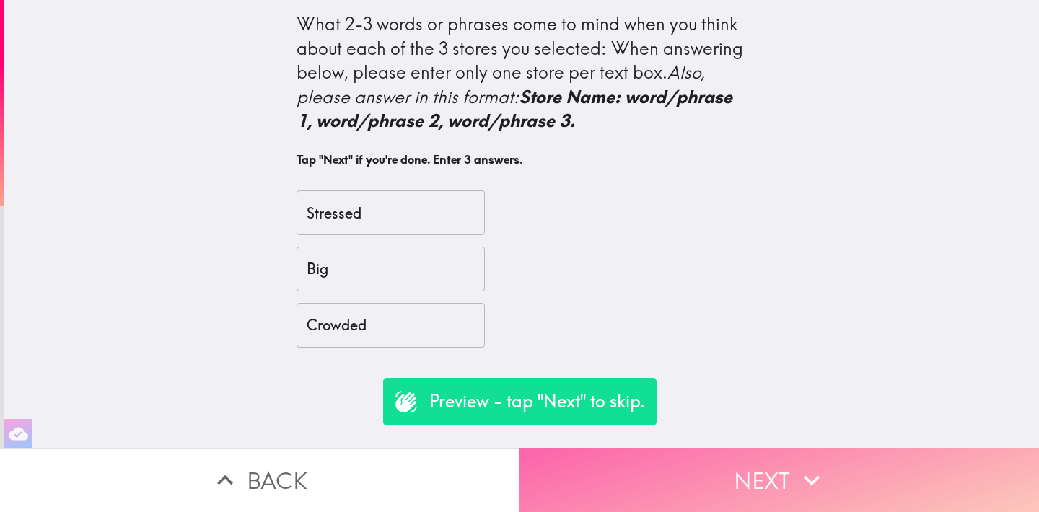
click at [669, 454] on button "Next" at bounding box center [780, 480] width 520 height 64
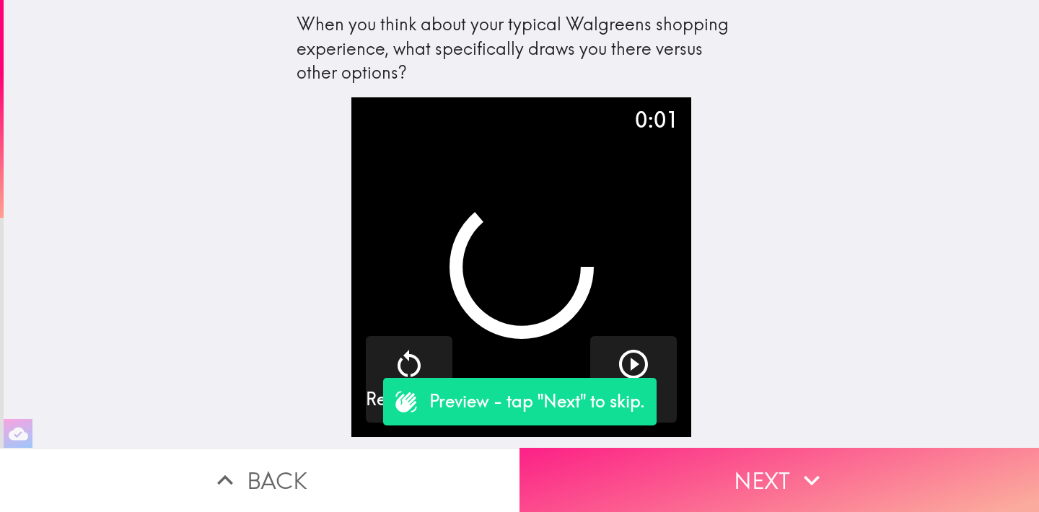
click at [722, 453] on button "Next" at bounding box center [780, 480] width 520 height 64
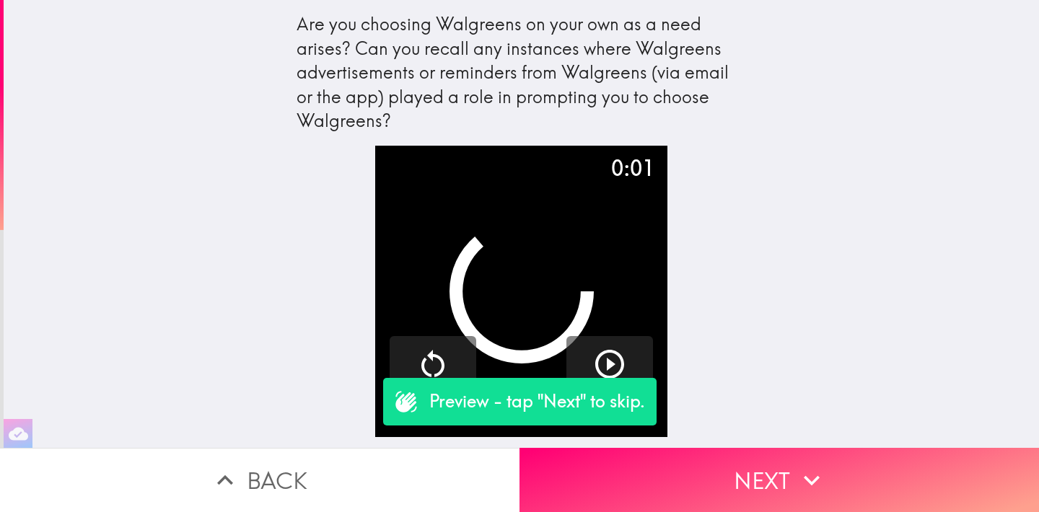
click at [336, 245] on div "0:01 Re-Record Play" at bounding box center [522, 297] width 462 height 302
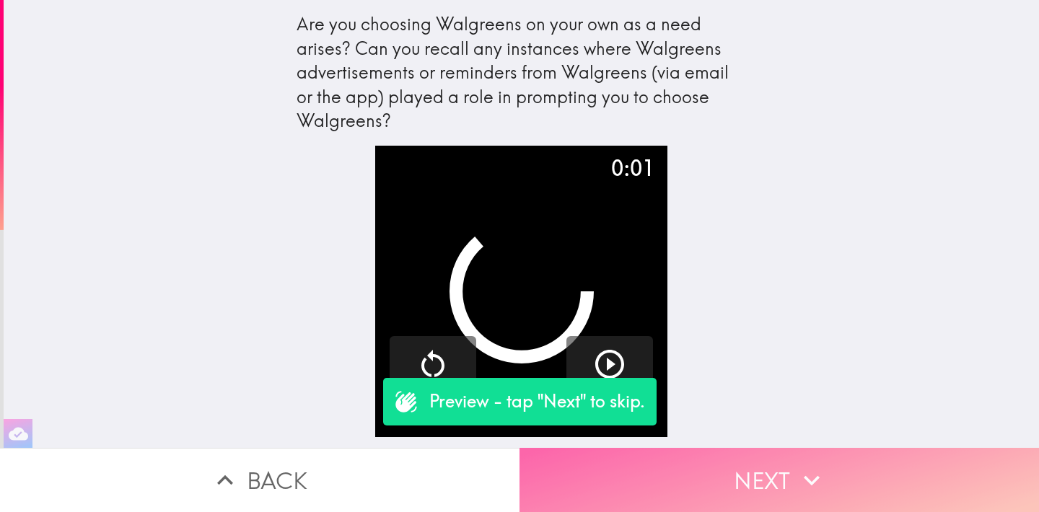
click at [706, 449] on button "Next" at bounding box center [780, 480] width 520 height 64
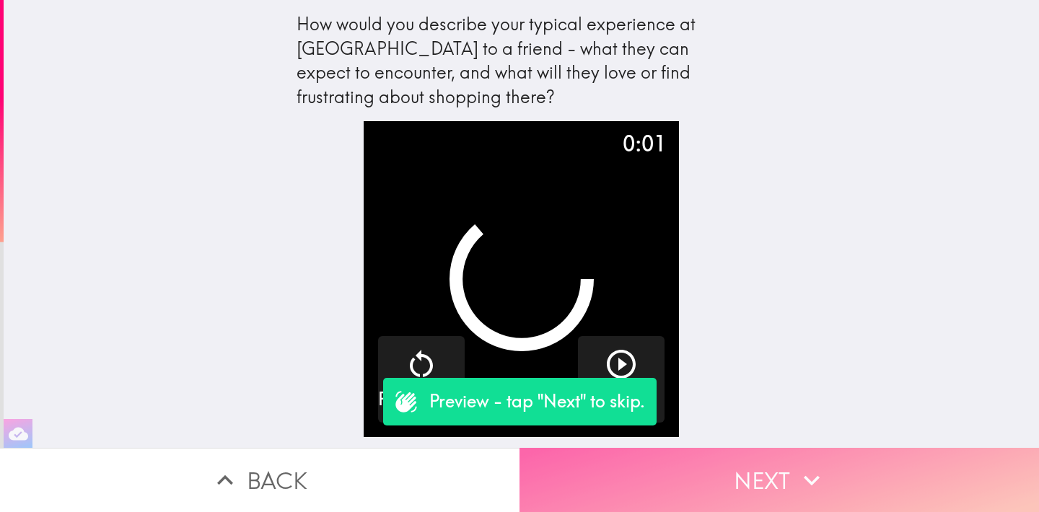
click at [688, 460] on button "Next" at bounding box center [780, 480] width 520 height 64
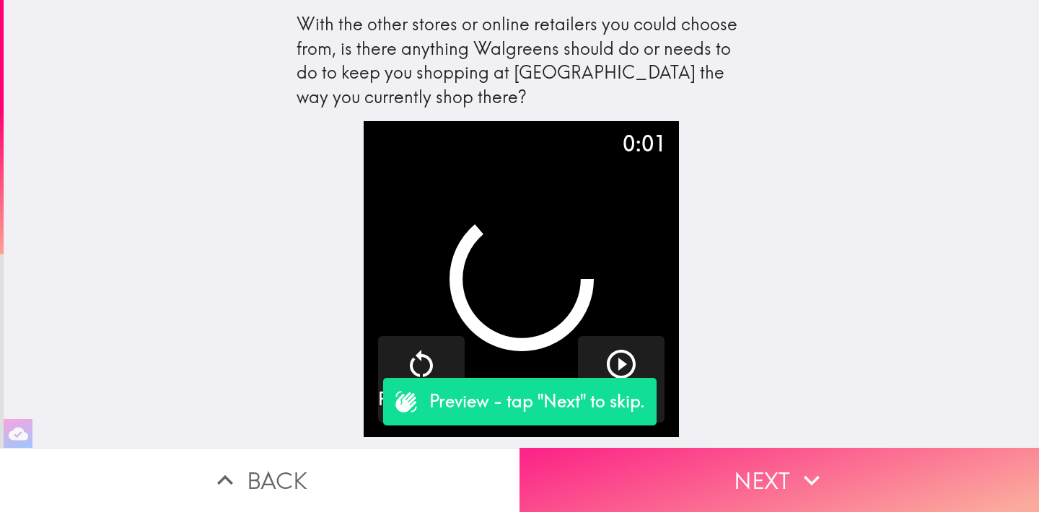
click at [814, 451] on button "Next" at bounding box center [780, 480] width 520 height 64
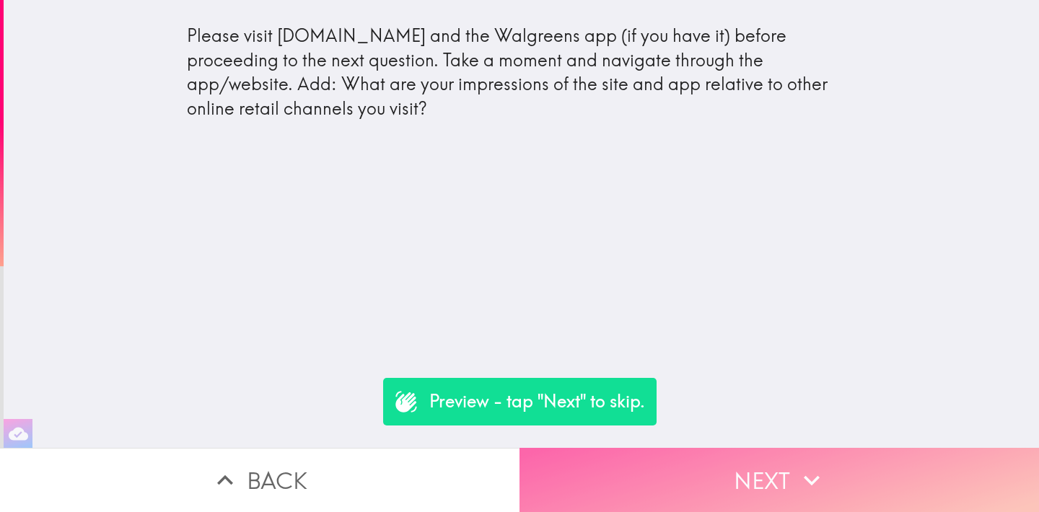
click at [651, 460] on button "Next" at bounding box center [780, 480] width 520 height 64
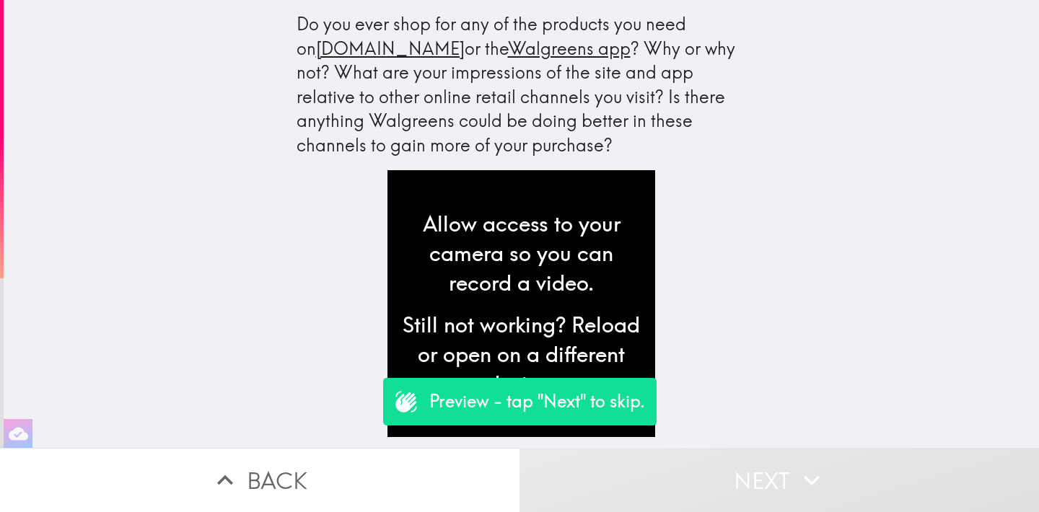
click at [724, 455] on button "Next" at bounding box center [780, 480] width 520 height 64
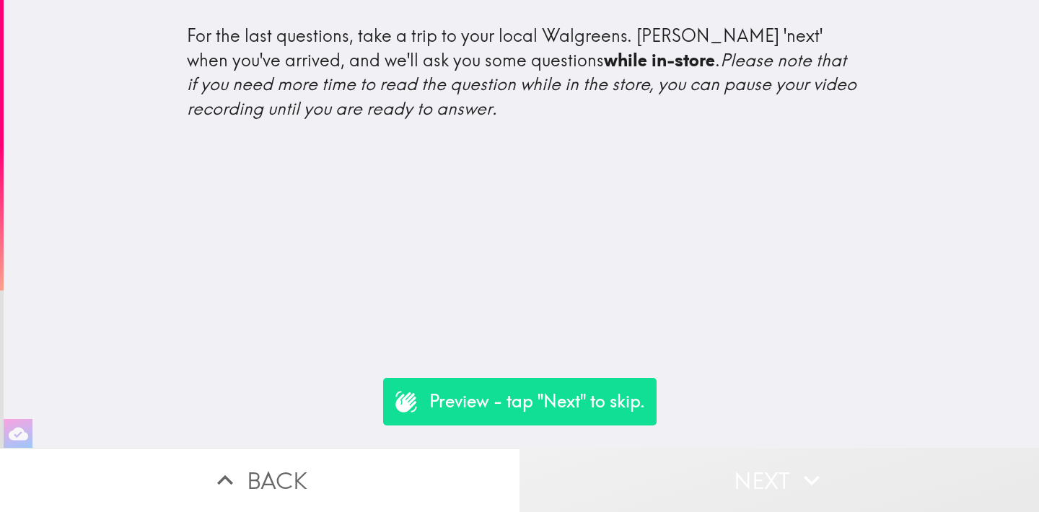
click at [693, 462] on button "Next" at bounding box center [780, 480] width 520 height 64
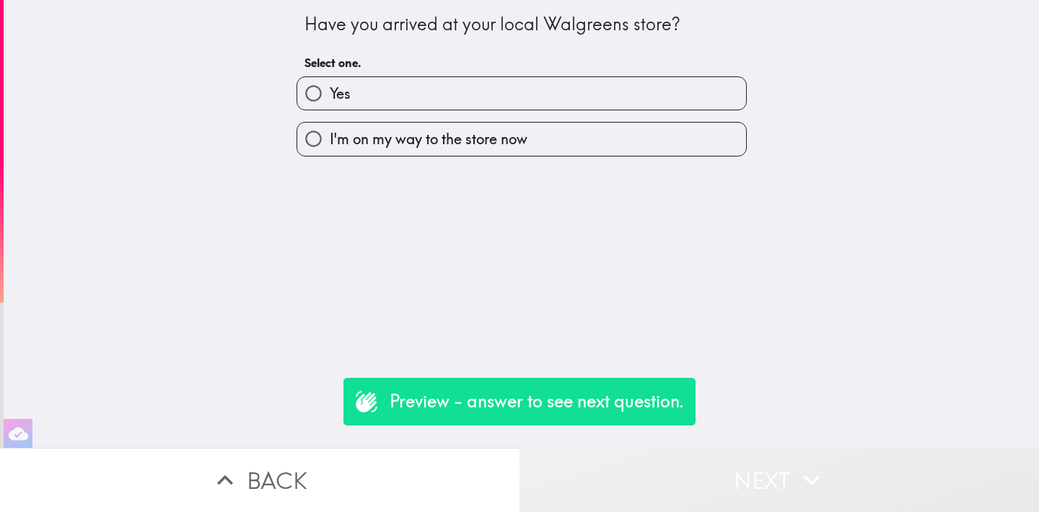
click at [687, 453] on button "Next" at bounding box center [780, 480] width 520 height 64
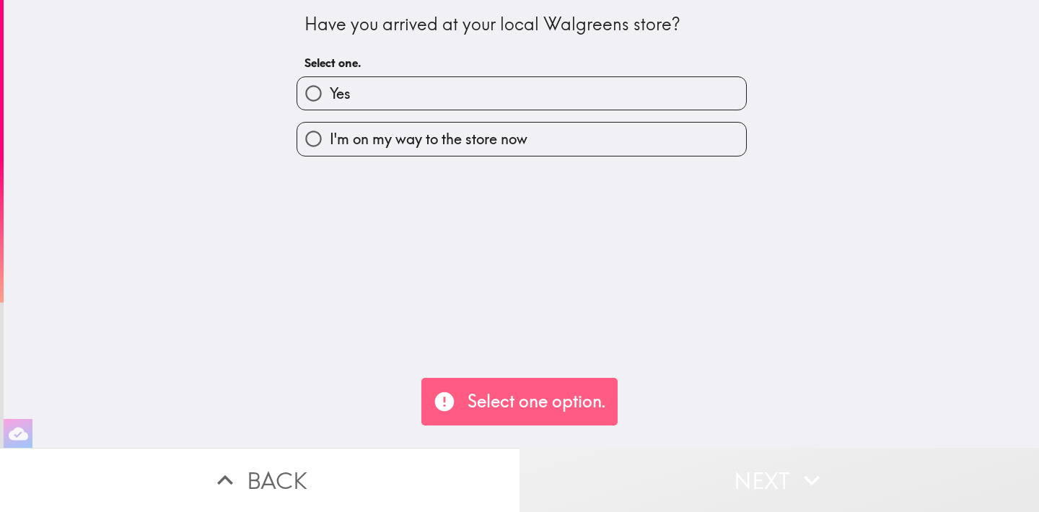
click at [706, 463] on button "Next" at bounding box center [780, 480] width 520 height 64
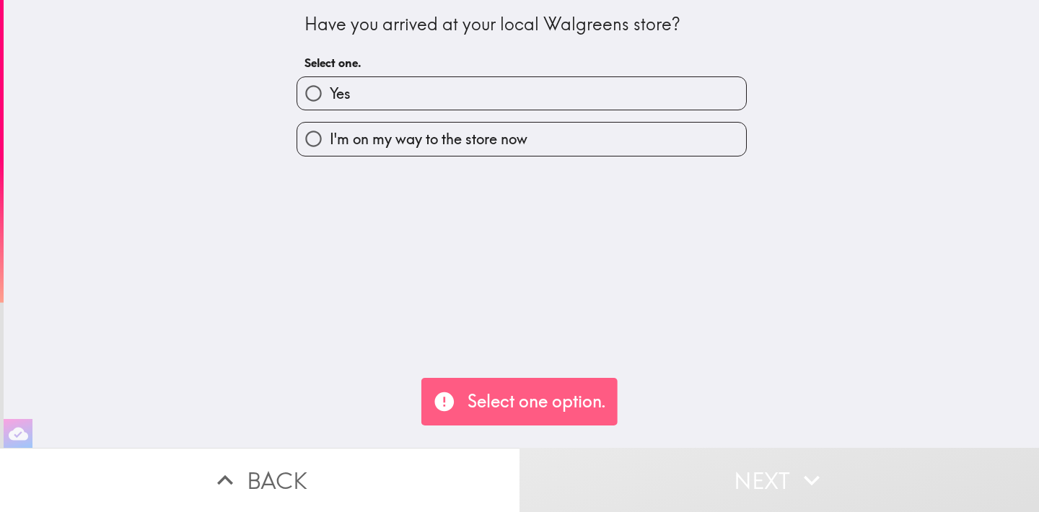
click at [696, 455] on button "Next" at bounding box center [780, 480] width 520 height 64
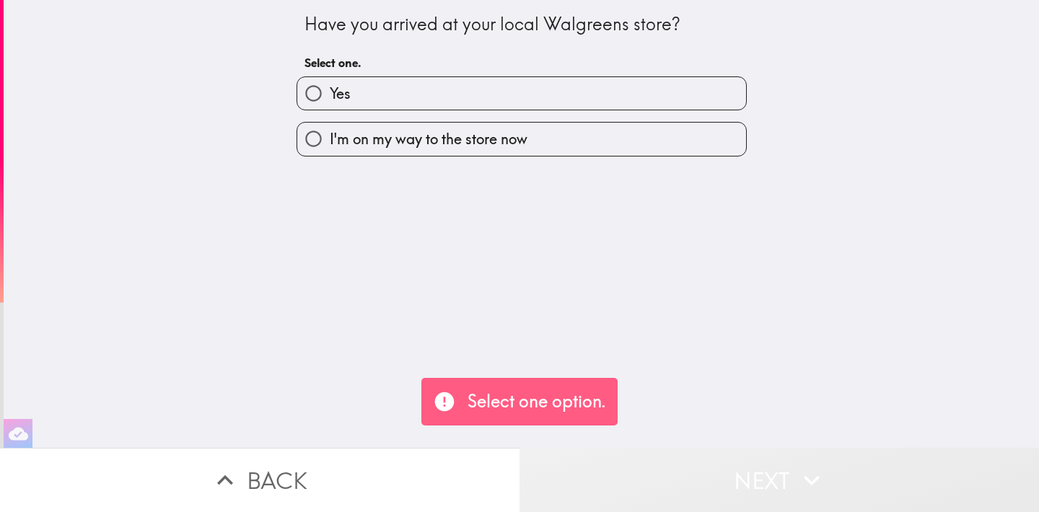
click at [686, 448] on button "Next" at bounding box center [780, 480] width 520 height 64
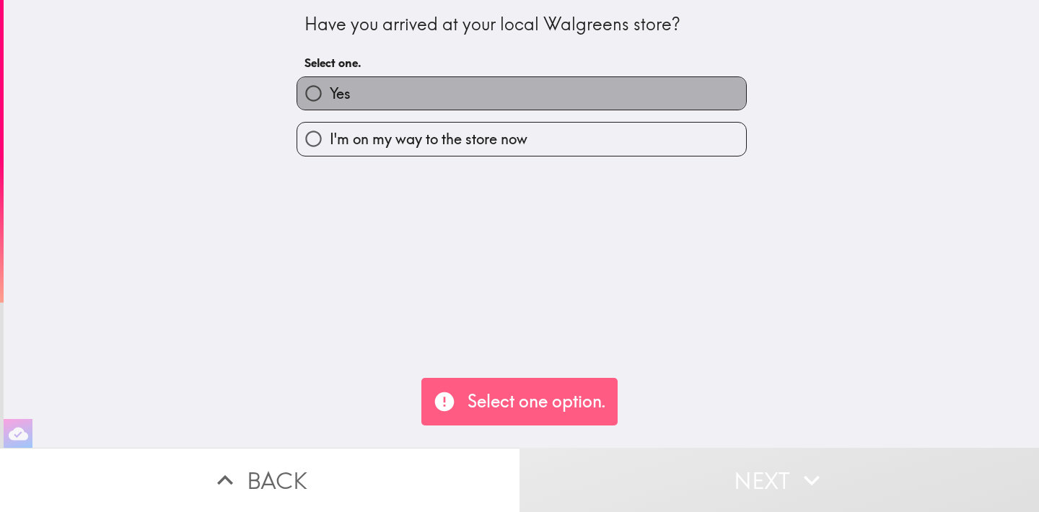
click at [338, 89] on span "Yes" at bounding box center [340, 94] width 21 height 20
click at [330, 89] on input "Yes" at bounding box center [313, 93] width 32 height 32
radio input "true"
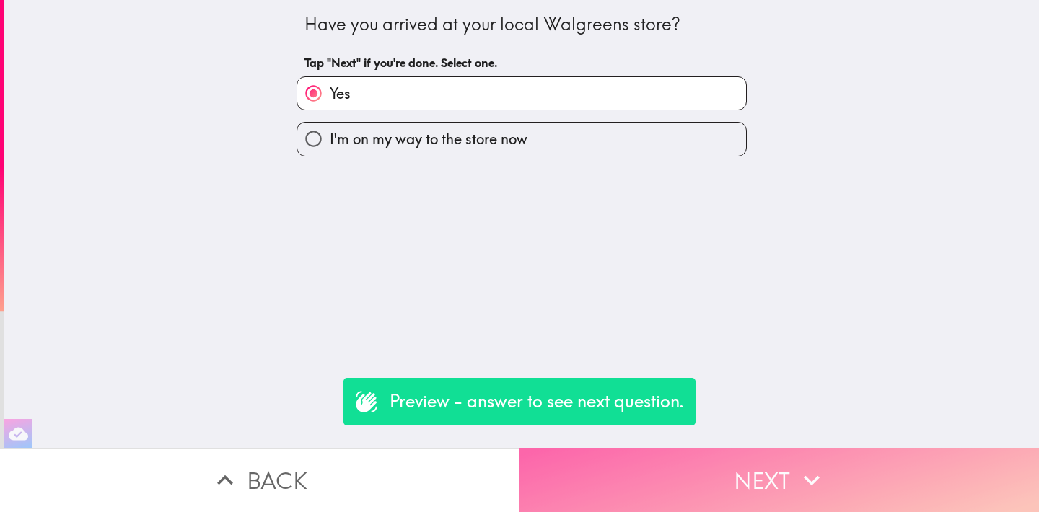
click at [735, 448] on button "Next" at bounding box center [780, 480] width 520 height 64
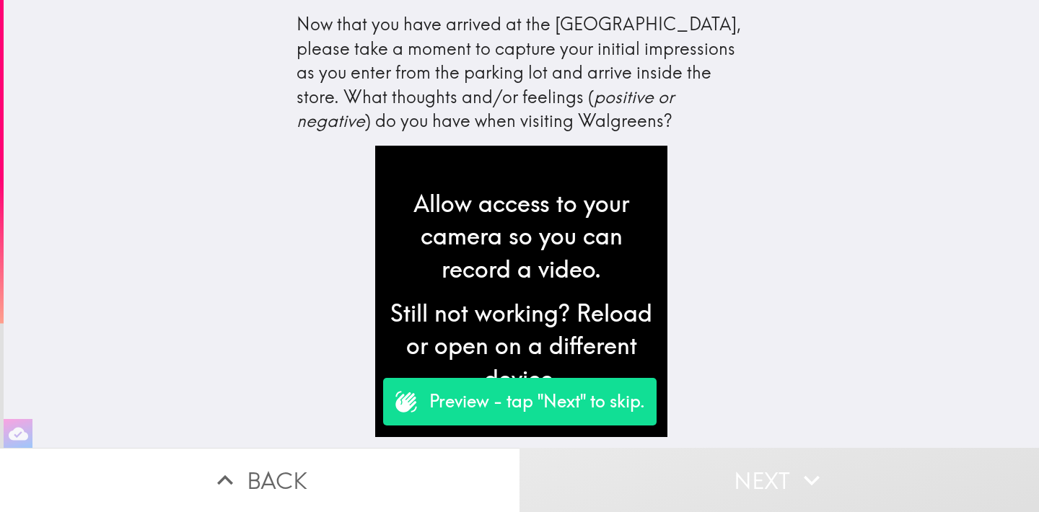
click at [779, 452] on button "Next" at bounding box center [780, 480] width 520 height 64
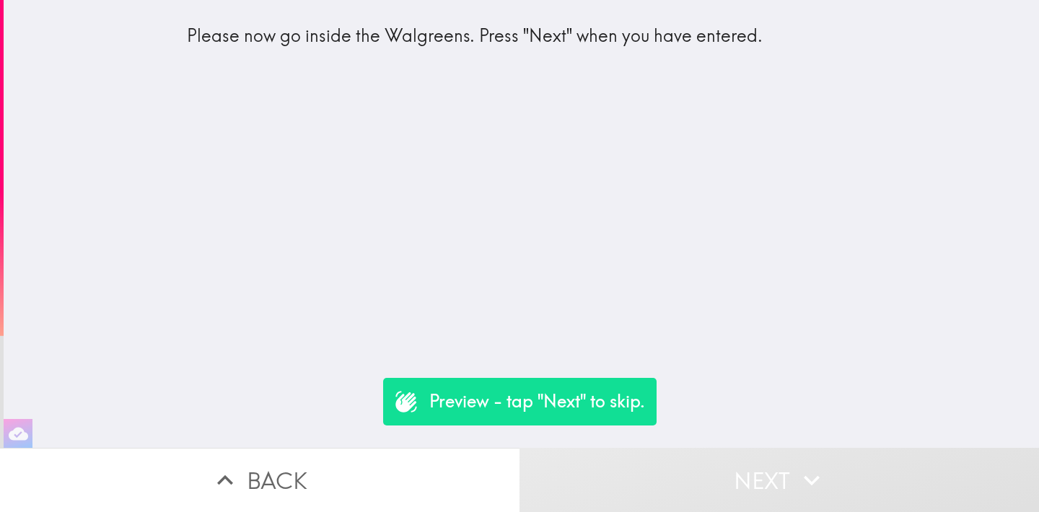
click at [292, 455] on button "Back" at bounding box center [260, 480] width 520 height 64
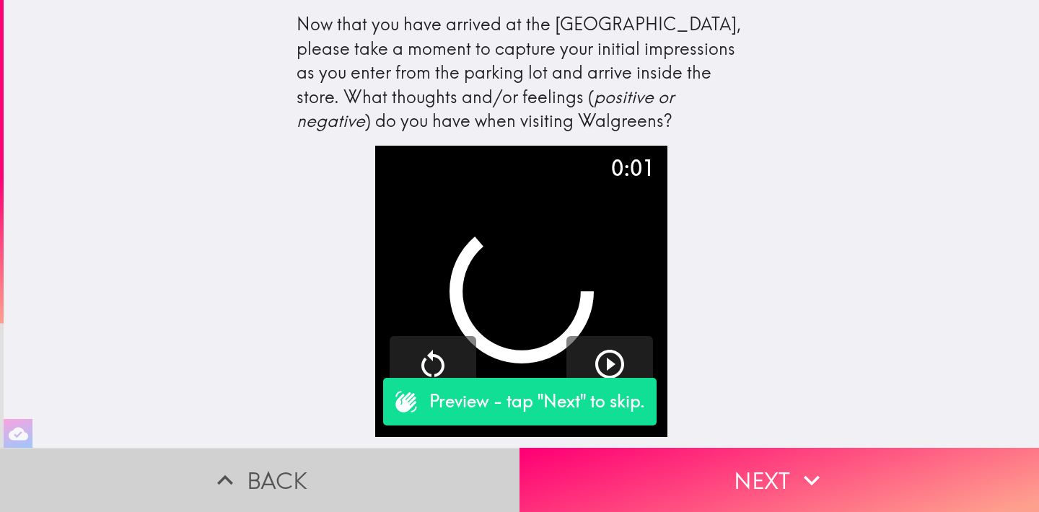
click at [281, 450] on button "Back" at bounding box center [260, 480] width 520 height 64
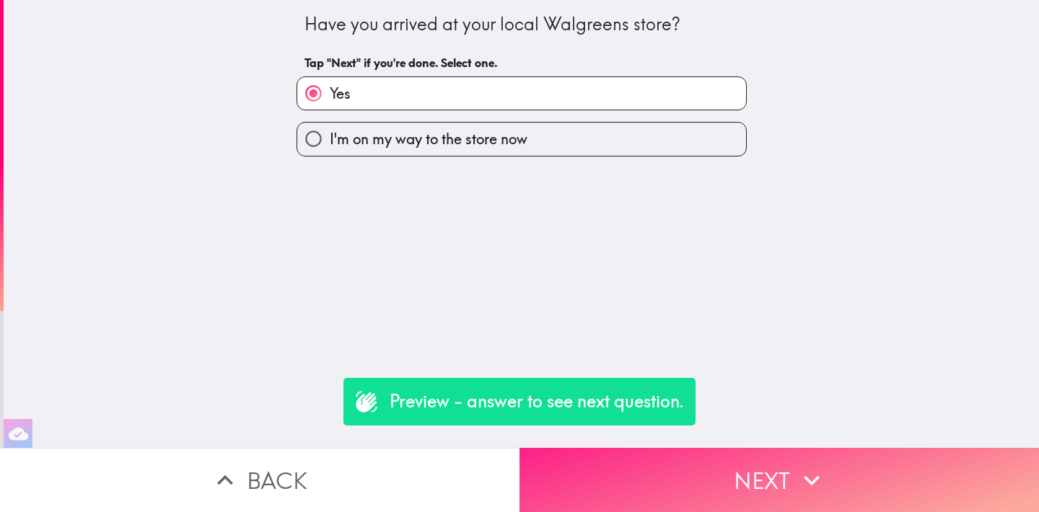
click at [807, 448] on button "Next" at bounding box center [780, 480] width 520 height 64
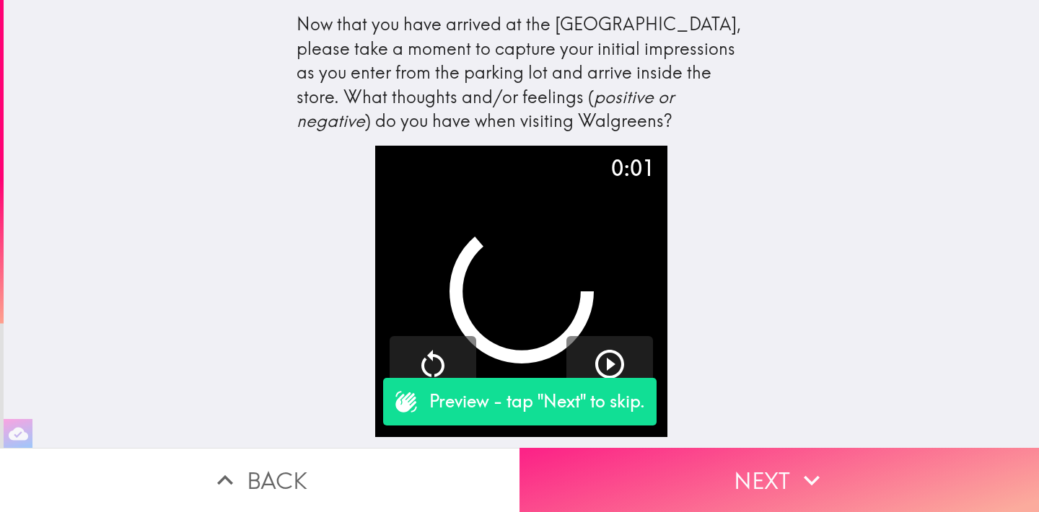
click at [807, 448] on button "Next" at bounding box center [780, 480] width 520 height 64
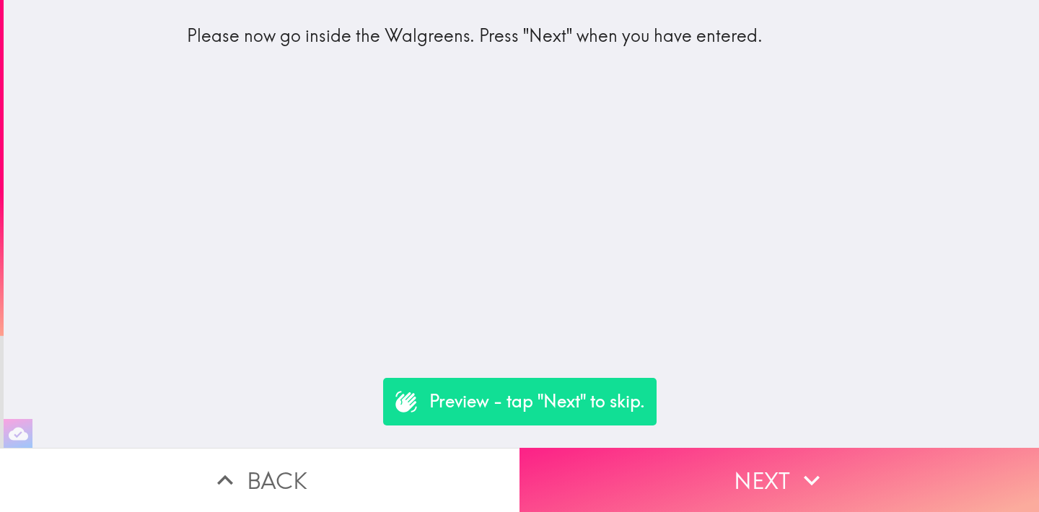
click at [738, 448] on button "Next" at bounding box center [780, 480] width 520 height 64
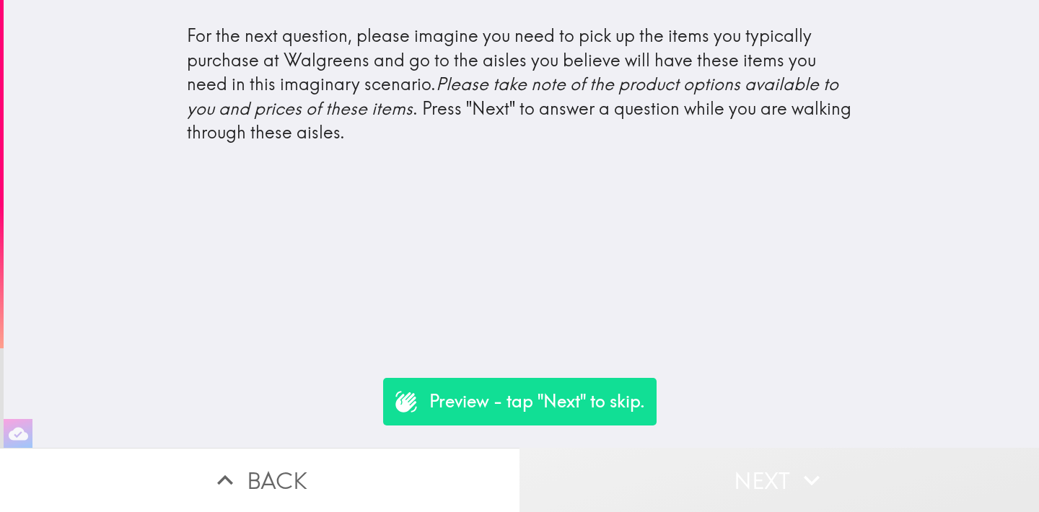
click at [800, 465] on icon "button" at bounding box center [812, 481] width 32 height 32
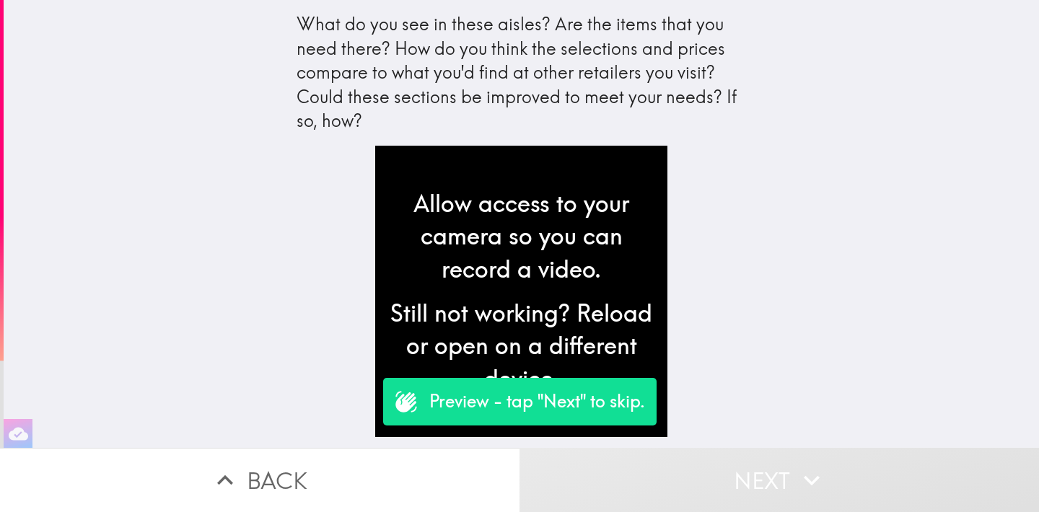
click at [800, 465] on icon "button" at bounding box center [812, 481] width 32 height 32
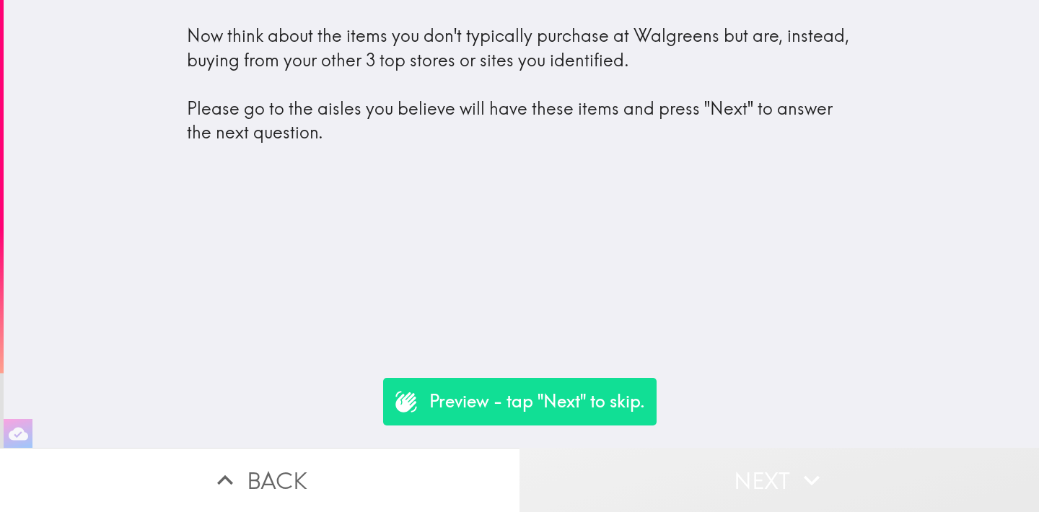
click at [776, 462] on button "Next" at bounding box center [780, 480] width 520 height 64
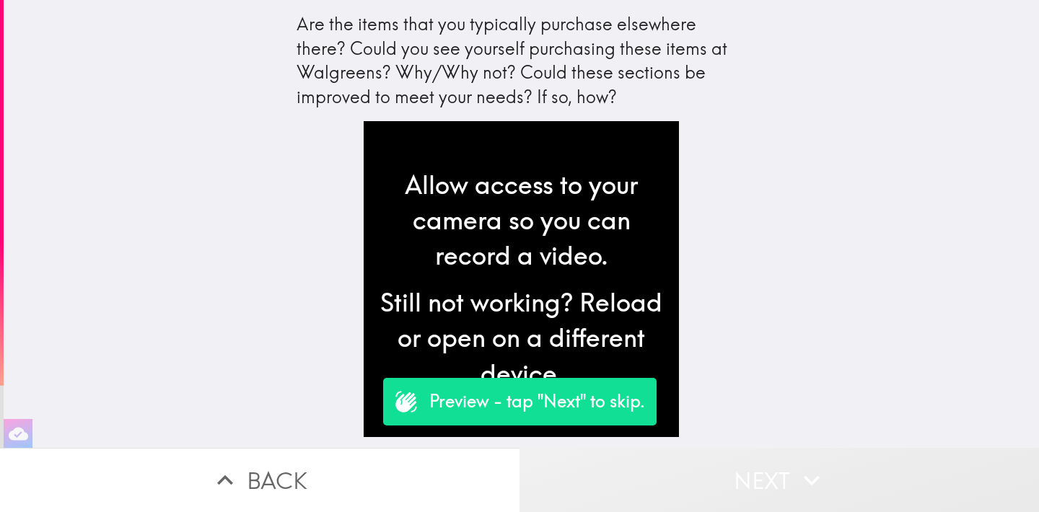
click at [758, 454] on button "Next" at bounding box center [780, 480] width 520 height 64
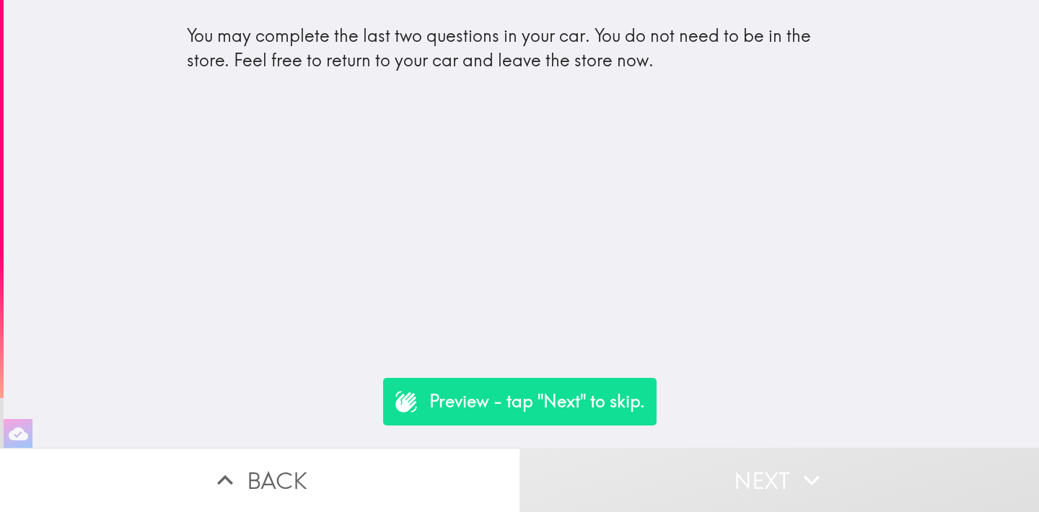
click at [823, 450] on button "Next" at bounding box center [780, 480] width 520 height 64
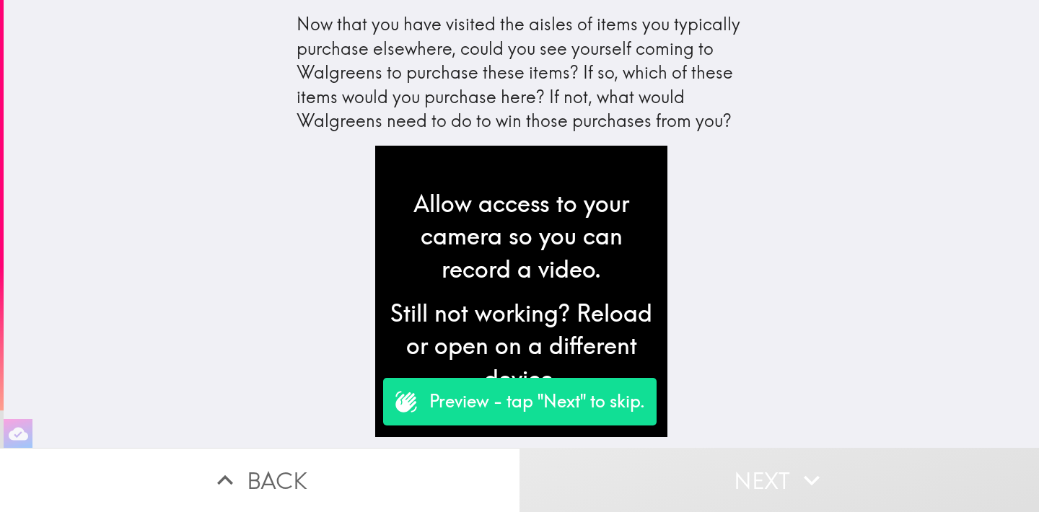
click at [849, 451] on button "Next" at bounding box center [780, 480] width 520 height 64
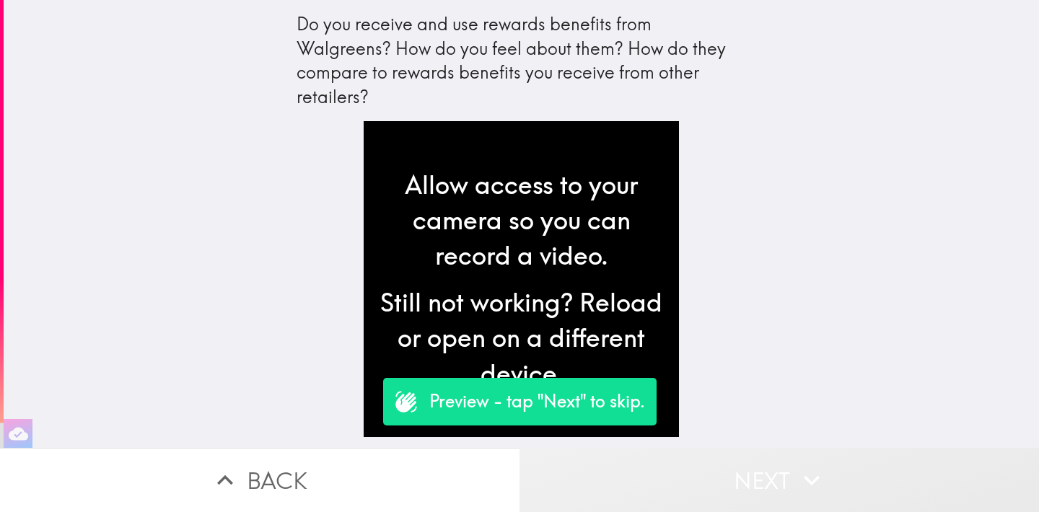
click at [771, 463] on button "Next" at bounding box center [780, 480] width 520 height 64
